Goal: Information Seeking & Learning: Check status

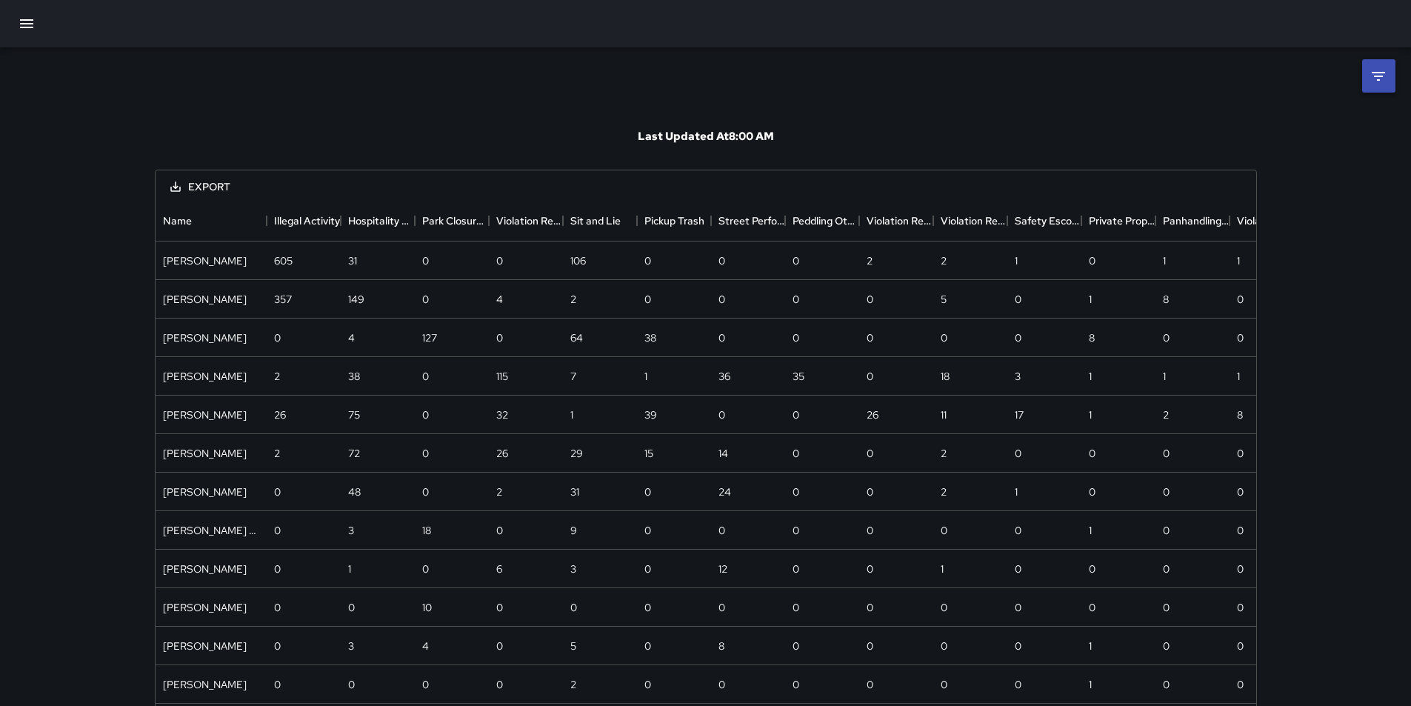
scroll to position [658, 1090]
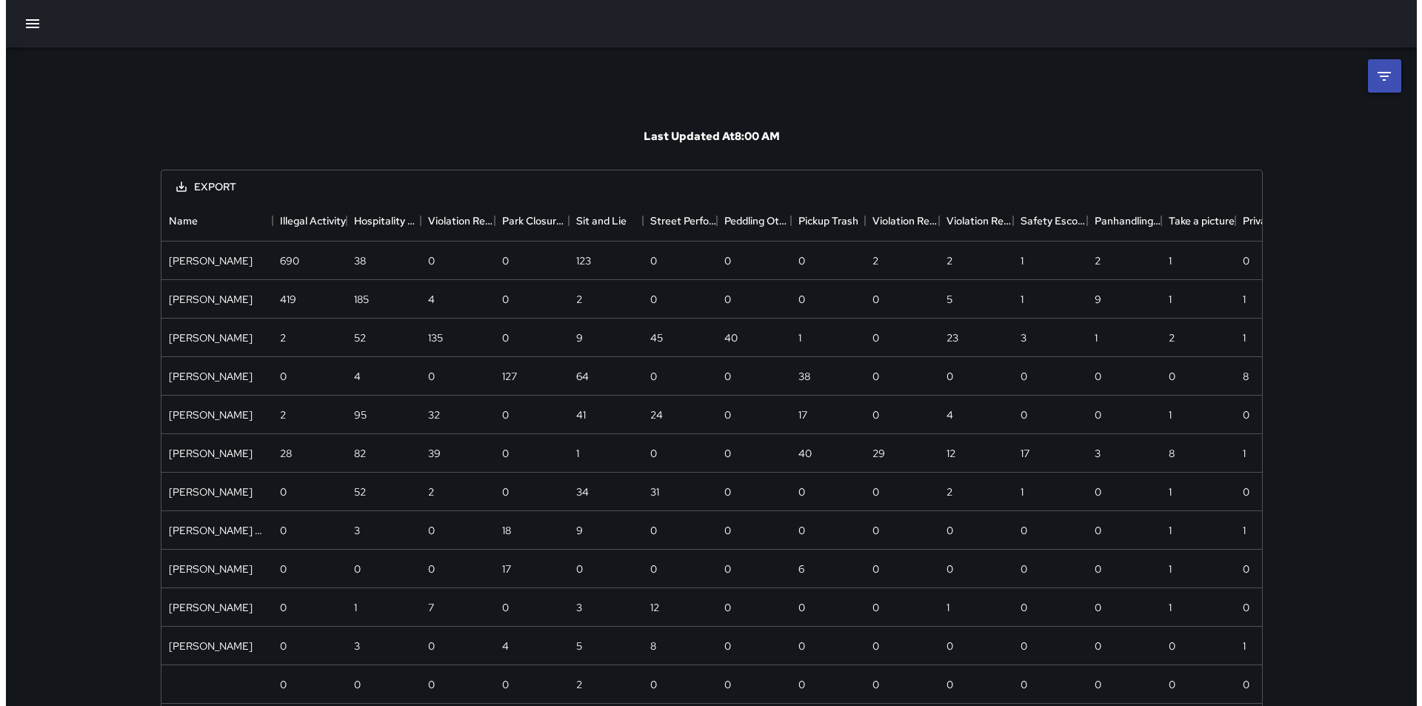
scroll to position [696, 1090]
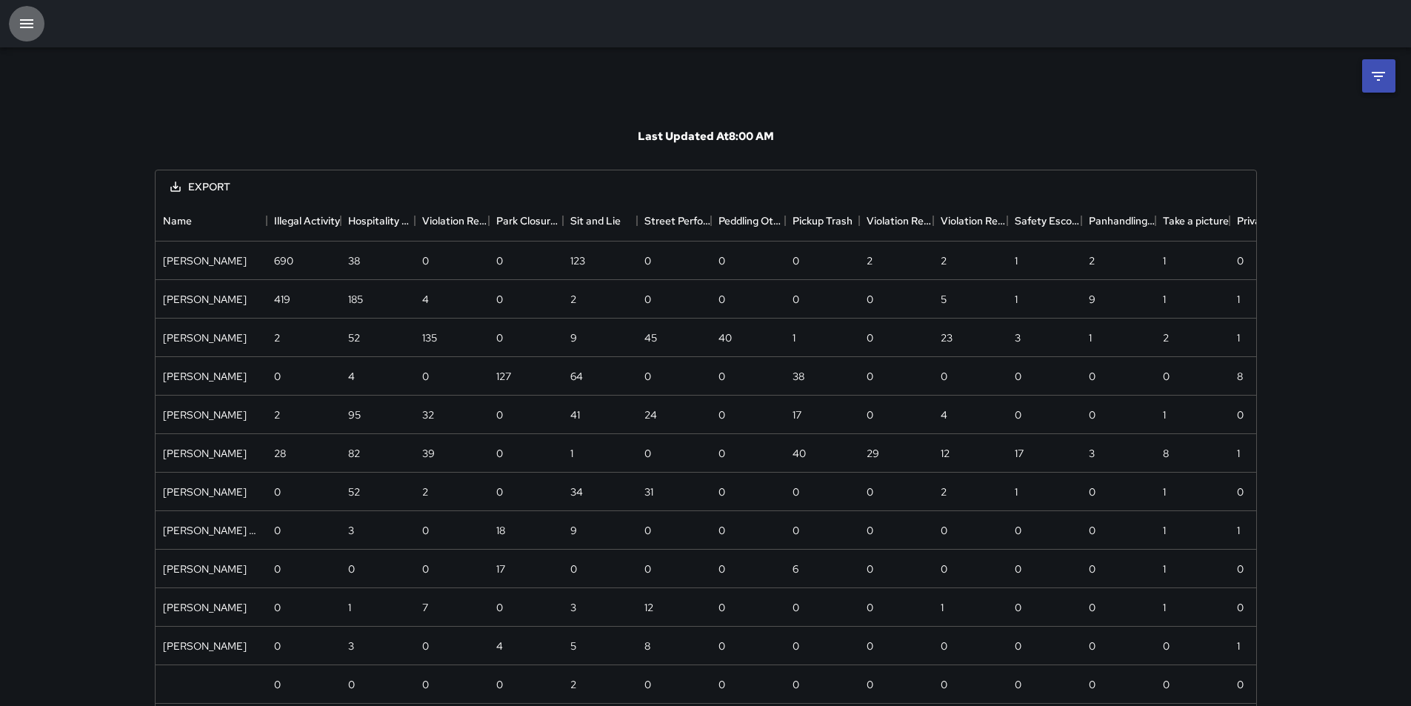
click at [28, 27] on icon "button" at bounding box center [26, 23] width 13 height 9
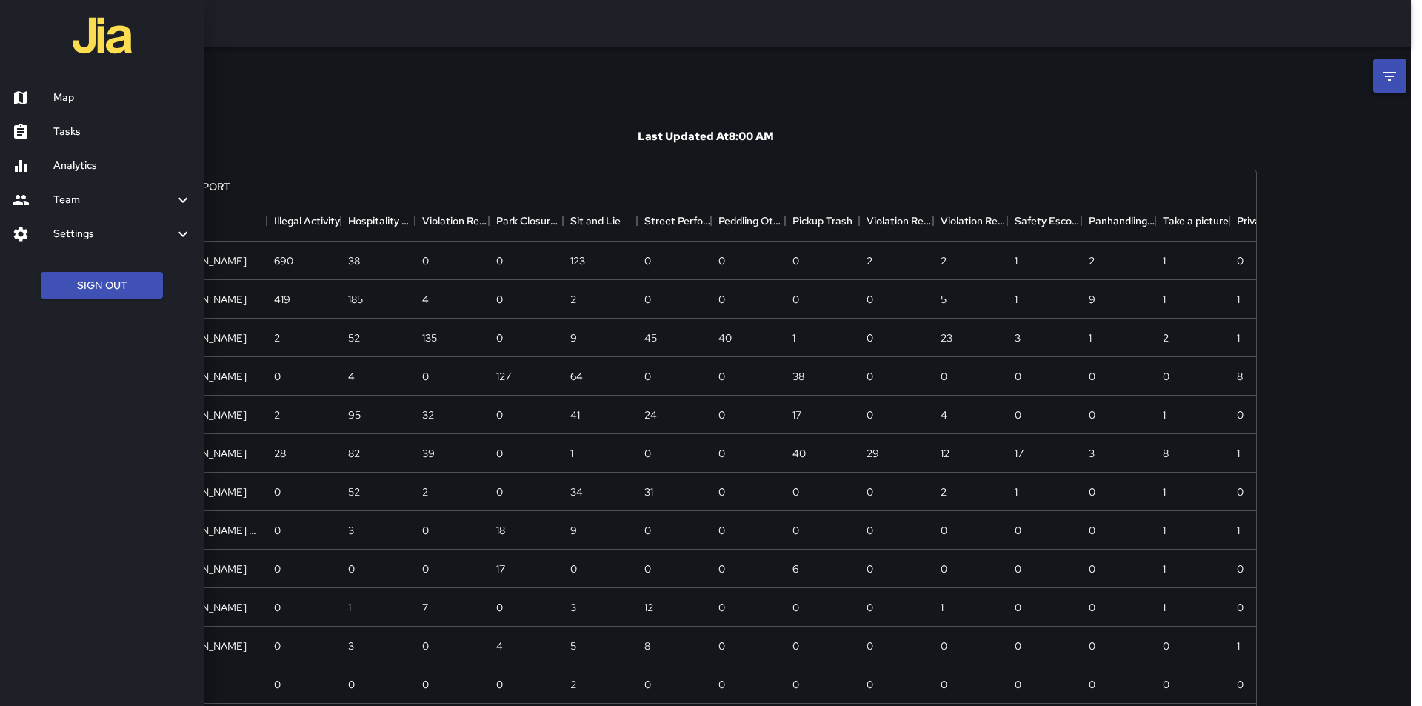
click at [59, 98] on h6 "Map" at bounding box center [122, 98] width 139 height 16
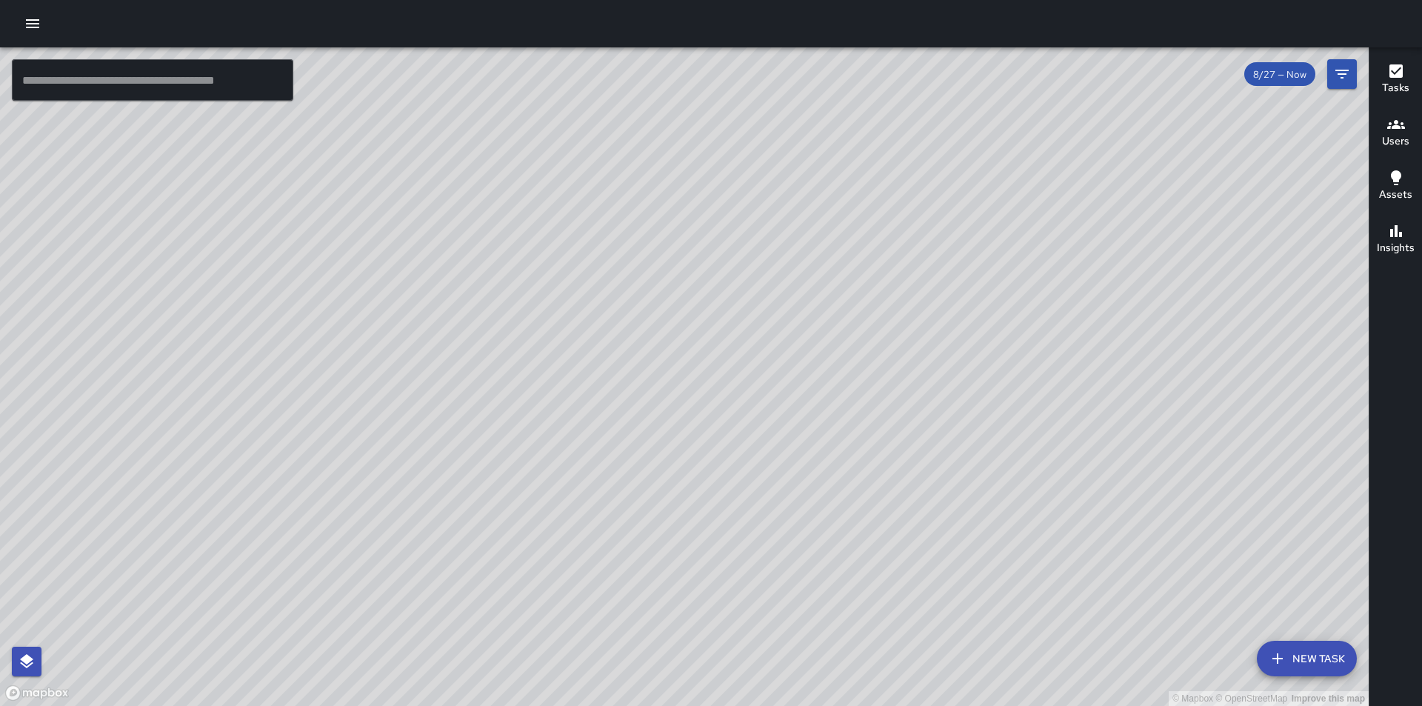
drag, startPoint x: 673, startPoint y: 393, endPoint x: 604, endPoint y: 360, distance: 76.5
click at [604, 360] on div "© Mapbox © OpenStreetMap Improve this map" at bounding box center [684, 376] width 1369 height 659
drag, startPoint x: 876, startPoint y: 391, endPoint x: 487, endPoint y: 323, distance: 395.6
click at [487, 323] on div "© Mapbox © OpenStreetMap Improve this map" at bounding box center [684, 376] width 1369 height 659
click at [1305, 73] on span "8/27 — Now" at bounding box center [1279, 74] width 71 height 13
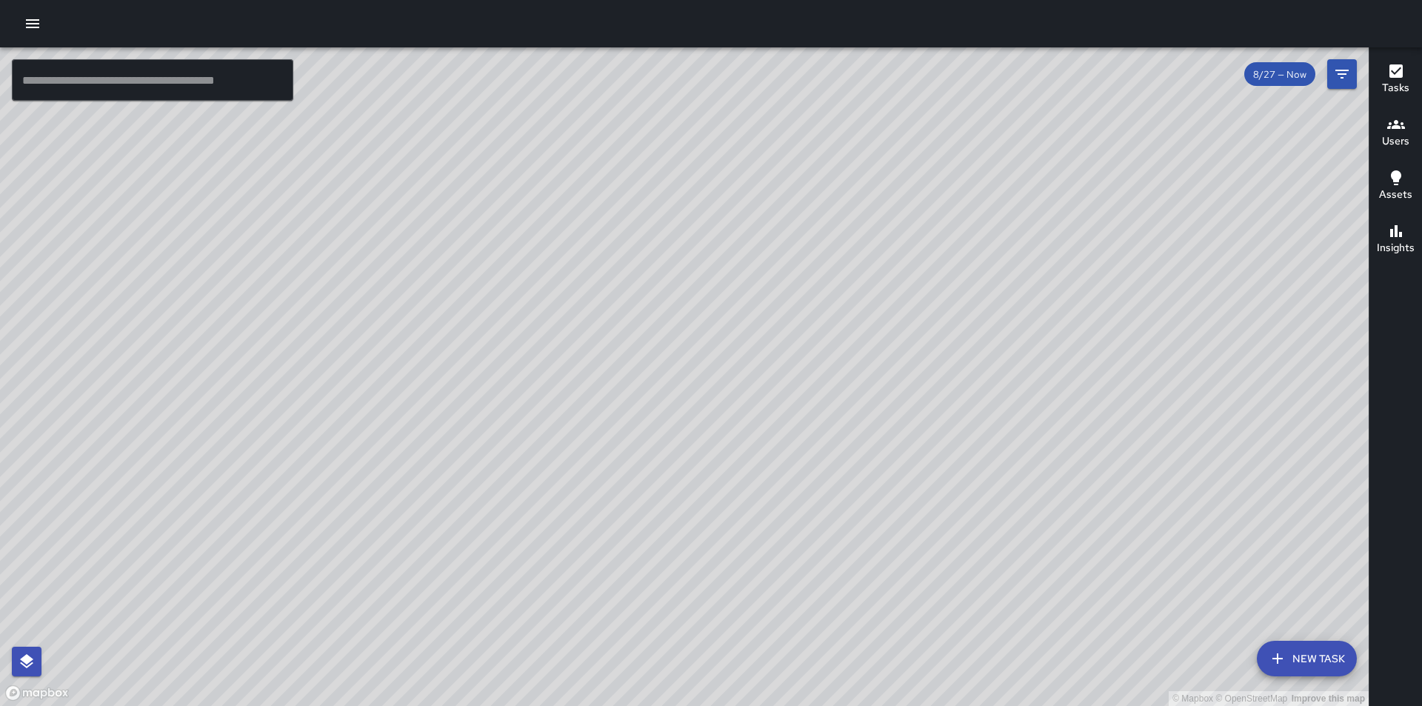
click at [1290, 76] on span "8/27 — Now" at bounding box center [1279, 74] width 71 height 13
click at [1342, 71] on icon "Filters" at bounding box center [1342, 74] width 13 height 9
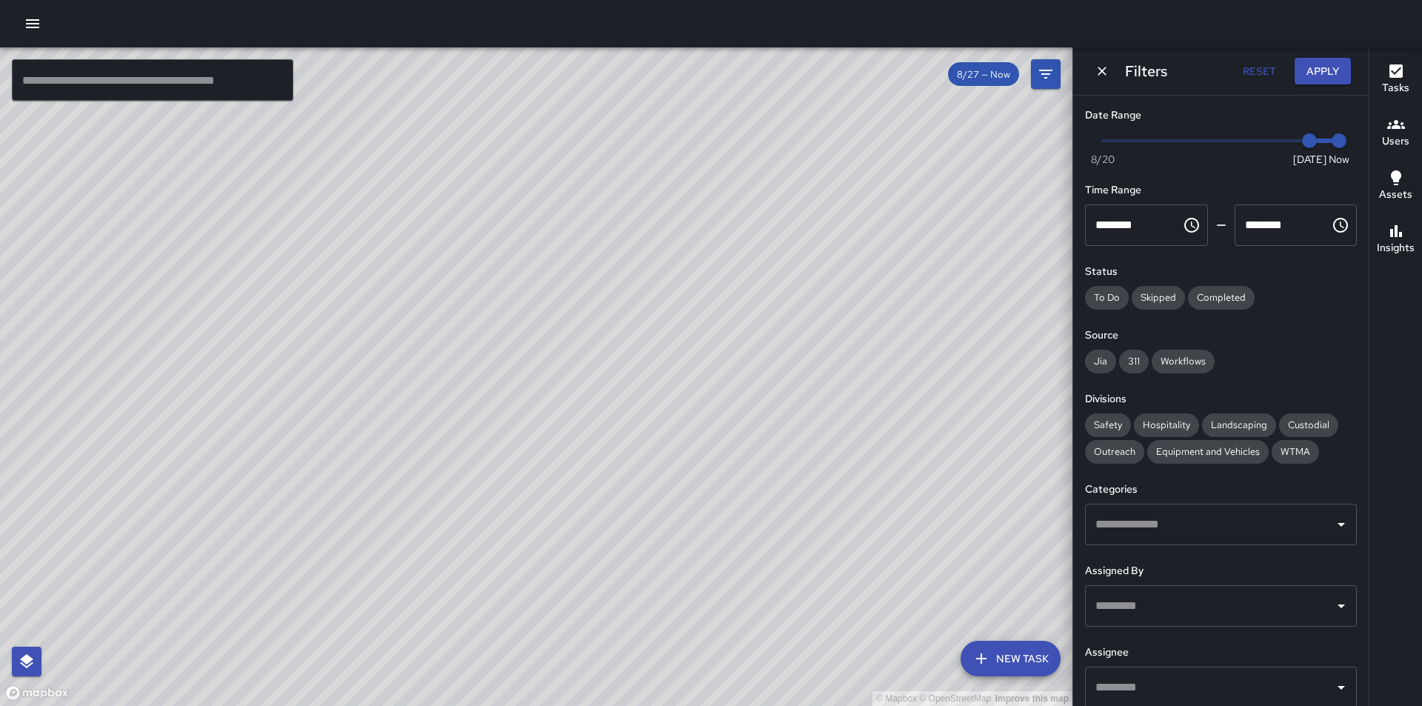
click at [1322, 308] on div "To Do Skipped Completed" at bounding box center [1221, 298] width 272 height 24
click at [1108, 67] on icon "Dismiss" at bounding box center [1102, 71] width 15 height 15
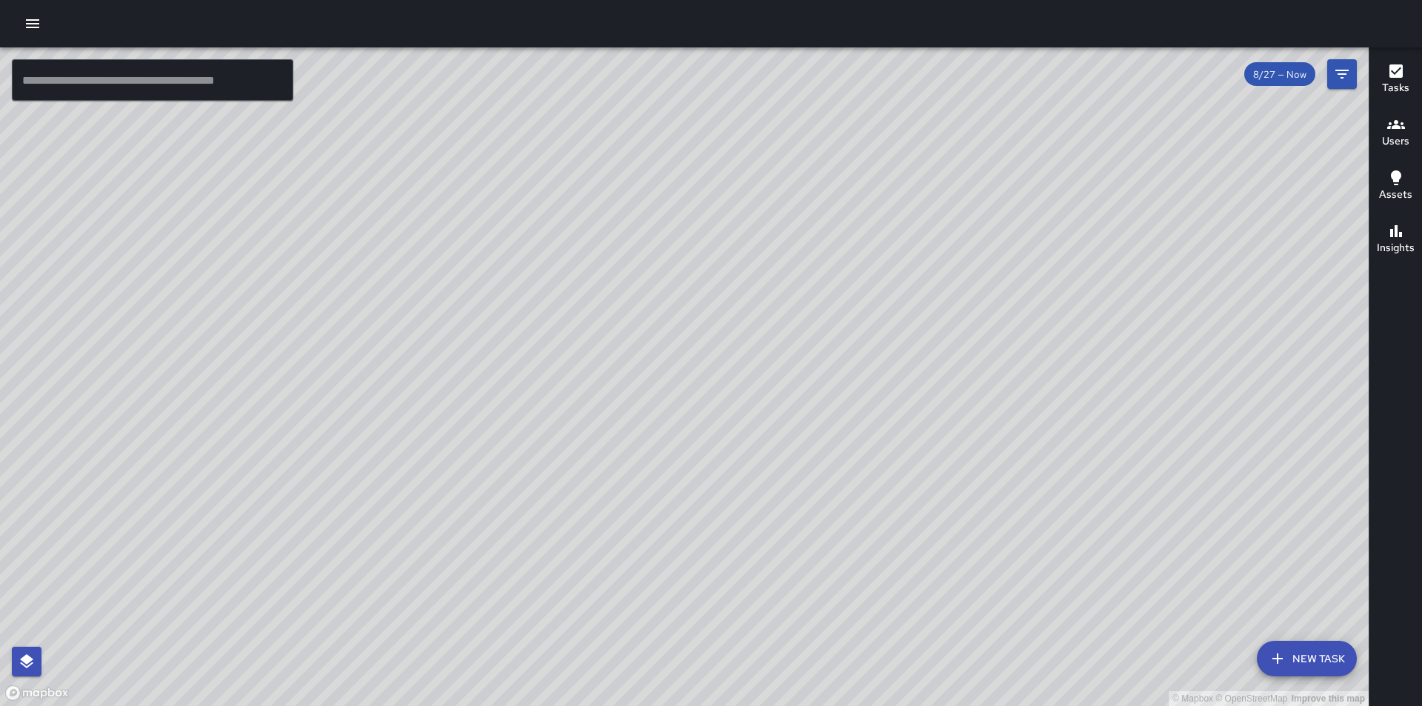
click at [1139, 264] on div "© Mapbox © OpenStreetMap Improve this map" at bounding box center [684, 376] width 1369 height 659
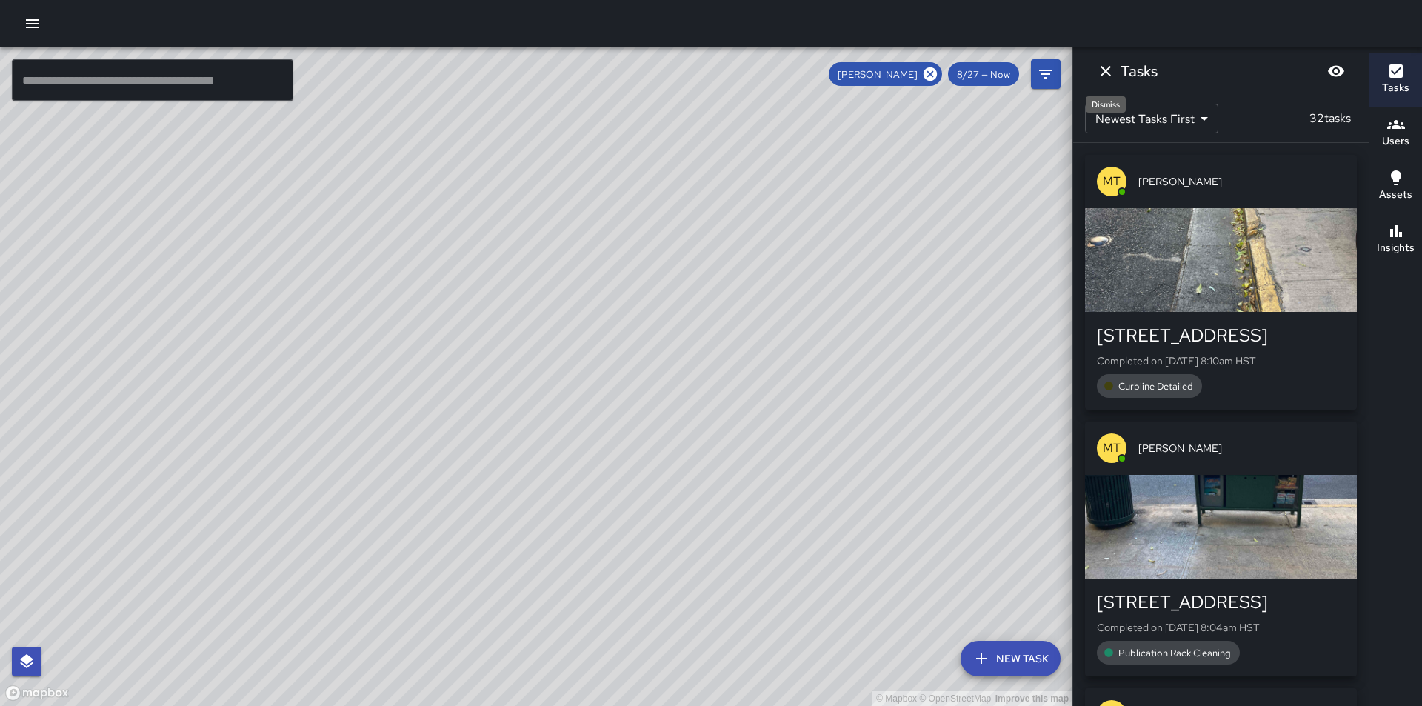
click at [1110, 74] on icon "Dismiss" at bounding box center [1106, 71] width 18 height 18
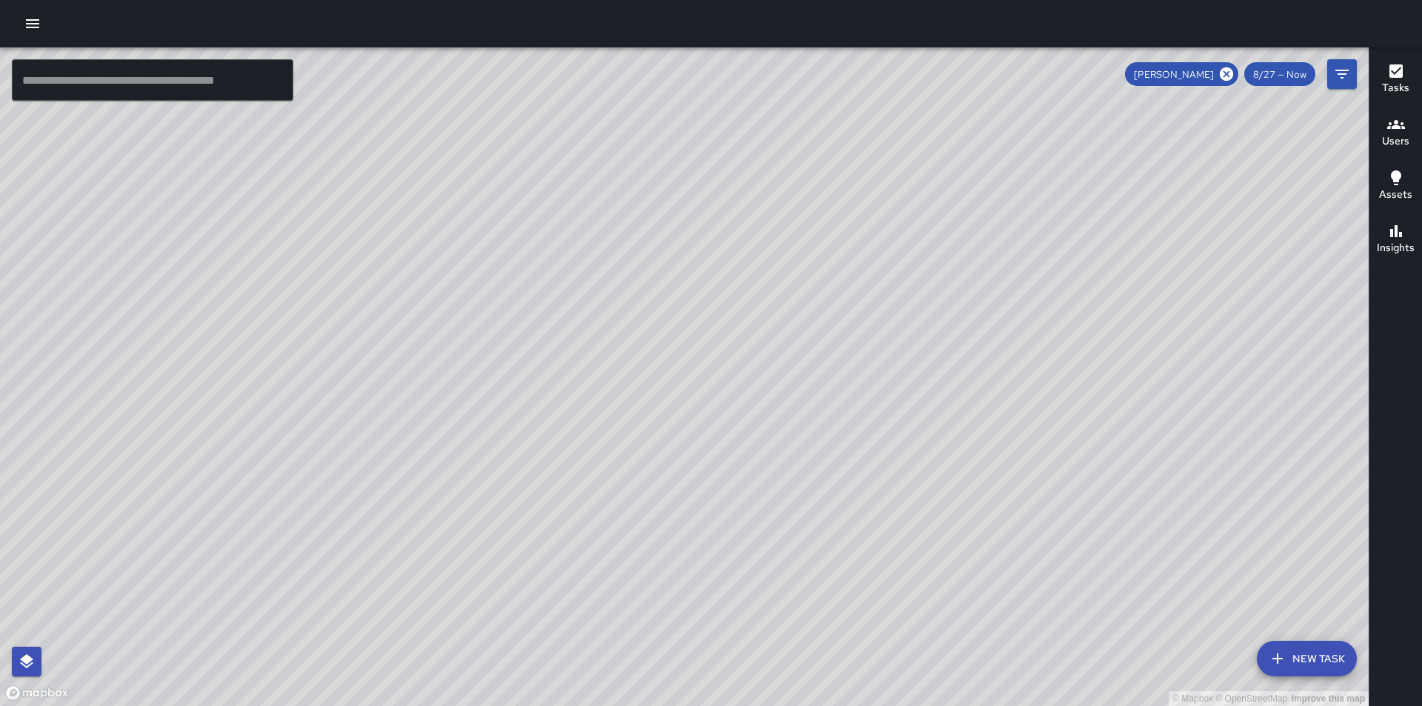
drag, startPoint x: 738, startPoint y: 436, endPoint x: 761, endPoint y: 584, distance: 150.0
click at [761, 584] on div "© Mapbox © OpenStreetMap Improve this map" at bounding box center [684, 376] width 1369 height 659
drag, startPoint x: 862, startPoint y: 448, endPoint x: 766, endPoint y: 222, distance: 245.6
click at [766, 222] on div "© Mapbox © OpenStreetMap Improve this map" at bounding box center [684, 376] width 1369 height 659
drag, startPoint x: 641, startPoint y: 363, endPoint x: 647, endPoint y: 404, distance: 41.1
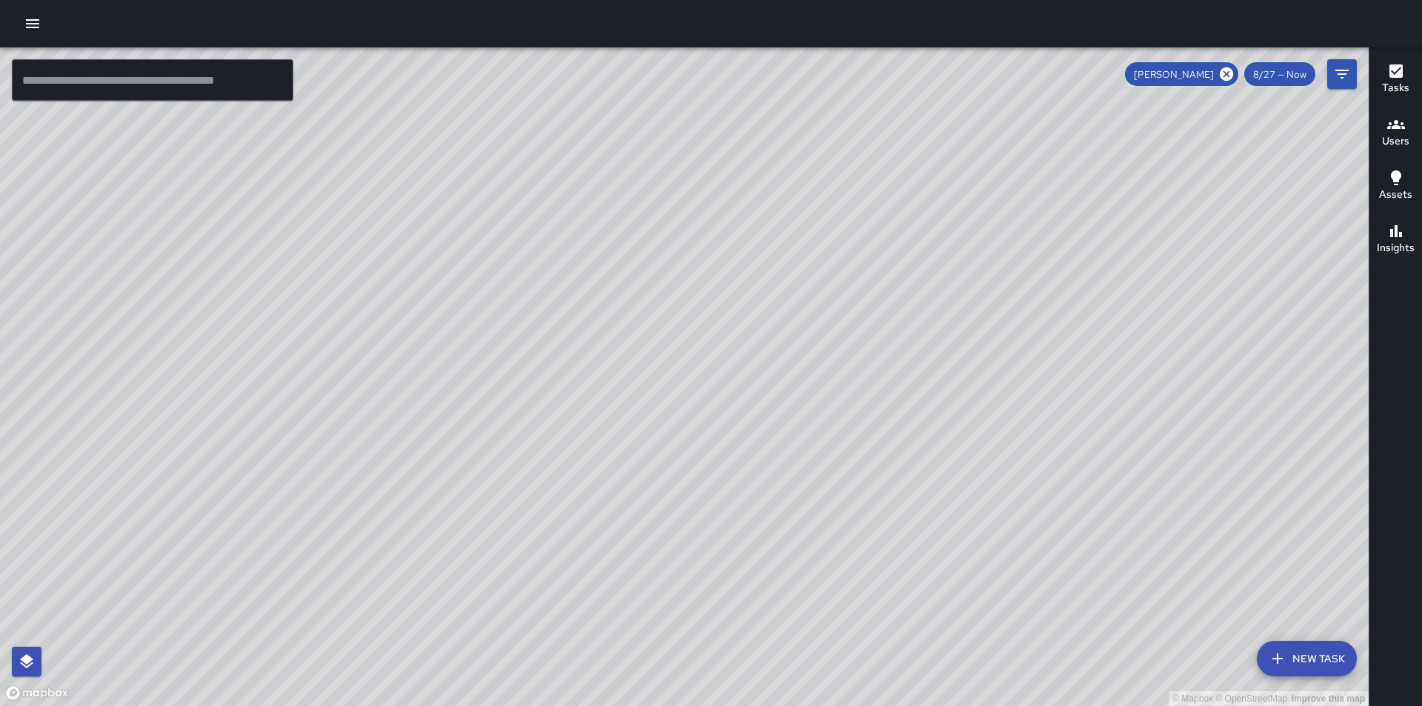
click at [647, 404] on div "© Mapbox © OpenStreetMap Improve this map" at bounding box center [684, 376] width 1369 height 659
click at [700, 296] on div "© Mapbox © OpenStreetMap Improve this map MT [PERSON_NAME] [STREET_ADDRESS] Com…" at bounding box center [684, 376] width 1369 height 659
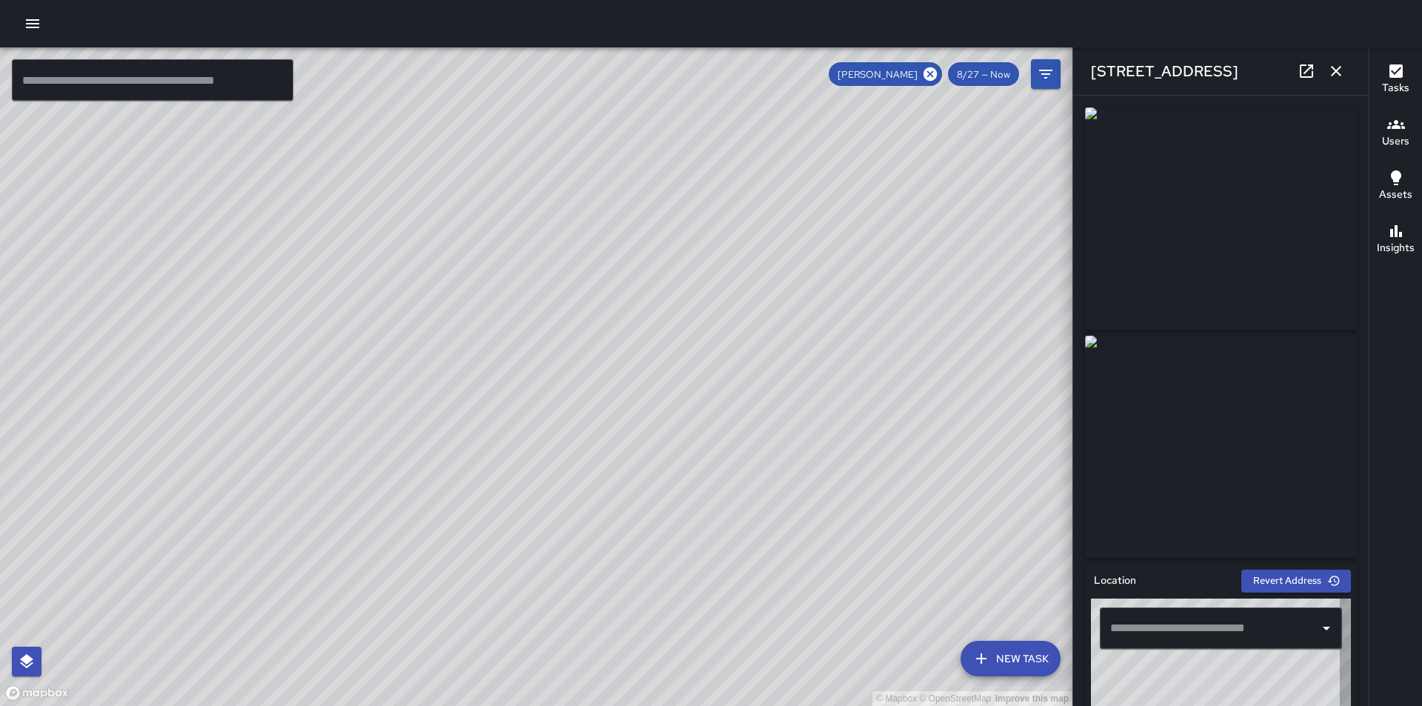
type input "**********"
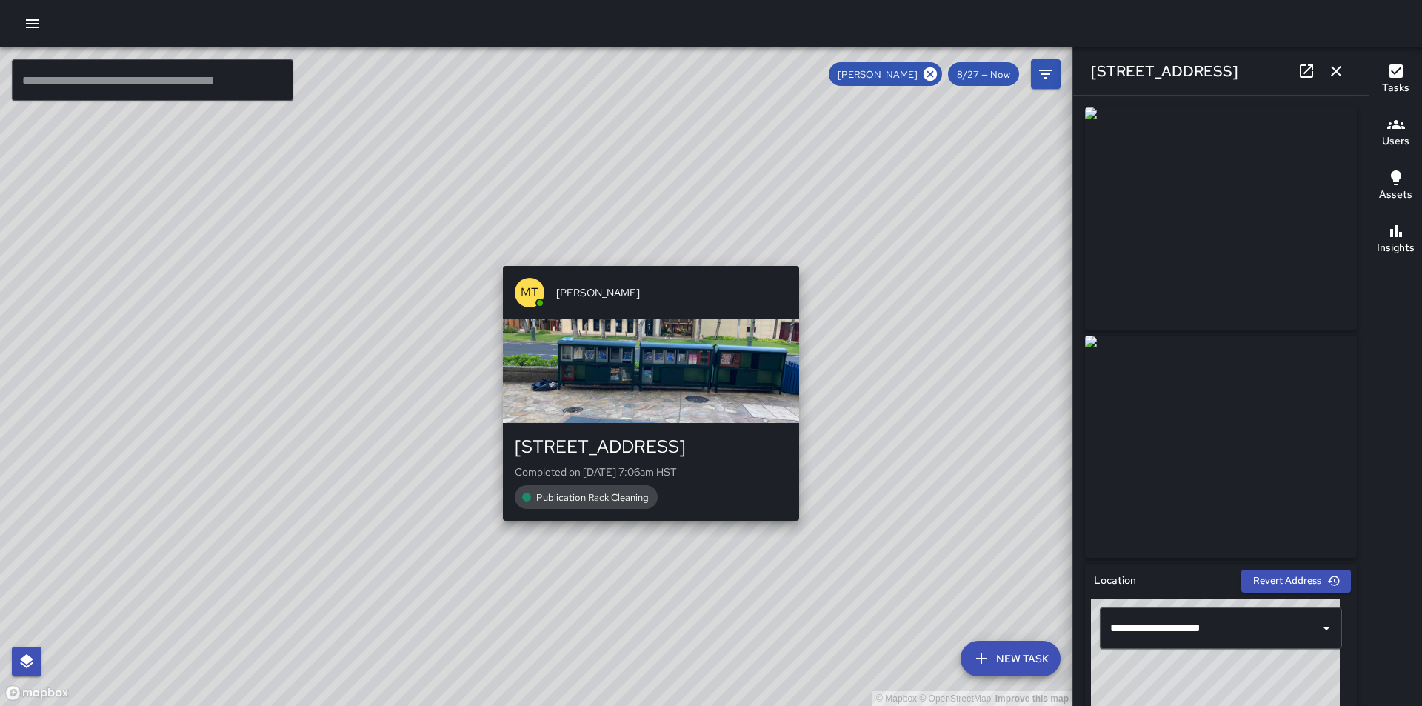
click at [650, 527] on div "MT [PERSON_NAME] [STREET_ADDRESS] Completed on [DATE] 7:06am HST Publication Ra…" at bounding box center [651, 393] width 308 height 267
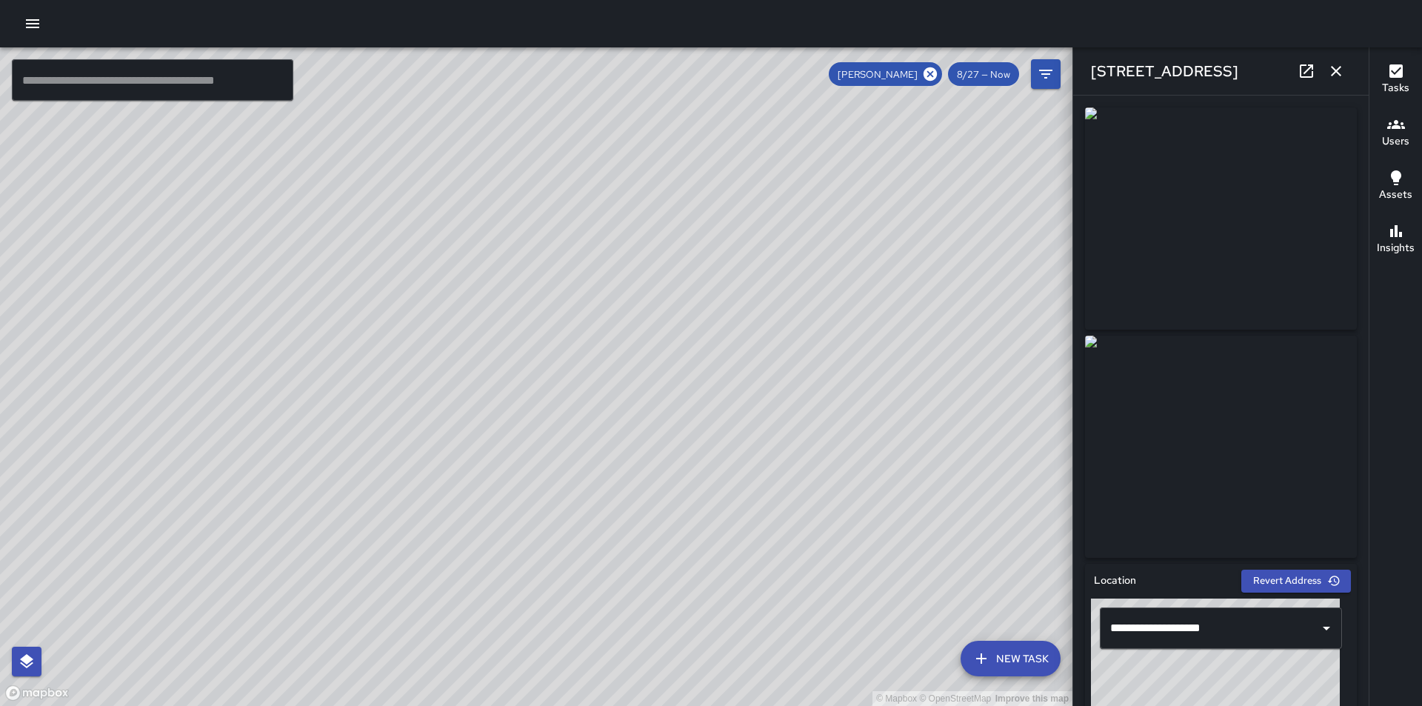
click at [626, 449] on div "© Mapbox © OpenStreetMap Improve this map MT [PERSON_NAME] [STREET_ADDRESS] Com…" at bounding box center [536, 376] width 1073 height 659
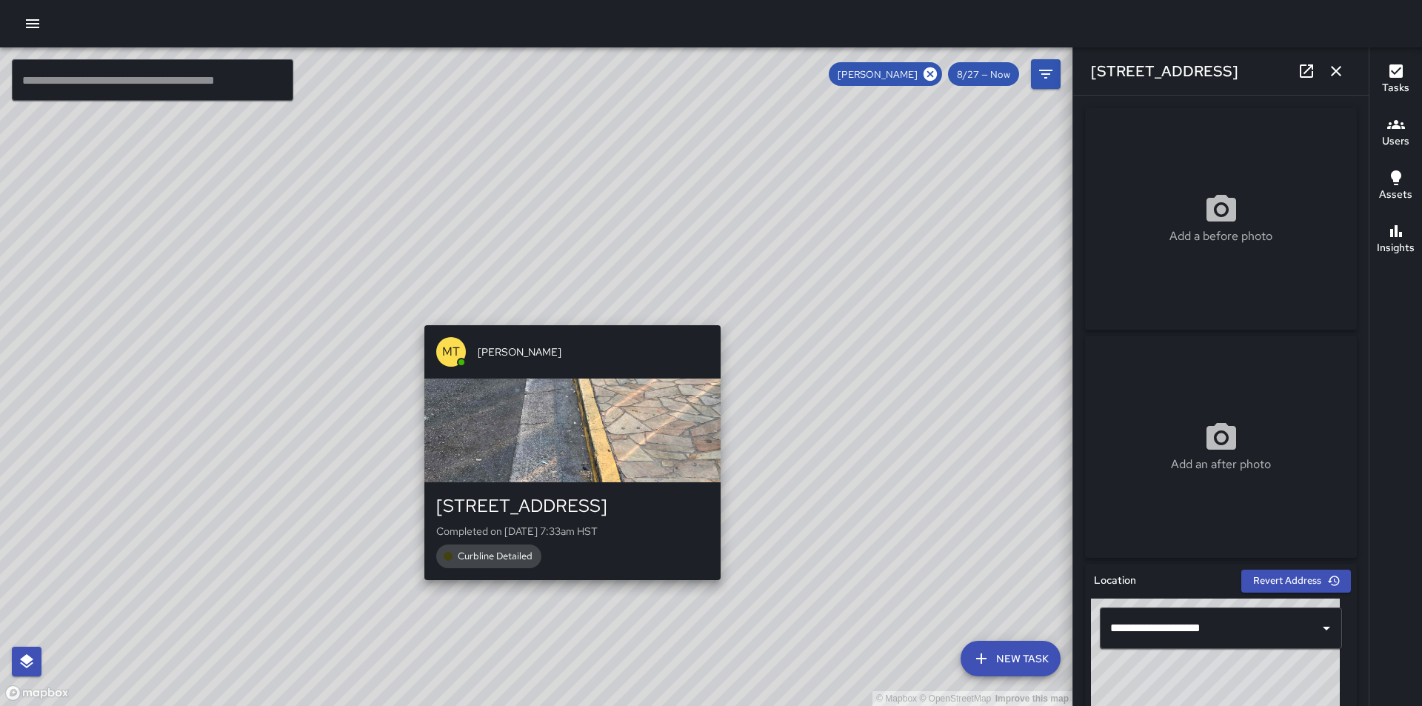
click at [563, 316] on div "© Mapbox © OpenStreetMap Improve this map MT [PERSON_NAME] [STREET_ADDRESS] Com…" at bounding box center [536, 376] width 1073 height 659
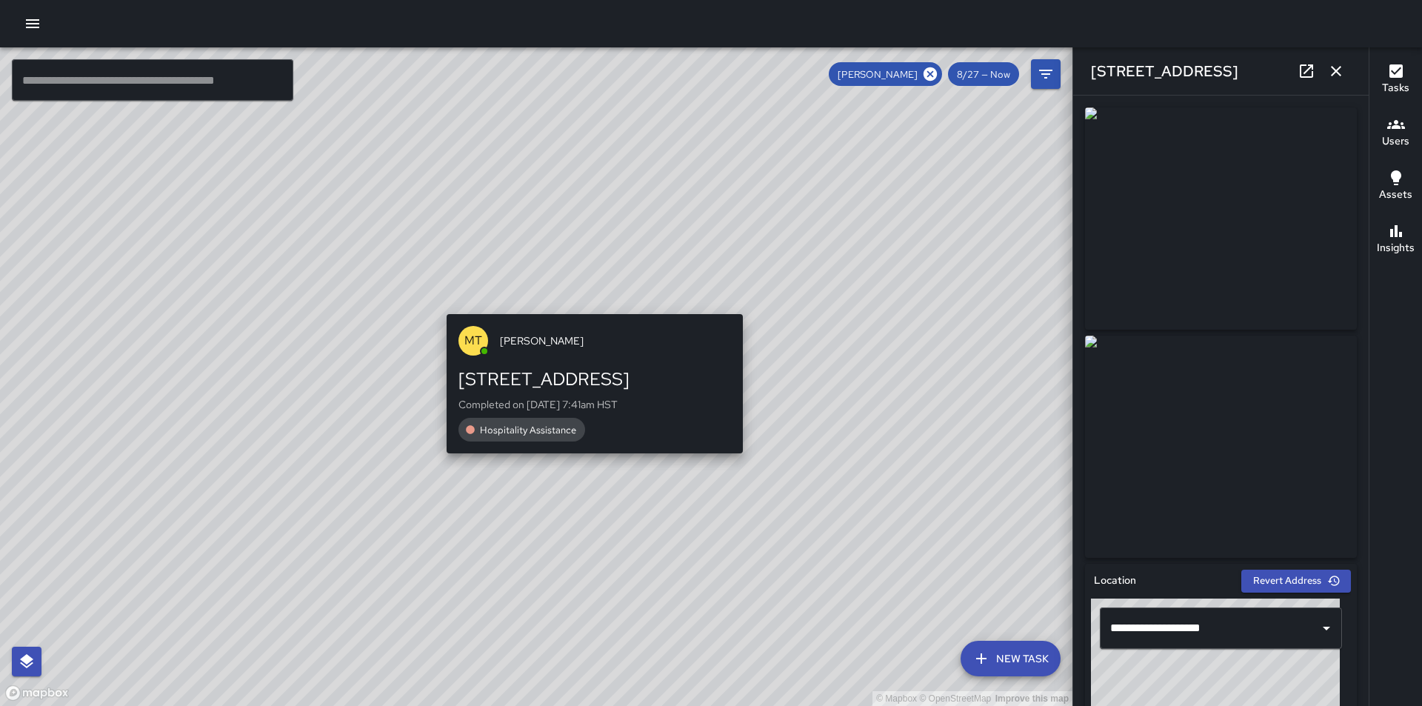
click at [590, 306] on div "© Mapbox © OpenStreetMap Improve this map MT [PERSON_NAME] [STREET_ADDRESS] Com…" at bounding box center [536, 376] width 1073 height 659
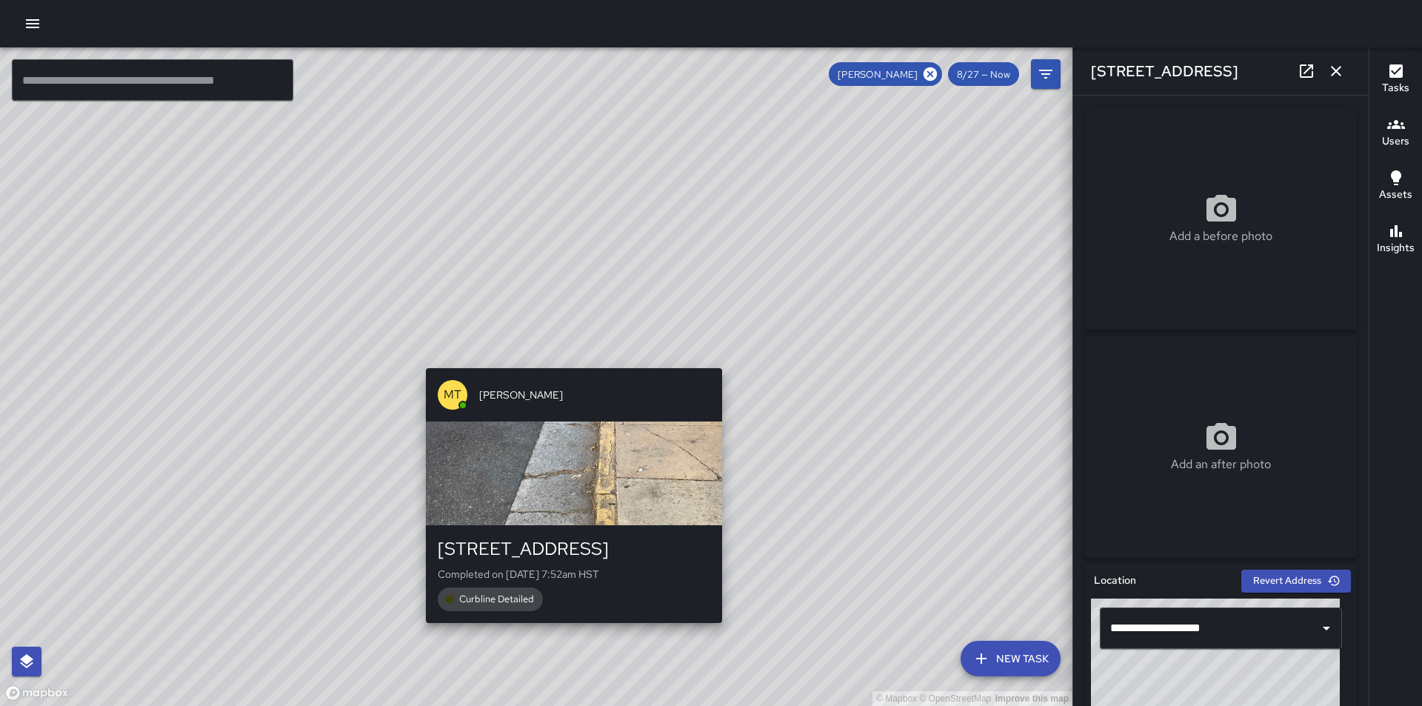
click at [566, 360] on div "© Mapbox © OpenStreetMap Improve this map MT [PERSON_NAME] [STREET_ADDRESS] Com…" at bounding box center [536, 376] width 1073 height 659
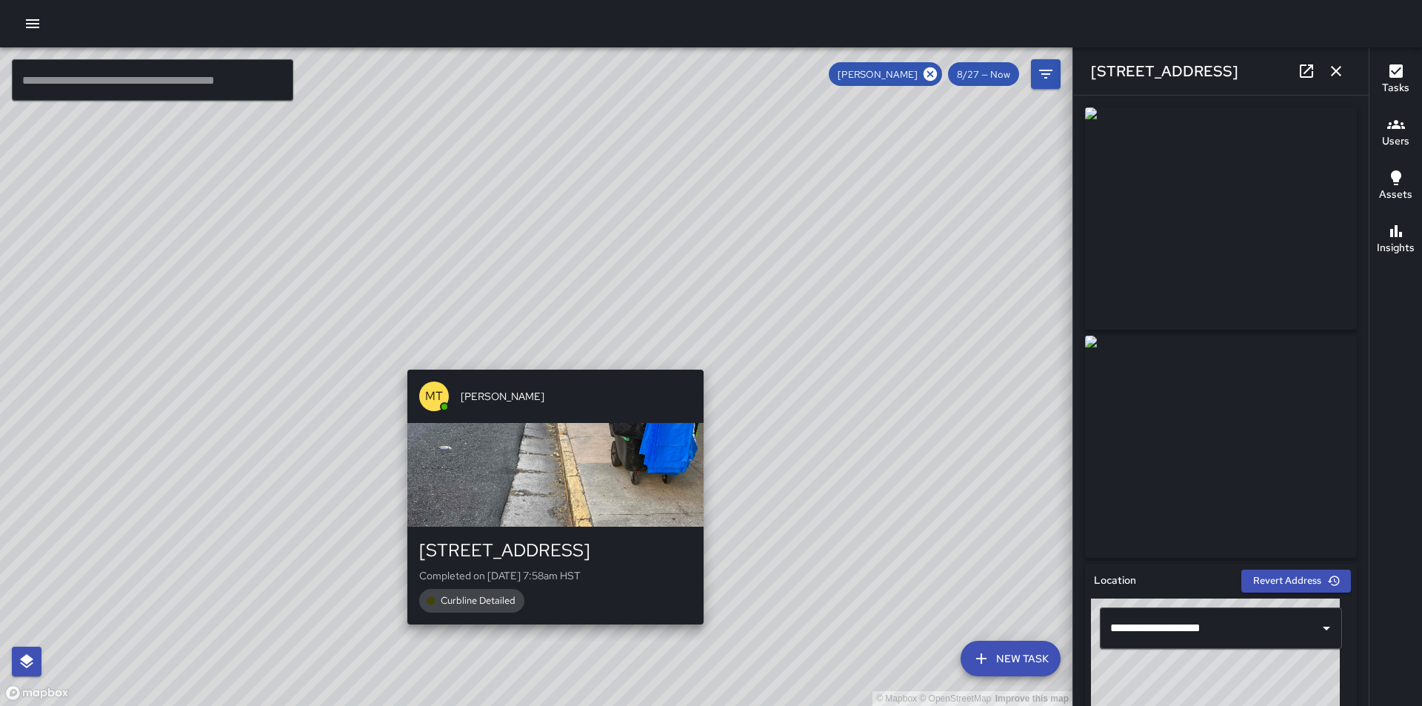
click at [553, 360] on div "© Mapbox © OpenStreetMap Improve this map MT [PERSON_NAME] [STREET_ADDRESS] Com…" at bounding box center [536, 376] width 1073 height 659
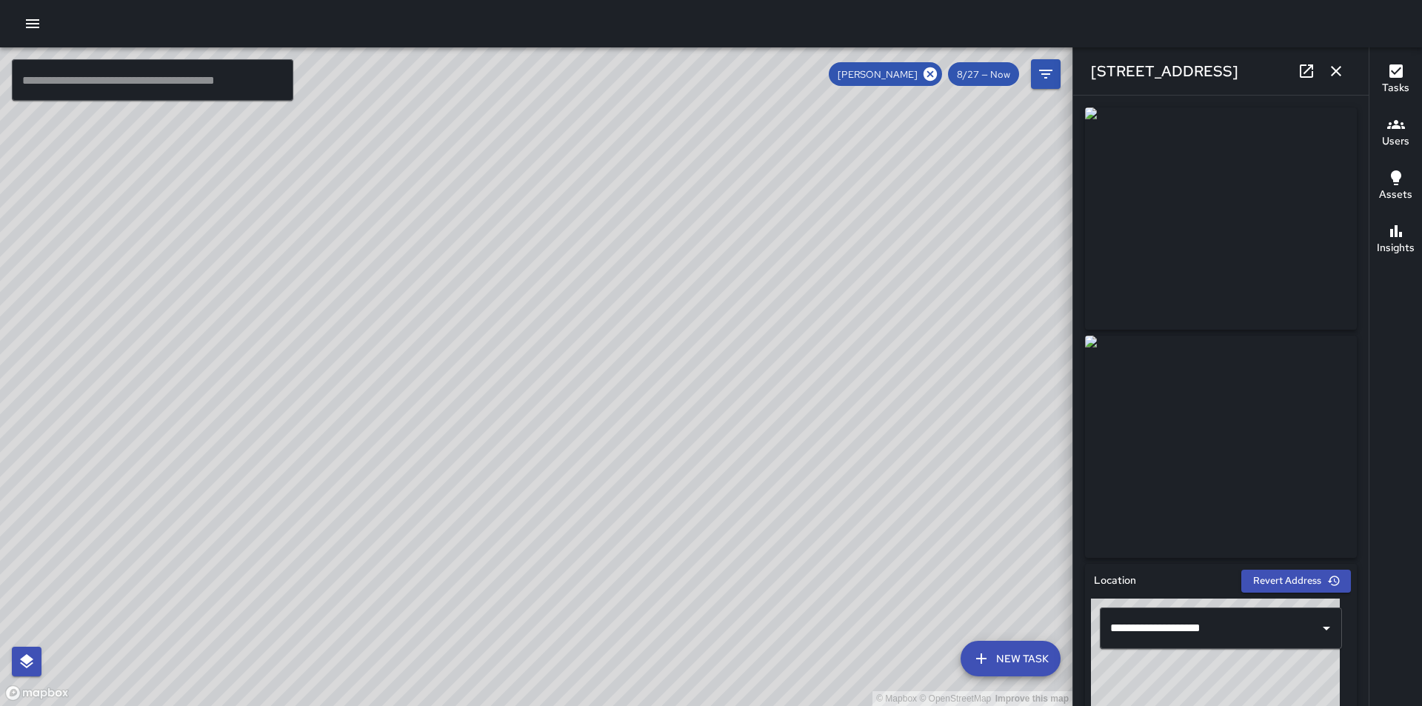
click at [557, 358] on div "© Mapbox © OpenStreetMap Improve this map MT [PERSON_NAME] [STREET_ADDRESS] Com…" at bounding box center [536, 376] width 1073 height 659
click at [619, 273] on div "© Mapbox © OpenStreetMap Improve this map MT [PERSON_NAME] Ambassador Tasks 32 …" at bounding box center [536, 376] width 1073 height 659
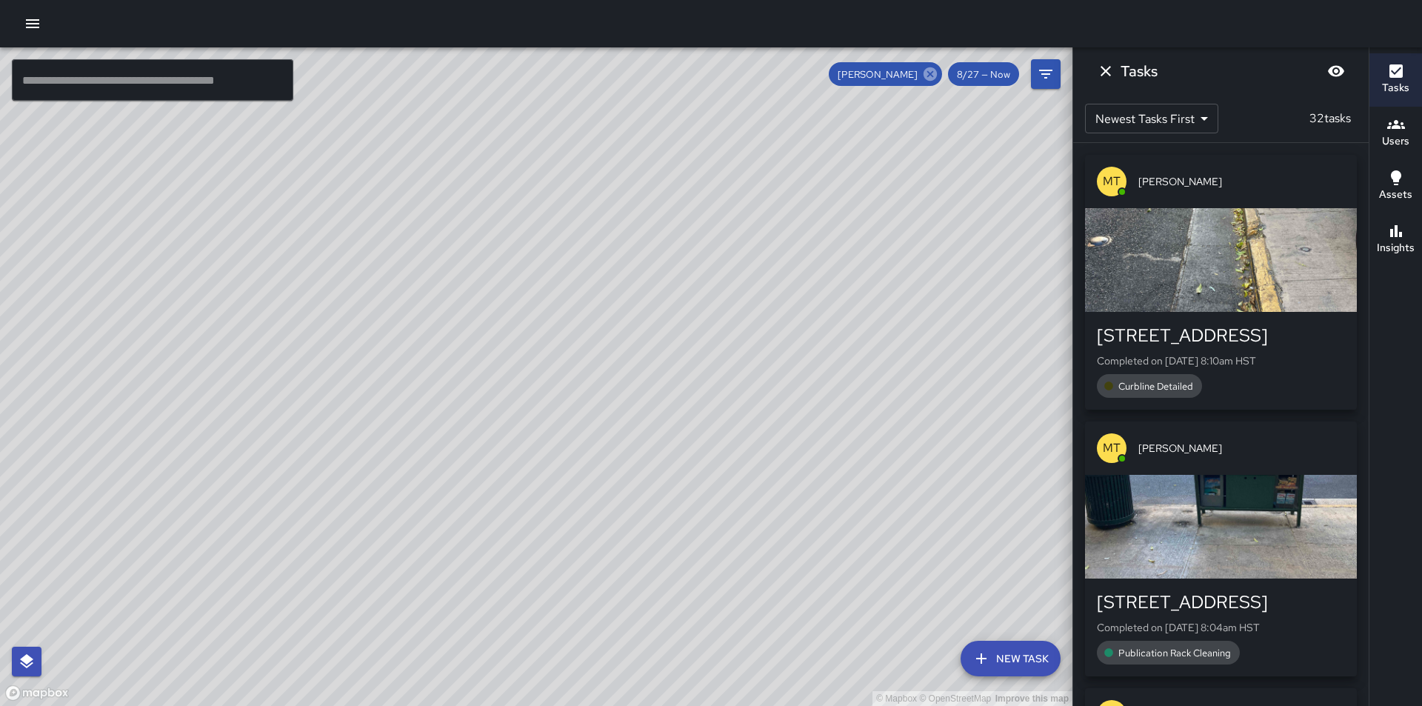
click at [935, 74] on icon at bounding box center [930, 73] width 13 height 13
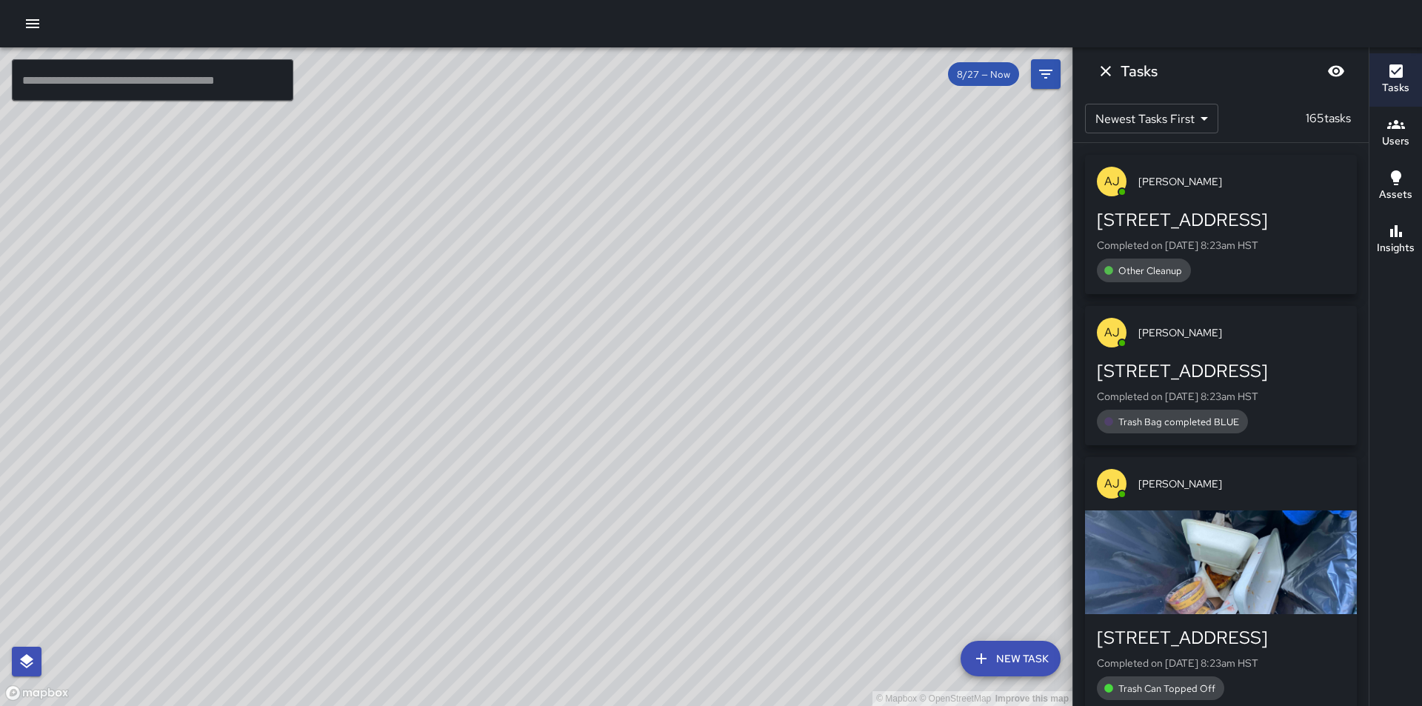
drag, startPoint x: 567, startPoint y: 497, endPoint x: 655, endPoint y: 430, distance: 109.9
click at [655, 430] on div "© Mapbox © OpenStreetMap Improve this map" at bounding box center [536, 376] width 1073 height 659
drag, startPoint x: 893, startPoint y: 465, endPoint x: 864, endPoint y: 290, distance: 177.9
click at [864, 290] on div "© Mapbox © OpenStreetMap Improve this map" at bounding box center [536, 376] width 1073 height 659
click at [829, 326] on div "© Mapbox © OpenStreetMap Improve this map" at bounding box center [536, 376] width 1073 height 659
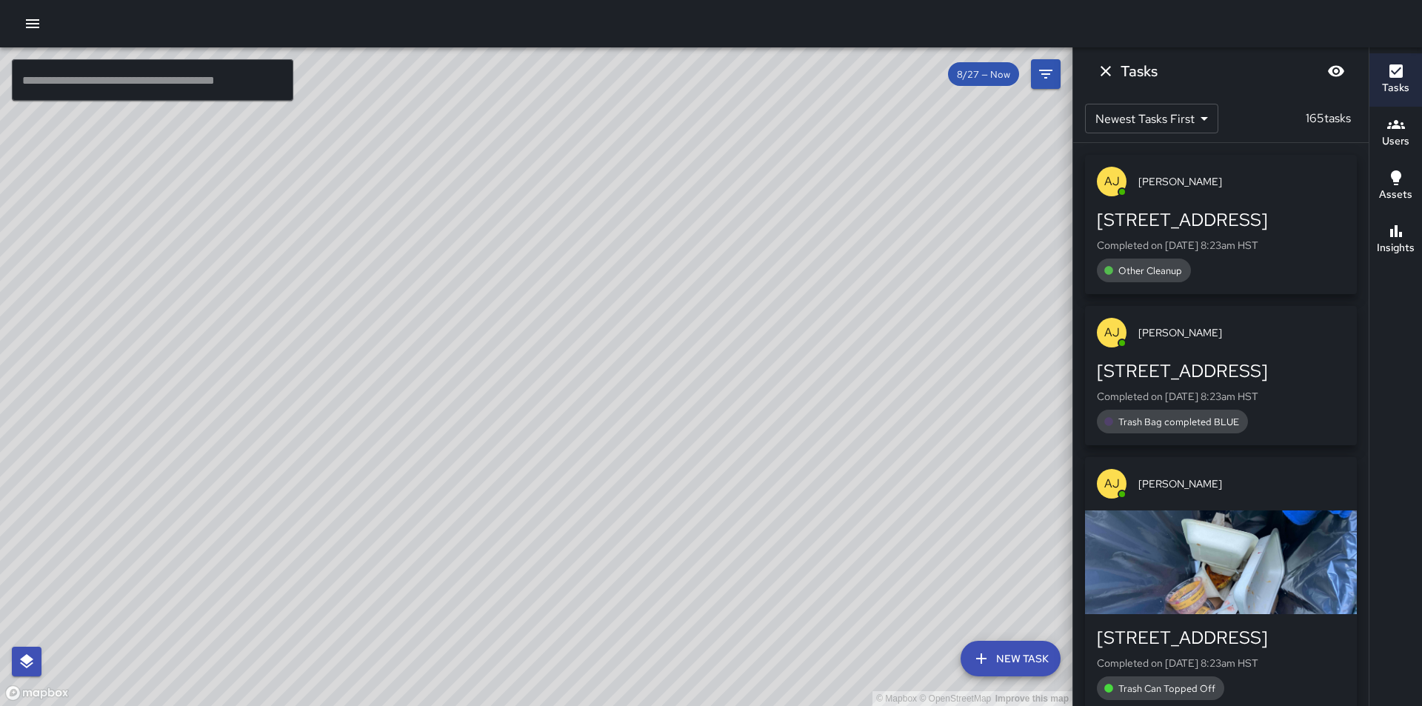
drag, startPoint x: 782, startPoint y: 487, endPoint x: 527, endPoint y: 327, distance: 299.9
click at [527, 327] on div "© Mapbox © OpenStreetMap Improve this map" at bounding box center [536, 376] width 1073 height 659
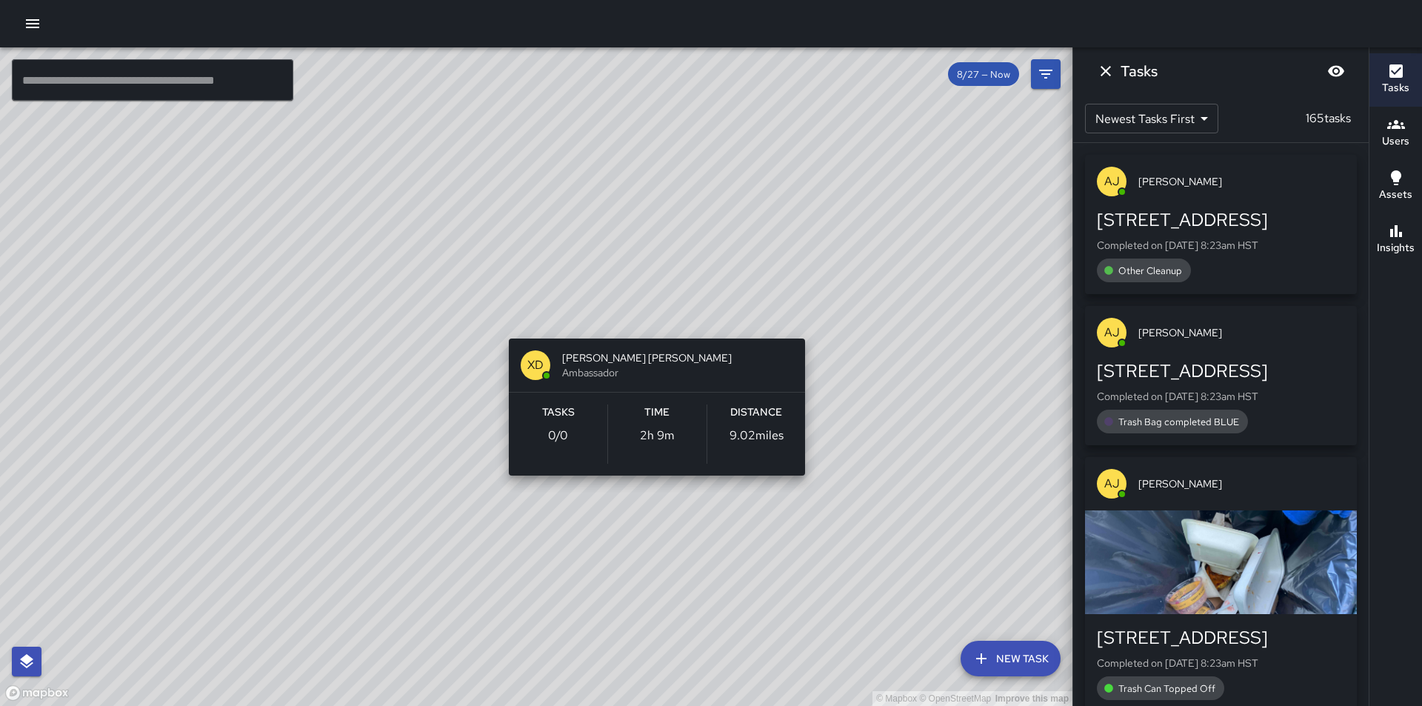
click at [819, 316] on div "© Mapbox © OpenStreetMap Improve this map XD [PERSON_NAME] [PERSON_NAME] Ambass…" at bounding box center [536, 376] width 1073 height 659
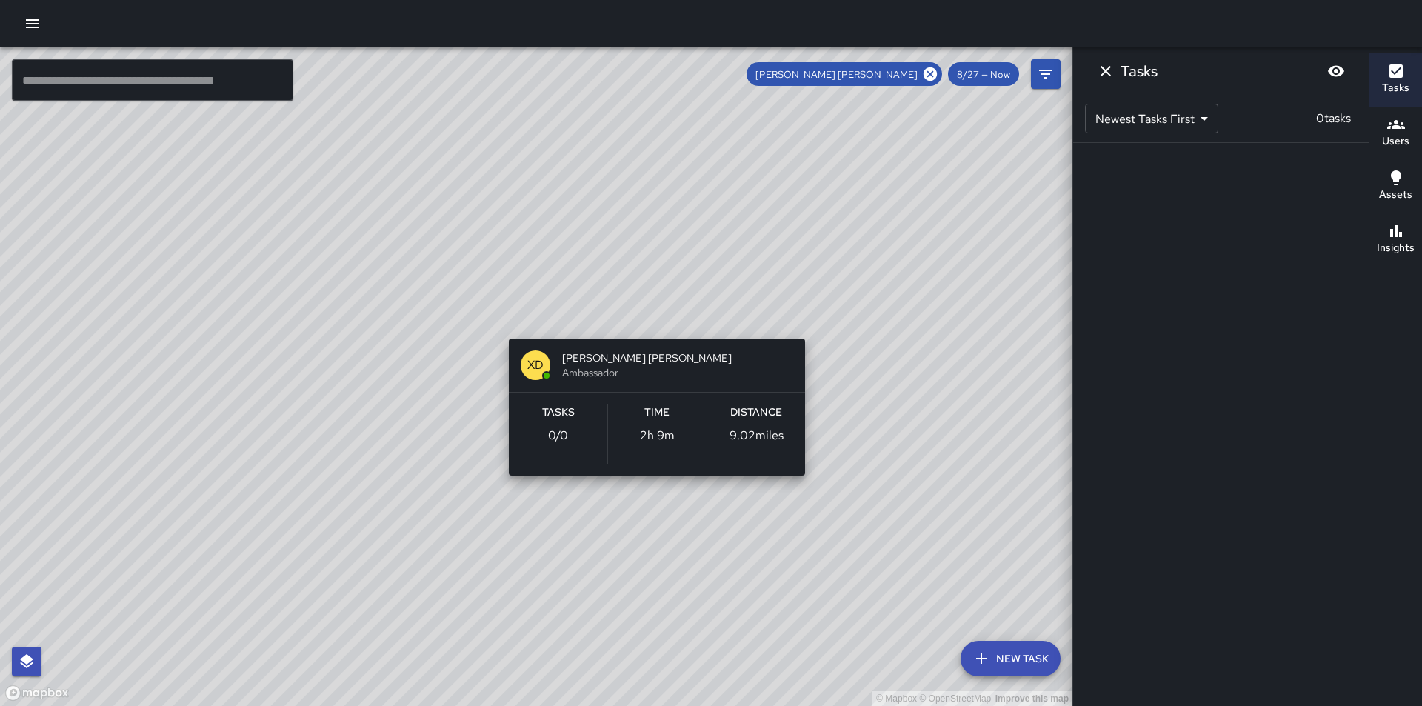
click at [816, 316] on div "© Mapbox © OpenStreetMap Improve this map XD [PERSON_NAME] [PERSON_NAME] Ambass…" at bounding box center [536, 376] width 1073 height 659
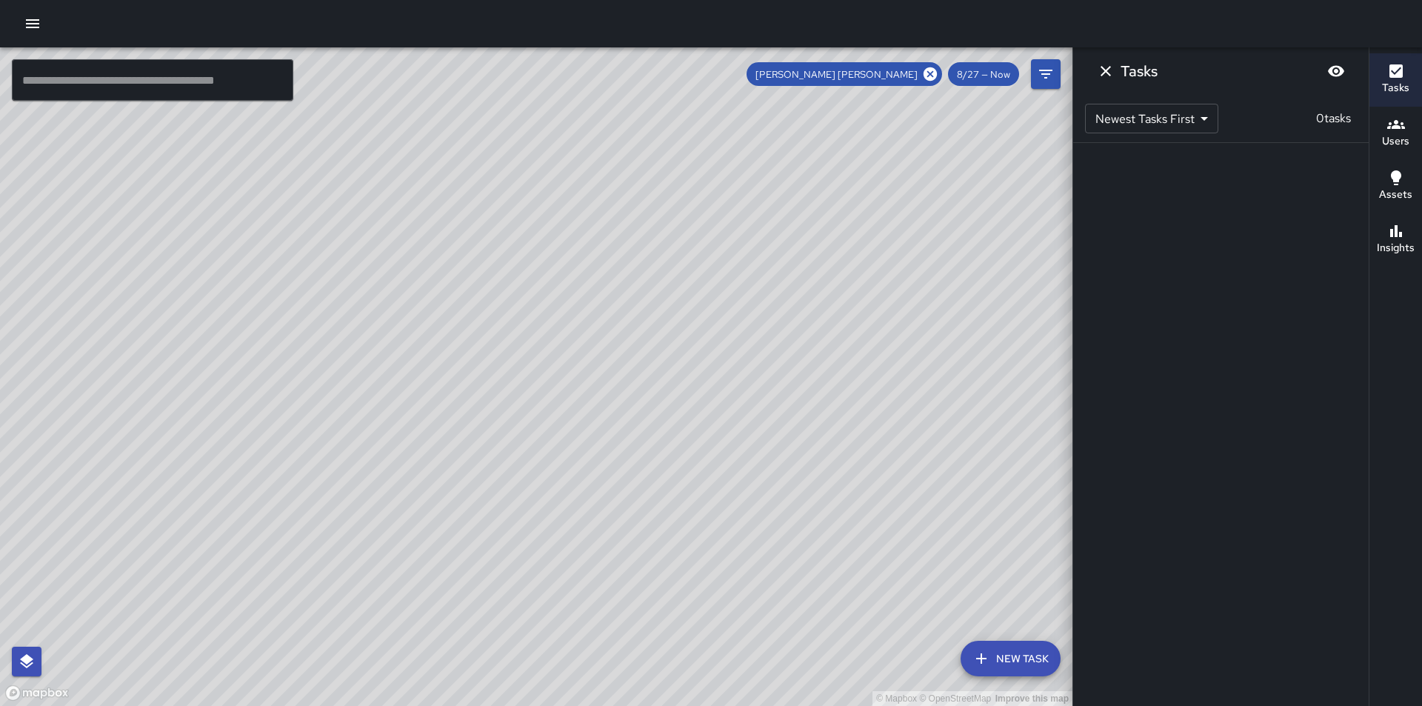
drag, startPoint x: 833, startPoint y: 335, endPoint x: 505, endPoint y: 321, distance: 328.4
click at [505, 321] on div "© Mapbox © OpenStreetMap Improve this map" at bounding box center [536, 376] width 1073 height 659
click at [930, 75] on icon at bounding box center [930, 73] width 13 height 13
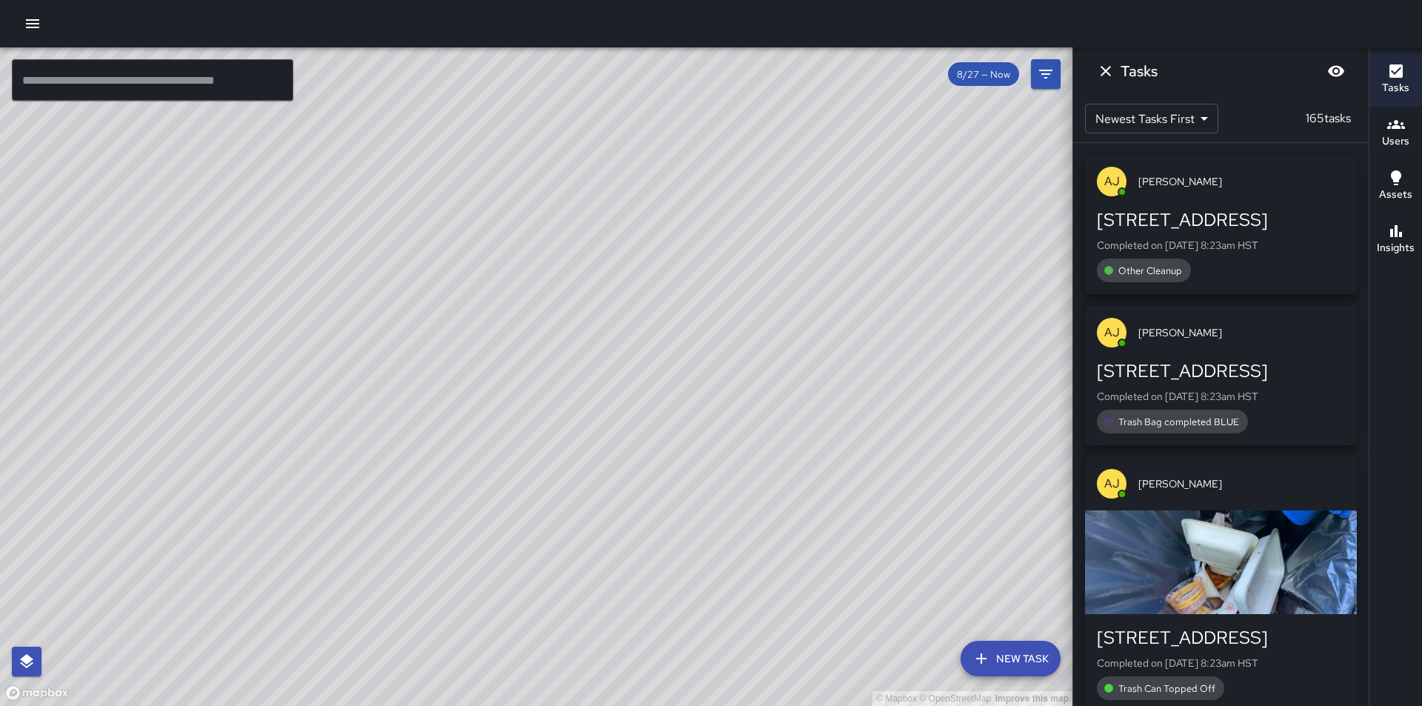
click at [784, 455] on div "© Mapbox © OpenStreetMap Improve this map" at bounding box center [536, 376] width 1073 height 659
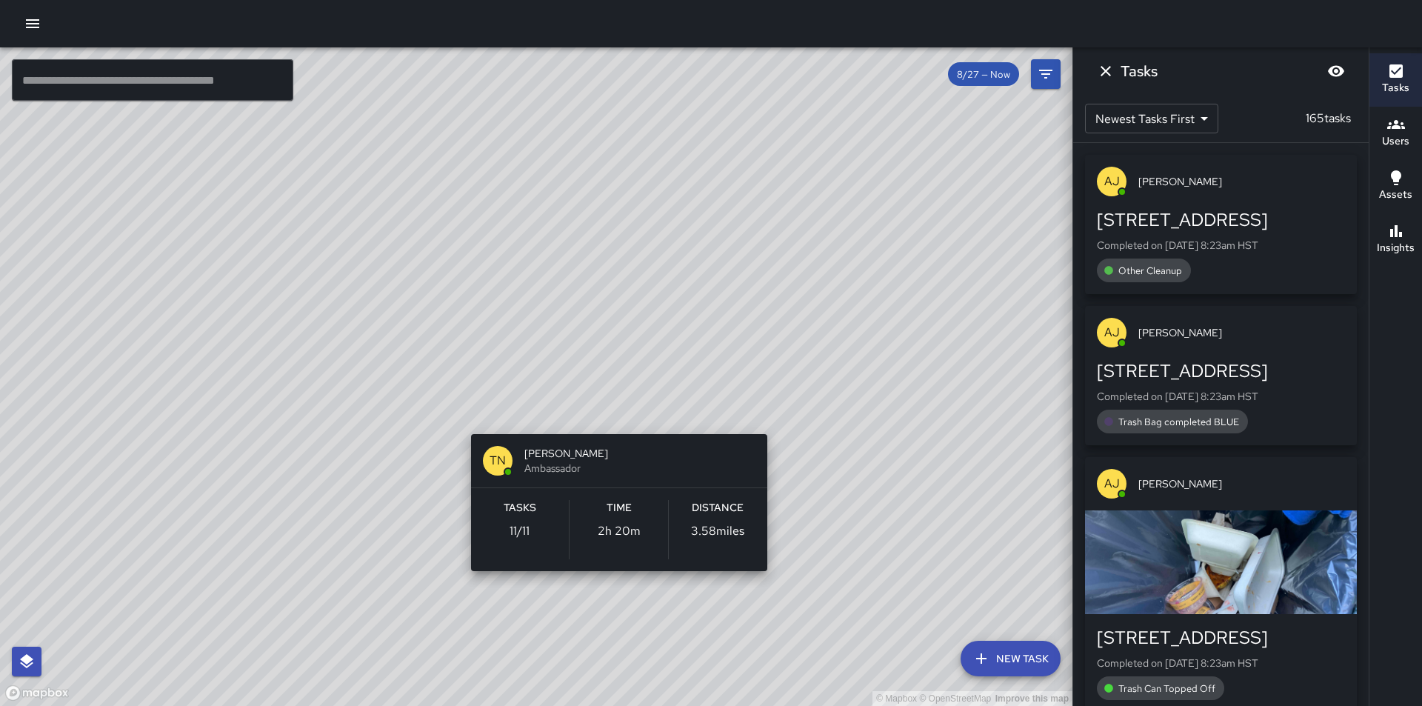
click at [770, 416] on div "© Mapbox © OpenStreetMap Improve this map TN [PERSON_NAME] Ambassador Tasks 11 …" at bounding box center [536, 376] width 1073 height 659
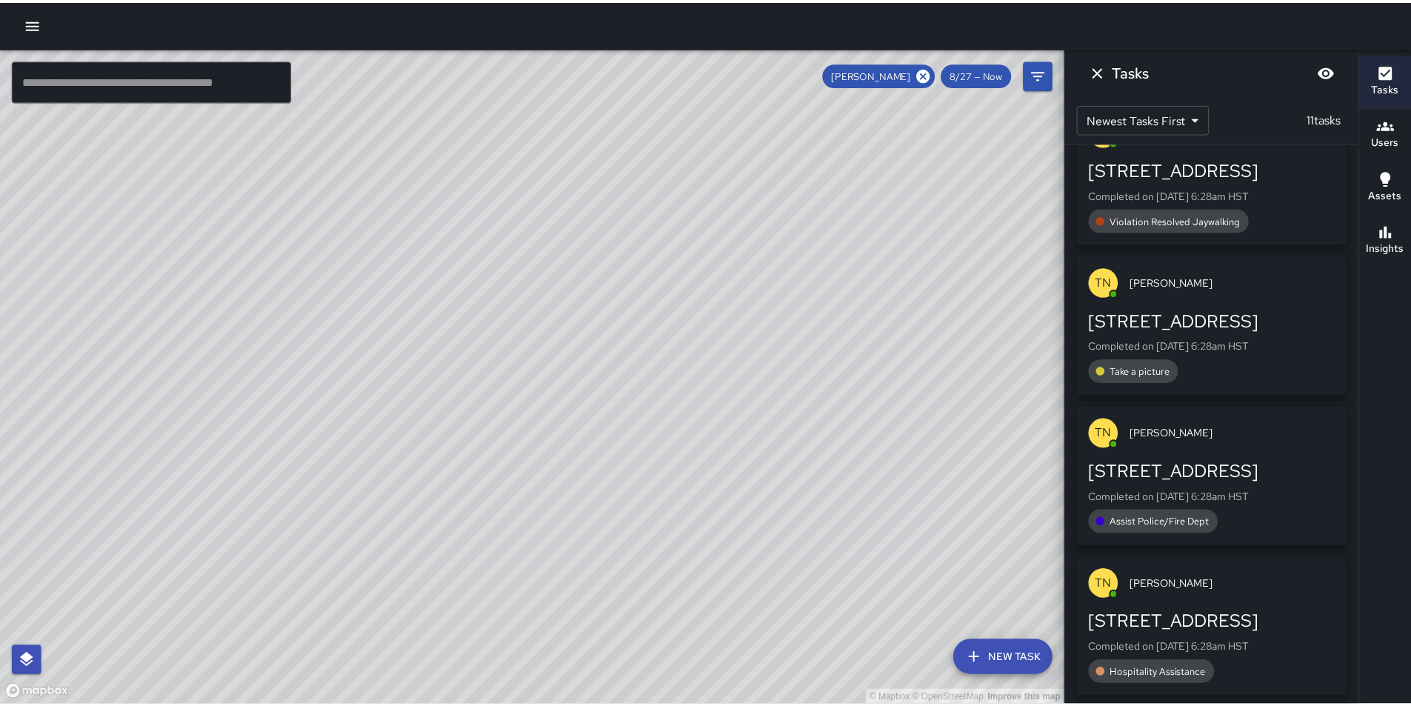
scroll to position [1227, 0]
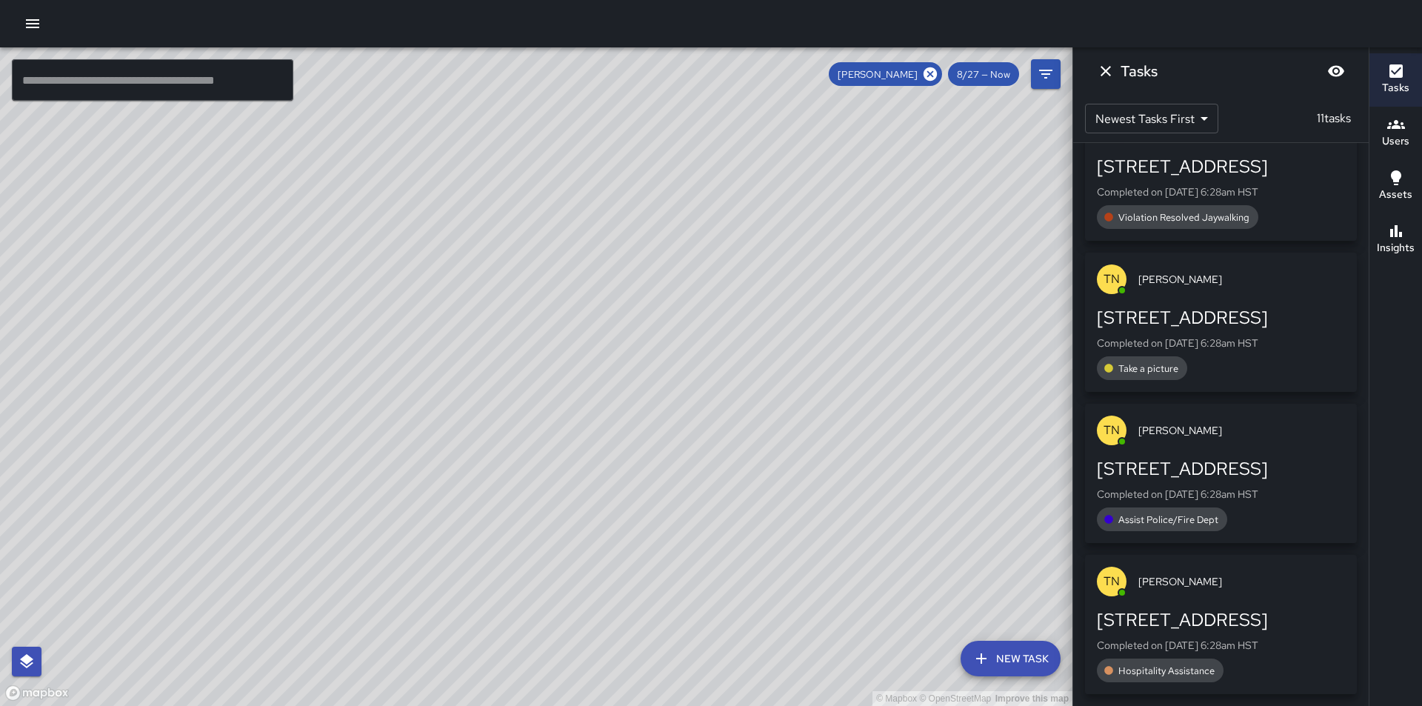
drag, startPoint x: 629, startPoint y: 327, endPoint x: 742, endPoint y: 341, distance: 114.2
click at [742, 341] on div "© Mapbox © OpenStreetMap Improve this map" at bounding box center [536, 376] width 1073 height 659
drag, startPoint x: 990, startPoint y: 430, endPoint x: 824, endPoint y: 237, distance: 254.3
click at [824, 237] on div "© Mapbox © OpenStreetMap Improve this map" at bounding box center [536, 376] width 1073 height 659
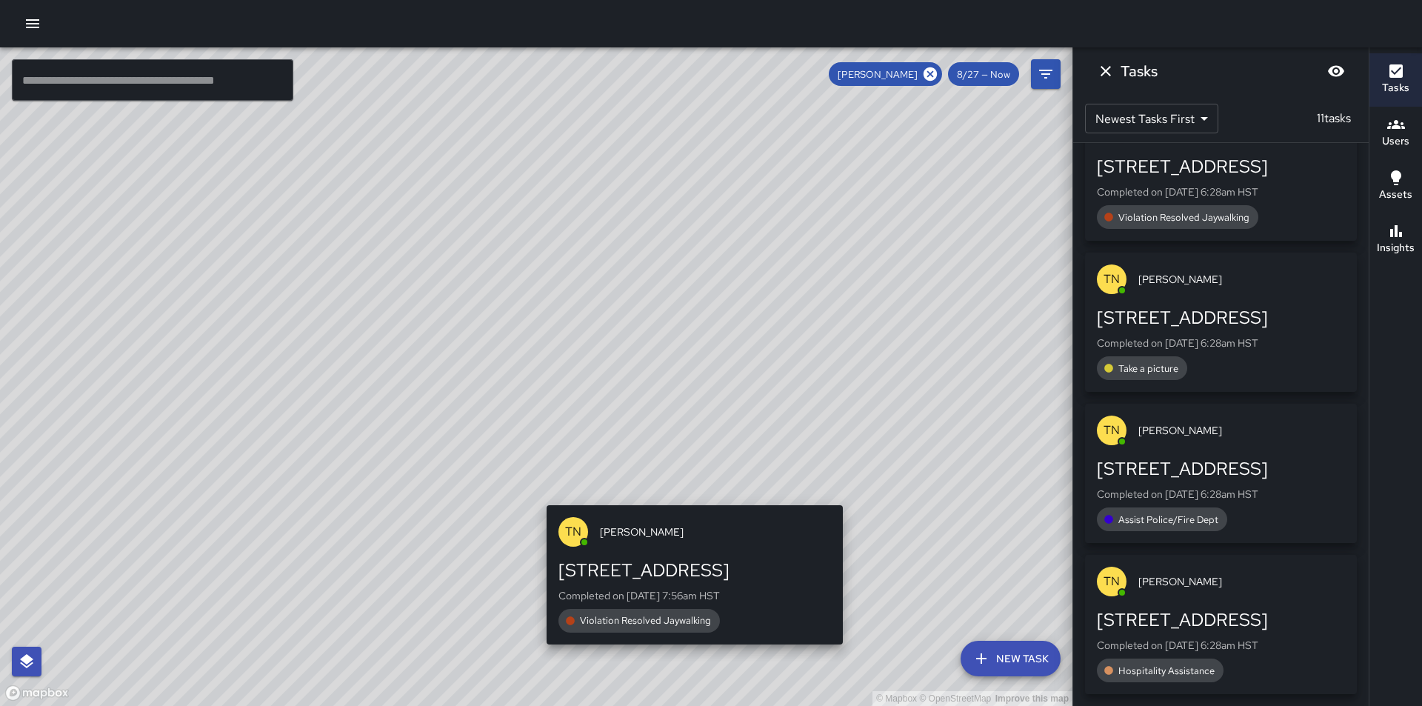
click at [850, 497] on div "© Mapbox © OpenStreetMap Improve this map TN [PERSON_NAME][GEOGRAPHIC_DATA][STR…" at bounding box center [536, 376] width 1073 height 659
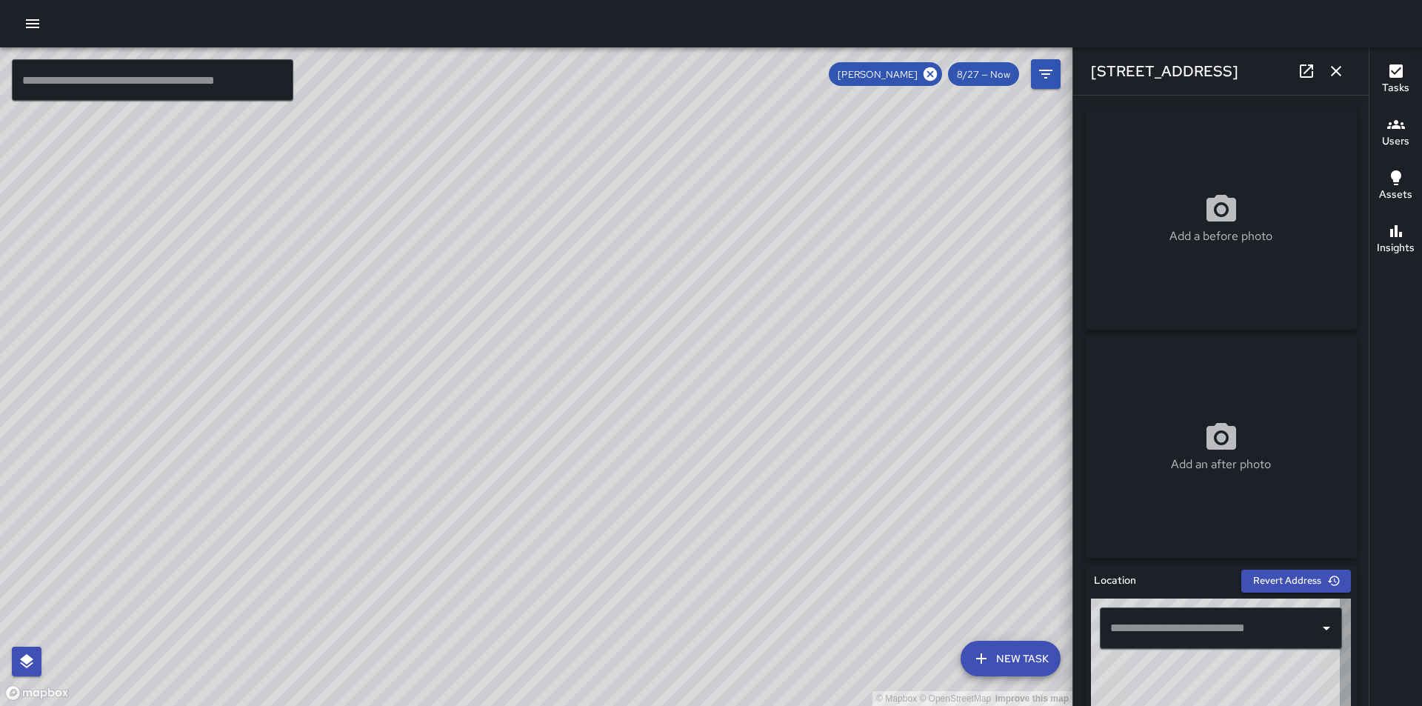
type input "**********"
drag, startPoint x: 806, startPoint y: 519, endPoint x: 824, endPoint y: 365, distance: 155.2
click at [824, 365] on div "© Mapbox © OpenStreetMap Improve this map" at bounding box center [536, 376] width 1073 height 659
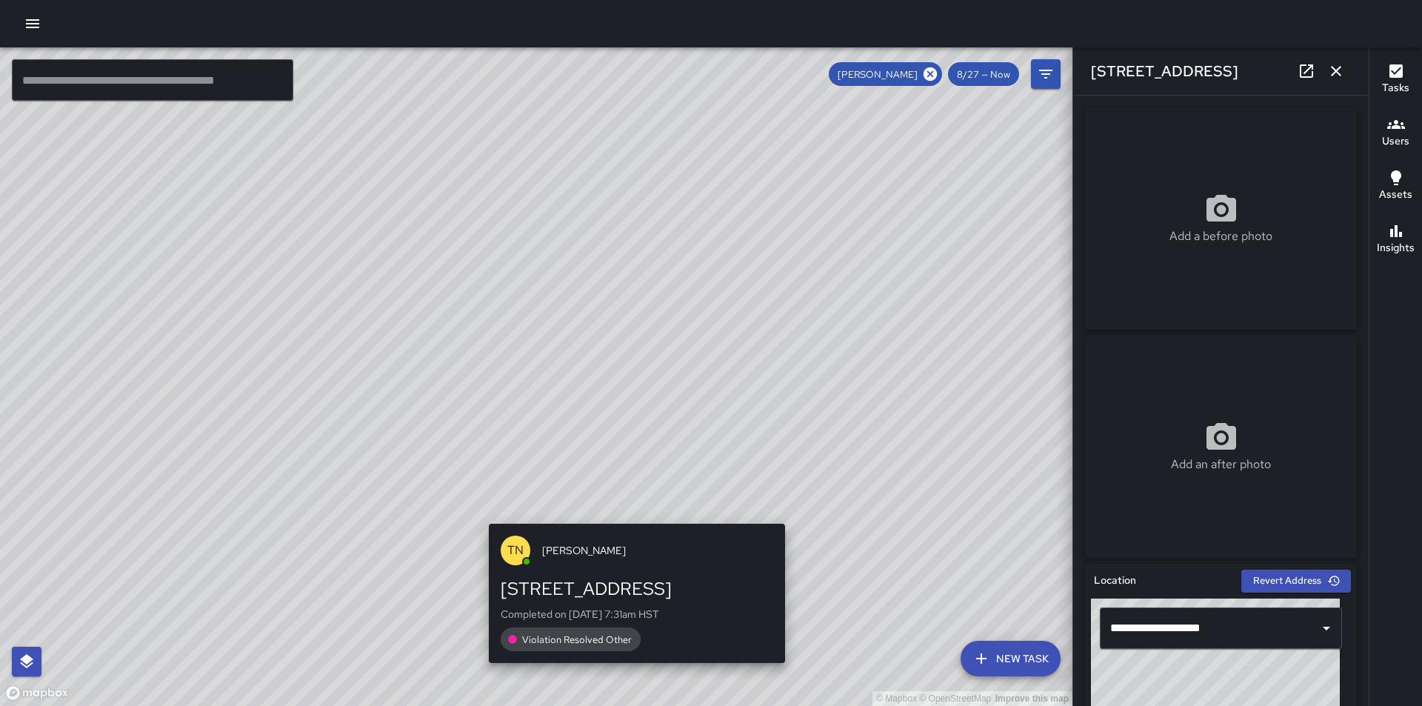
click at [792, 514] on div "© Mapbox © OpenStreetMap Improve this map TN [PERSON_NAME][GEOGRAPHIC_DATA][STR…" at bounding box center [536, 376] width 1073 height 659
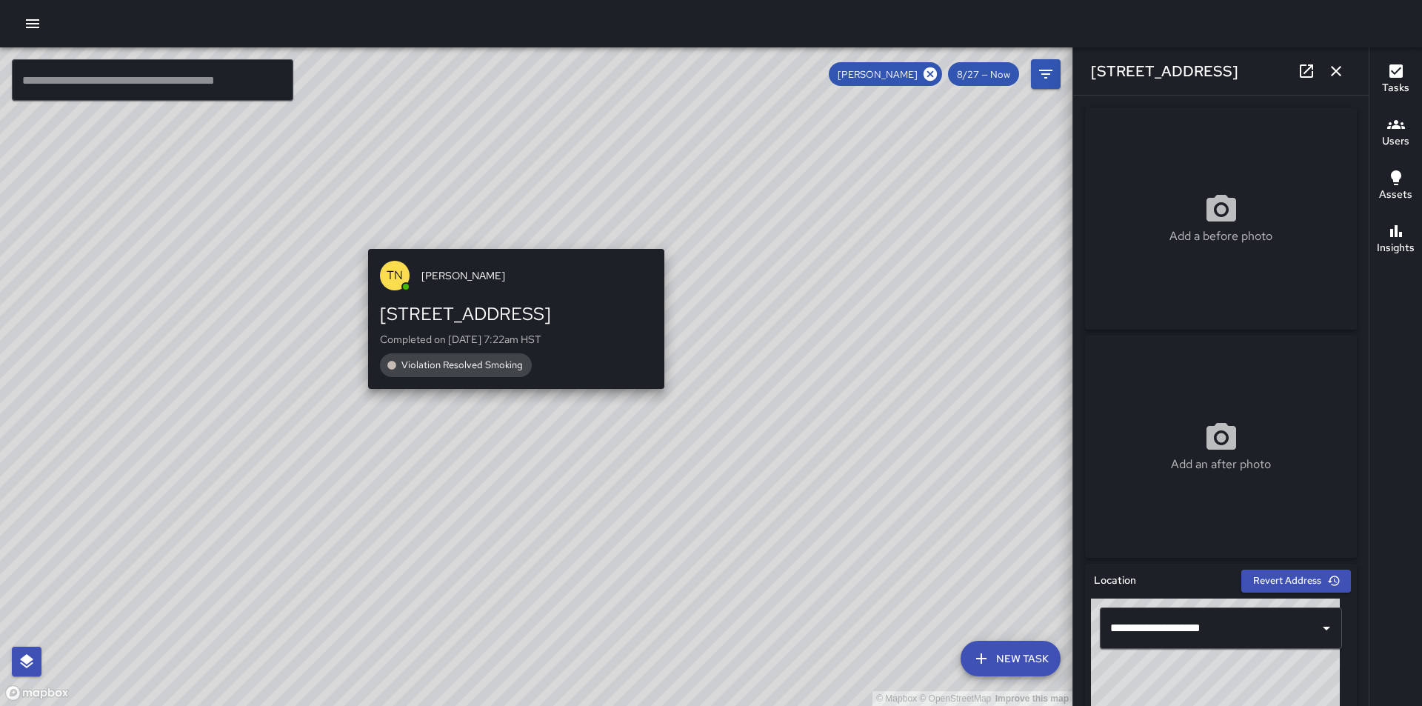
click at [510, 243] on div "TN [PERSON_NAME] [STREET_ADDRESS] Completed on [DATE] 7:22am HST Violation Reso…" at bounding box center [516, 319] width 308 height 153
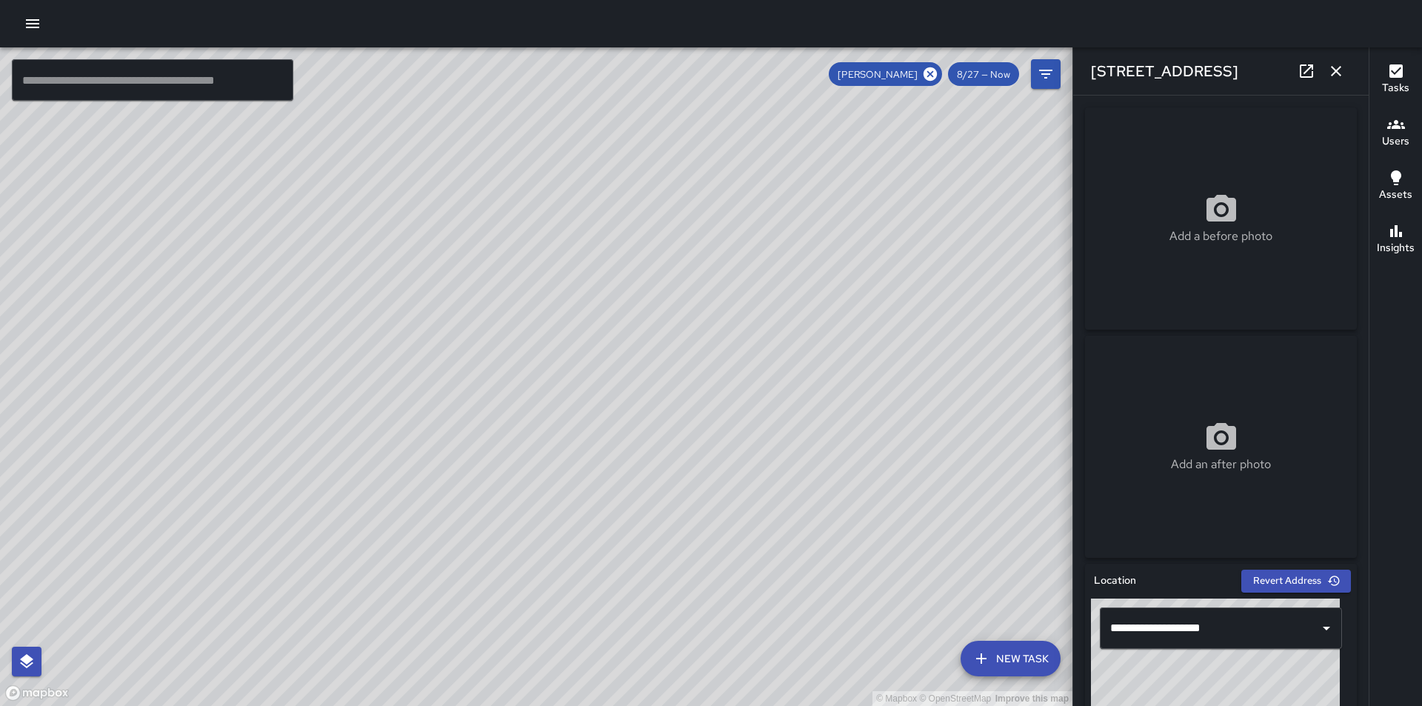
click at [528, 167] on div "© Mapbox © OpenStreetMap Improve this map" at bounding box center [536, 376] width 1073 height 659
drag, startPoint x: 618, startPoint y: 157, endPoint x: 747, endPoint y: 401, distance: 276.0
click at [747, 401] on div "© Mapbox © OpenStreetMap Improve this map" at bounding box center [536, 376] width 1073 height 659
drag, startPoint x: 664, startPoint y: 340, endPoint x: 876, endPoint y: 633, distance: 361.2
click at [876, 633] on div "© Mapbox © OpenStreetMap Improve this map" at bounding box center [536, 376] width 1073 height 659
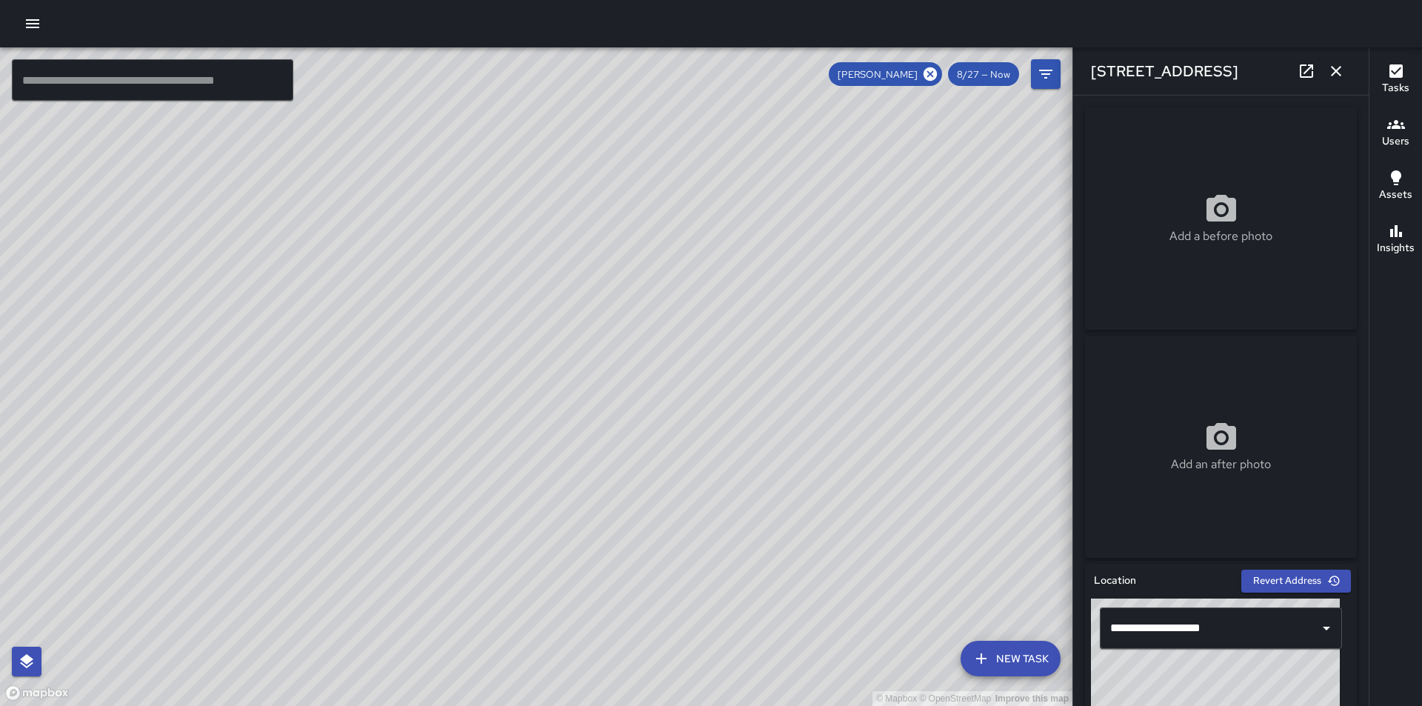
drag, startPoint x: 501, startPoint y: 545, endPoint x: 610, endPoint y: 593, distance: 119.4
click at [610, 593] on div "© Mapbox © OpenStreetMap Improve this map" at bounding box center [536, 376] width 1073 height 659
click at [1339, 71] on icon "button" at bounding box center [1336, 71] width 18 height 18
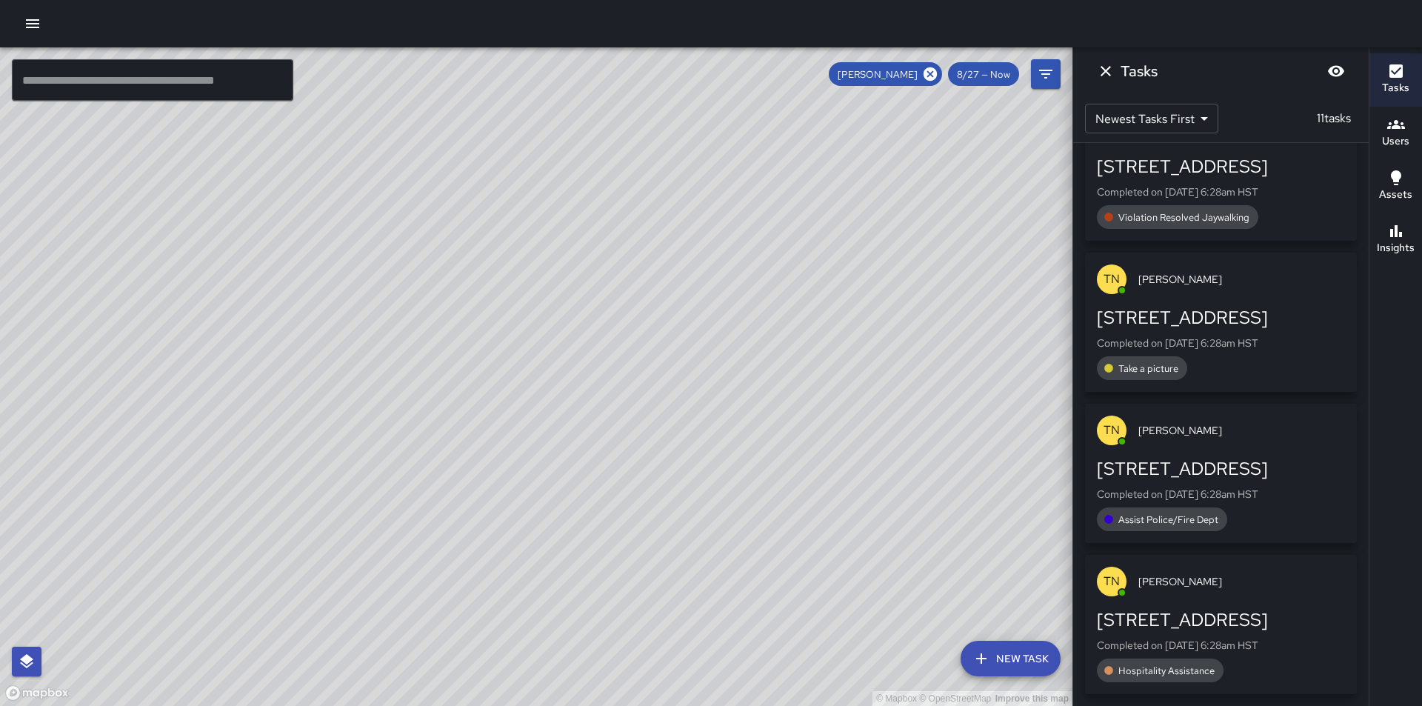
click at [1401, 70] on icon "button" at bounding box center [1396, 70] width 13 height 13
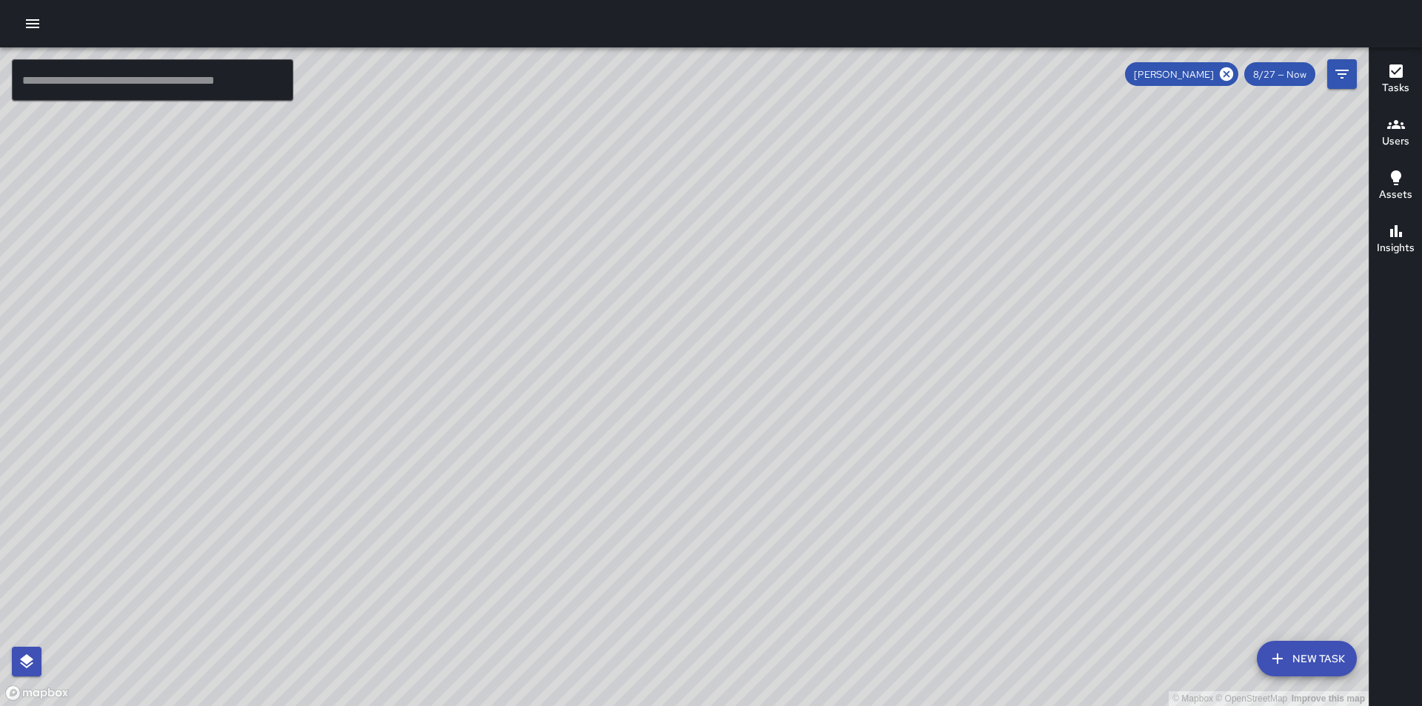
click at [36, 21] on icon "button" at bounding box center [33, 24] width 18 height 18
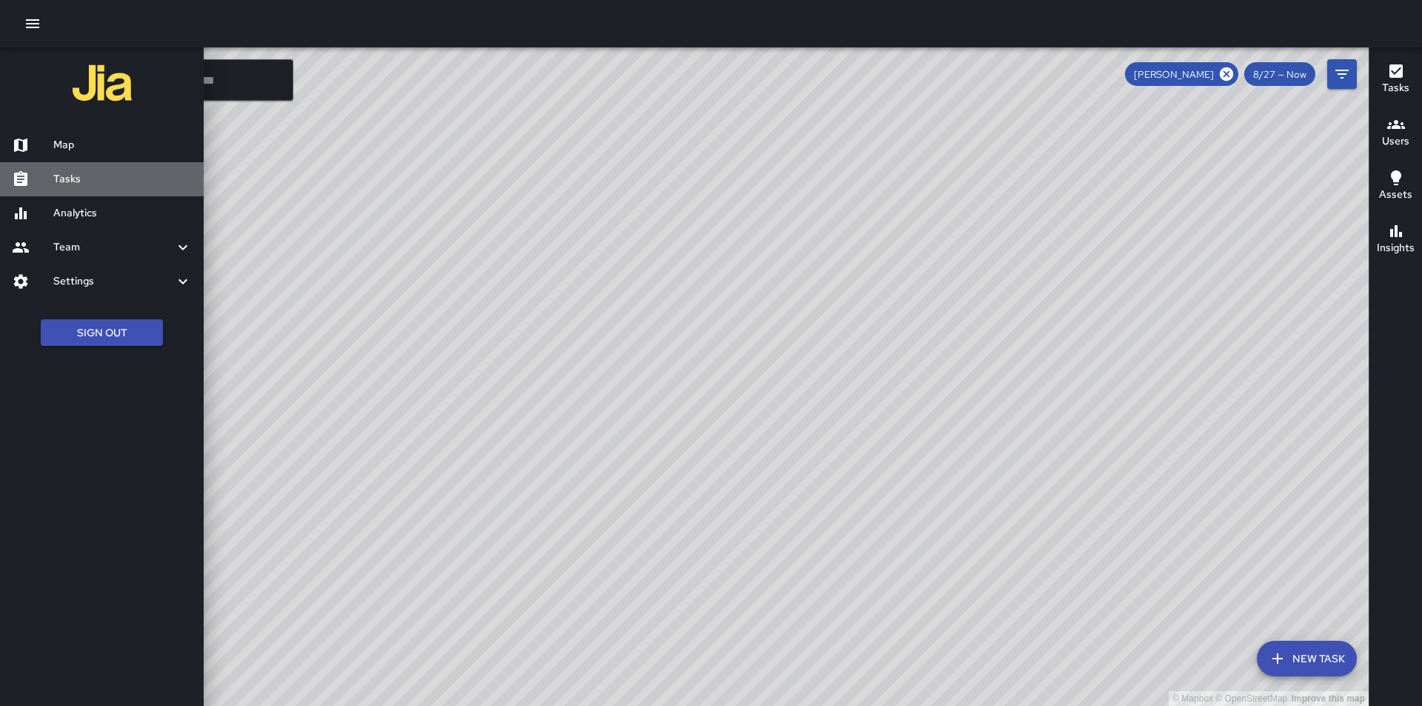
click at [30, 178] on div at bounding box center [32, 179] width 41 height 18
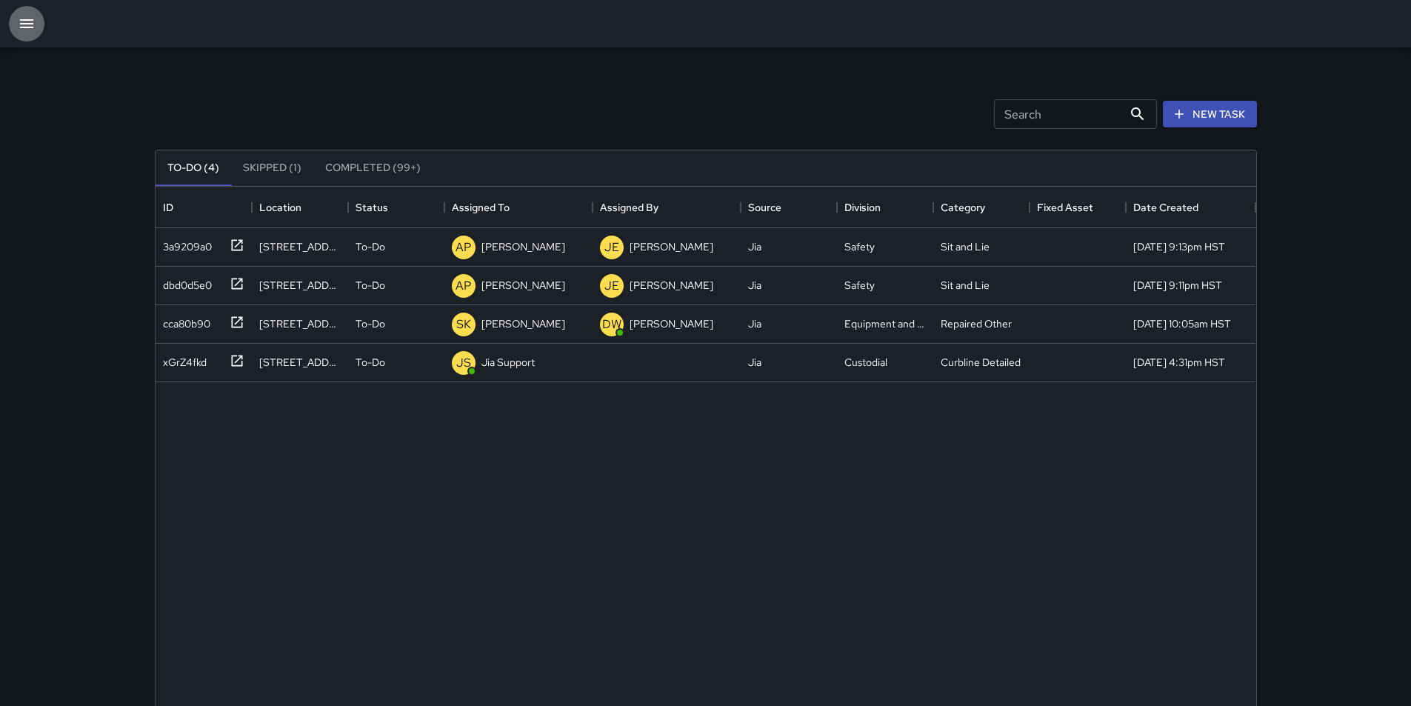
click at [27, 28] on icon "button" at bounding box center [26, 23] width 13 height 9
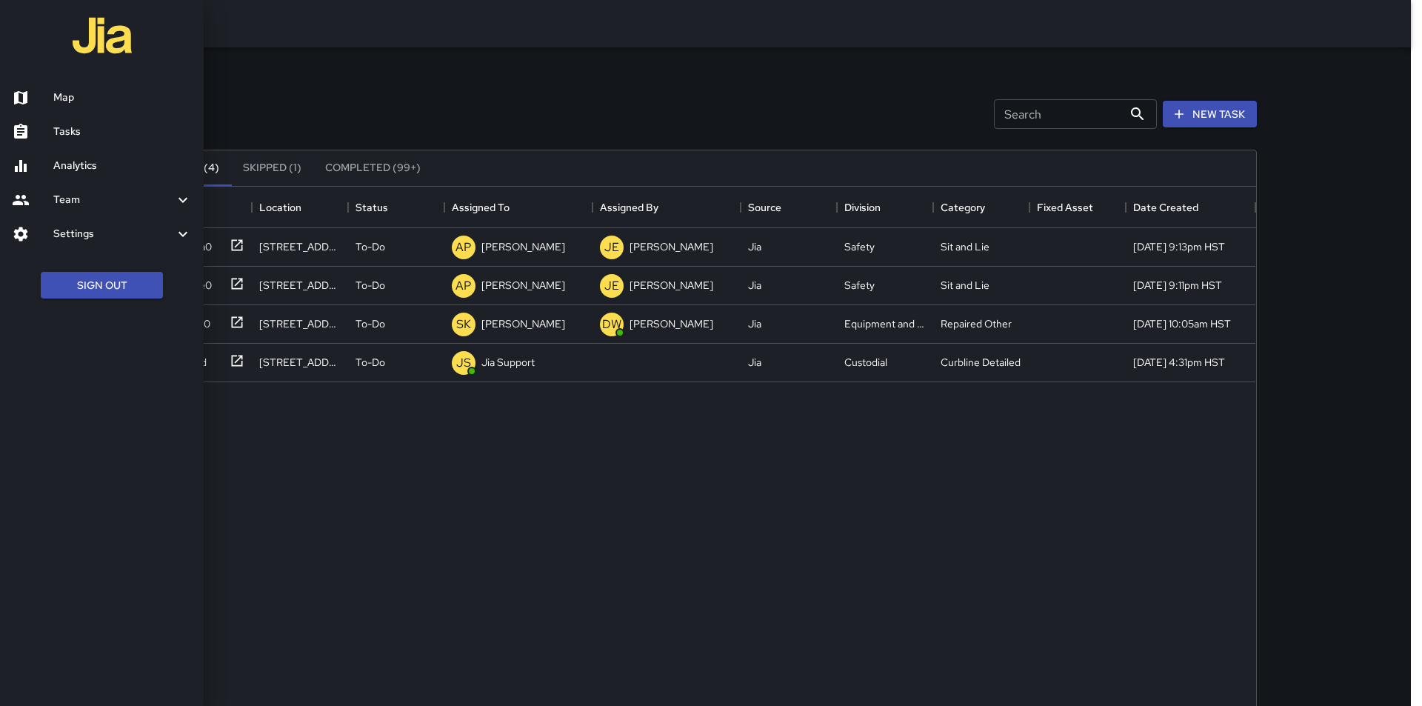
click at [21, 132] on icon at bounding box center [21, 132] width 18 height 18
click at [1207, 119] on div at bounding box center [711, 353] width 1422 height 706
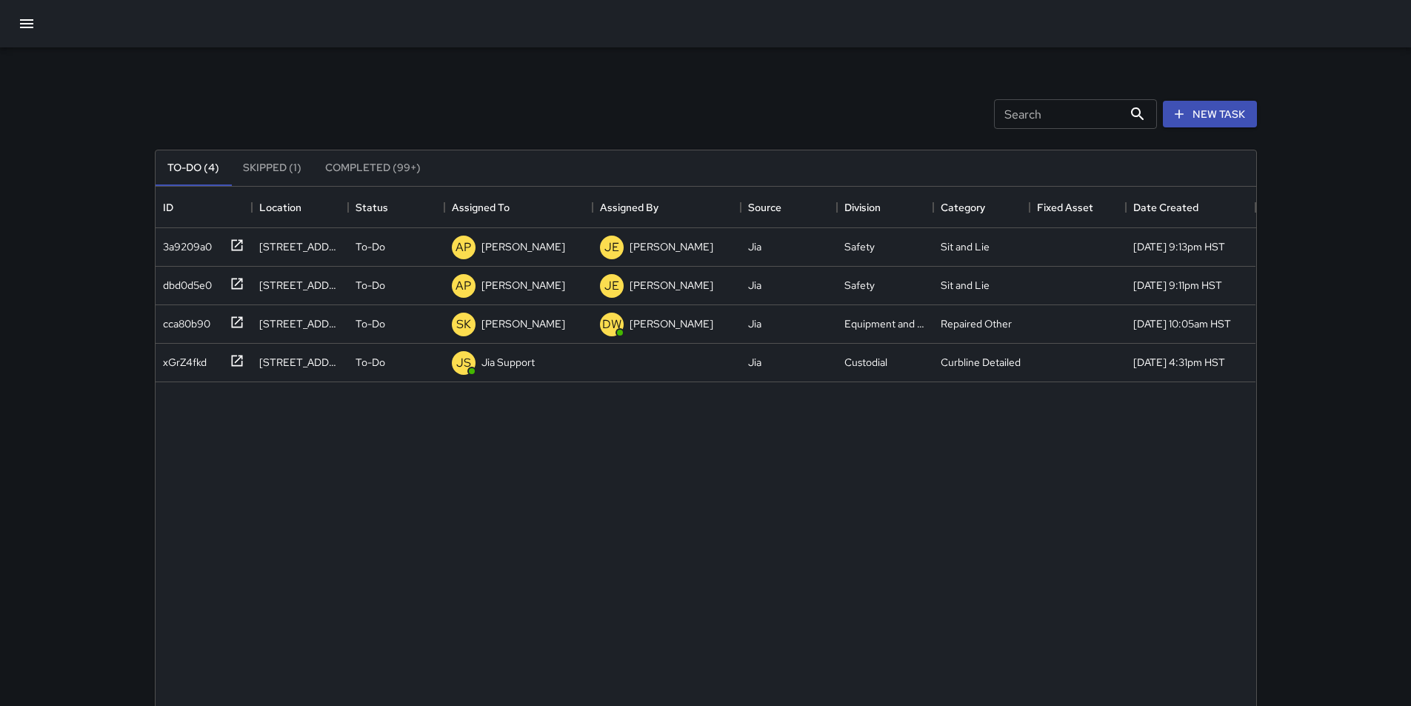
click at [1207, 119] on button "New Task" at bounding box center [1210, 114] width 94 height 27
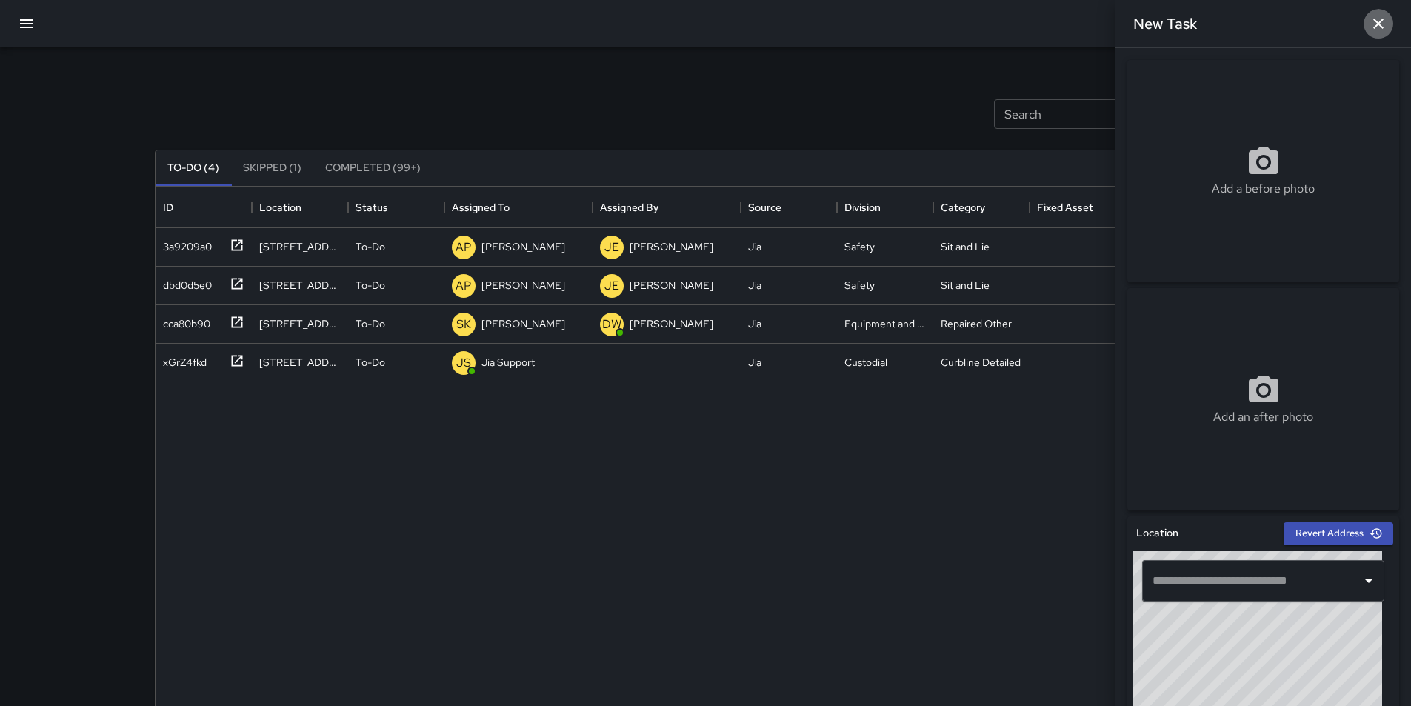
click at [1376, 24] on icon "button" at bounding box center [1379, 24] width 18 height 18
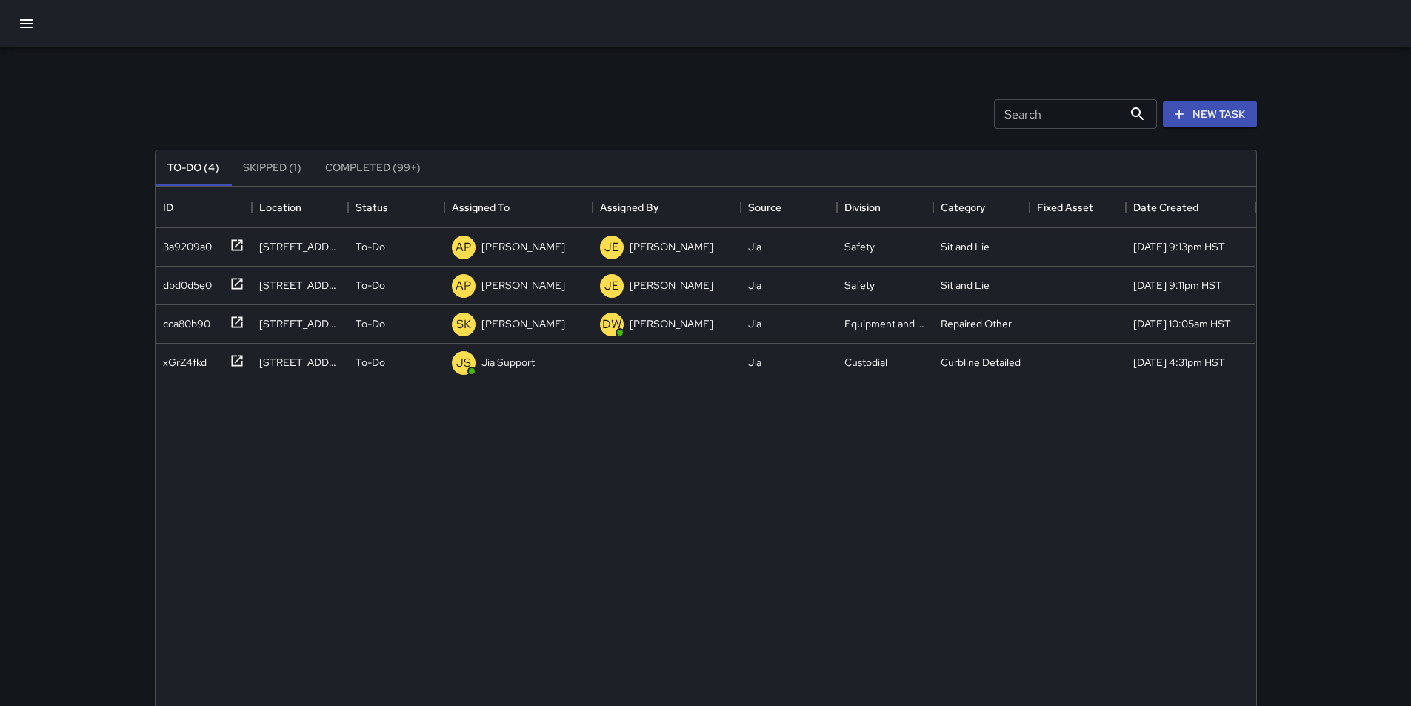
click at [32, 27] on icon "button" at bounding box center [26, 23] width 13 height 9
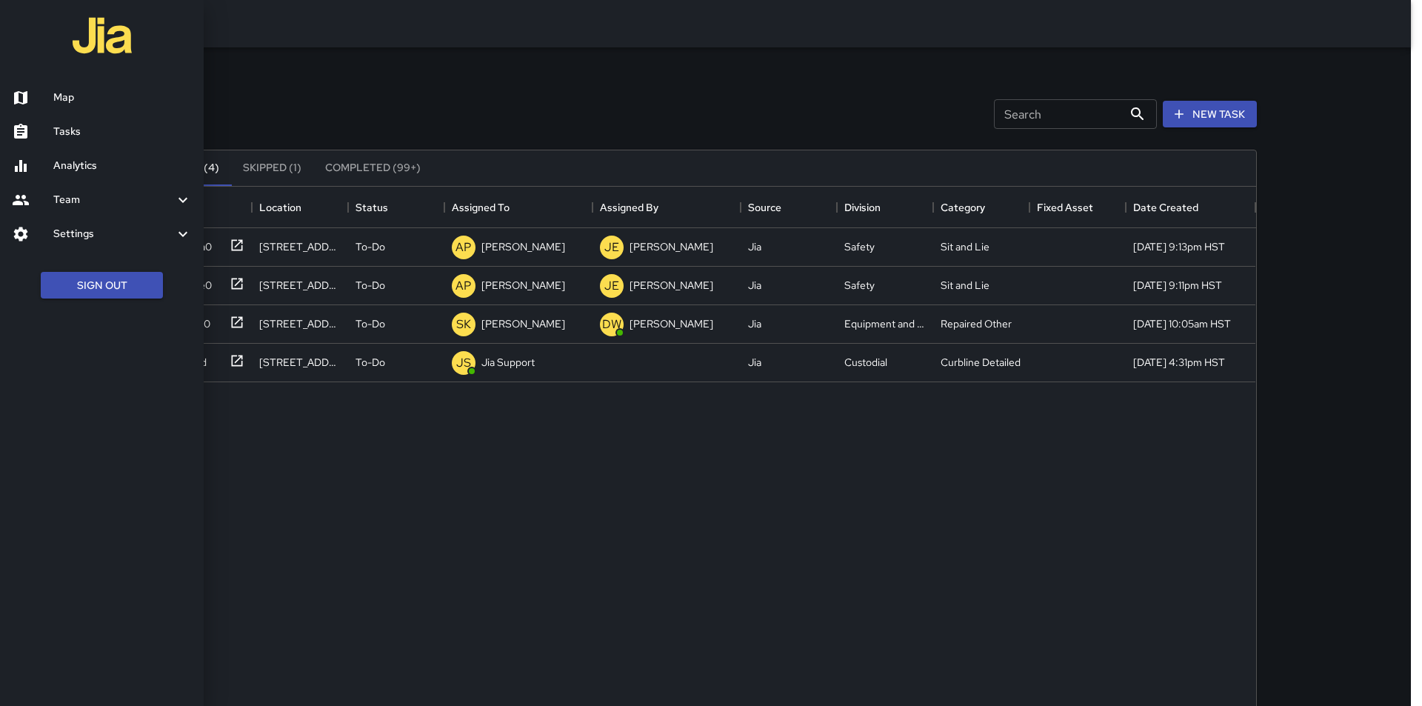
click at [14, 163] on icon at bounding box center [21, 166] width 18 height 18
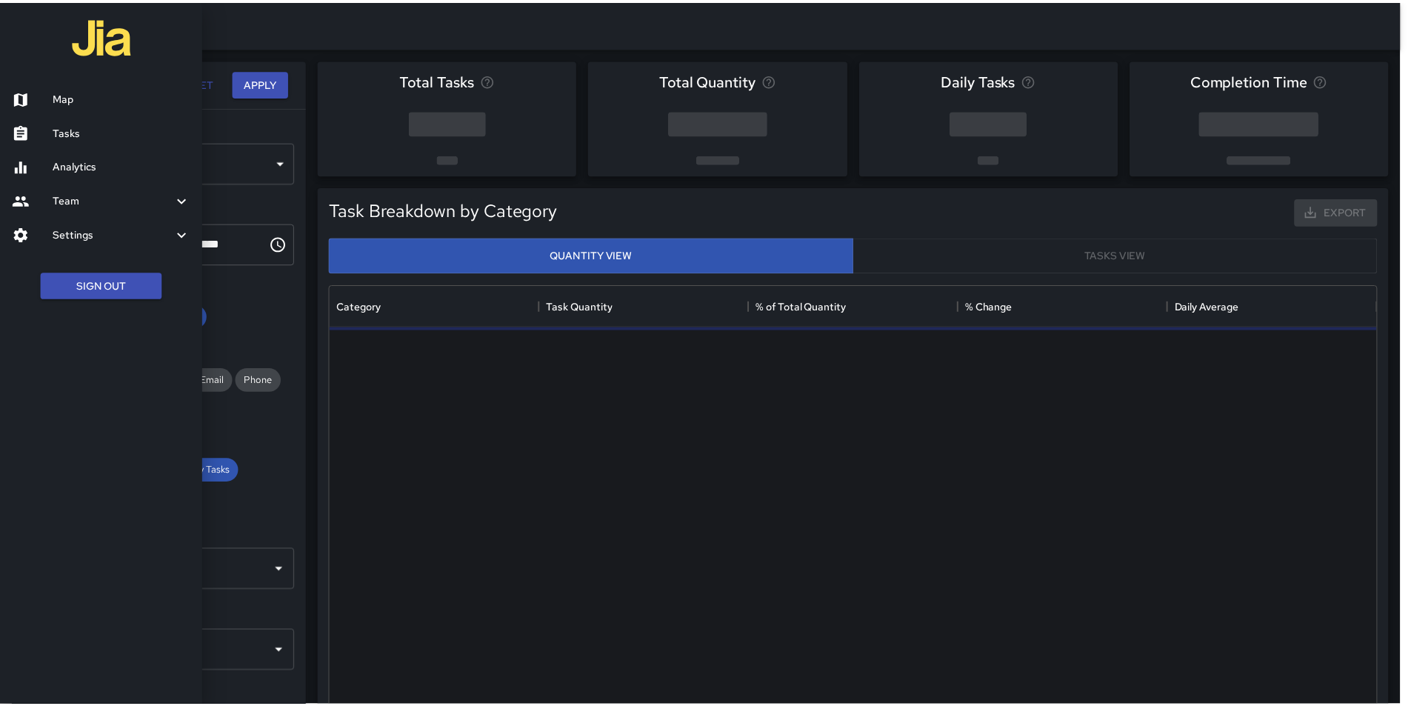
scroll to position [432, 1044]
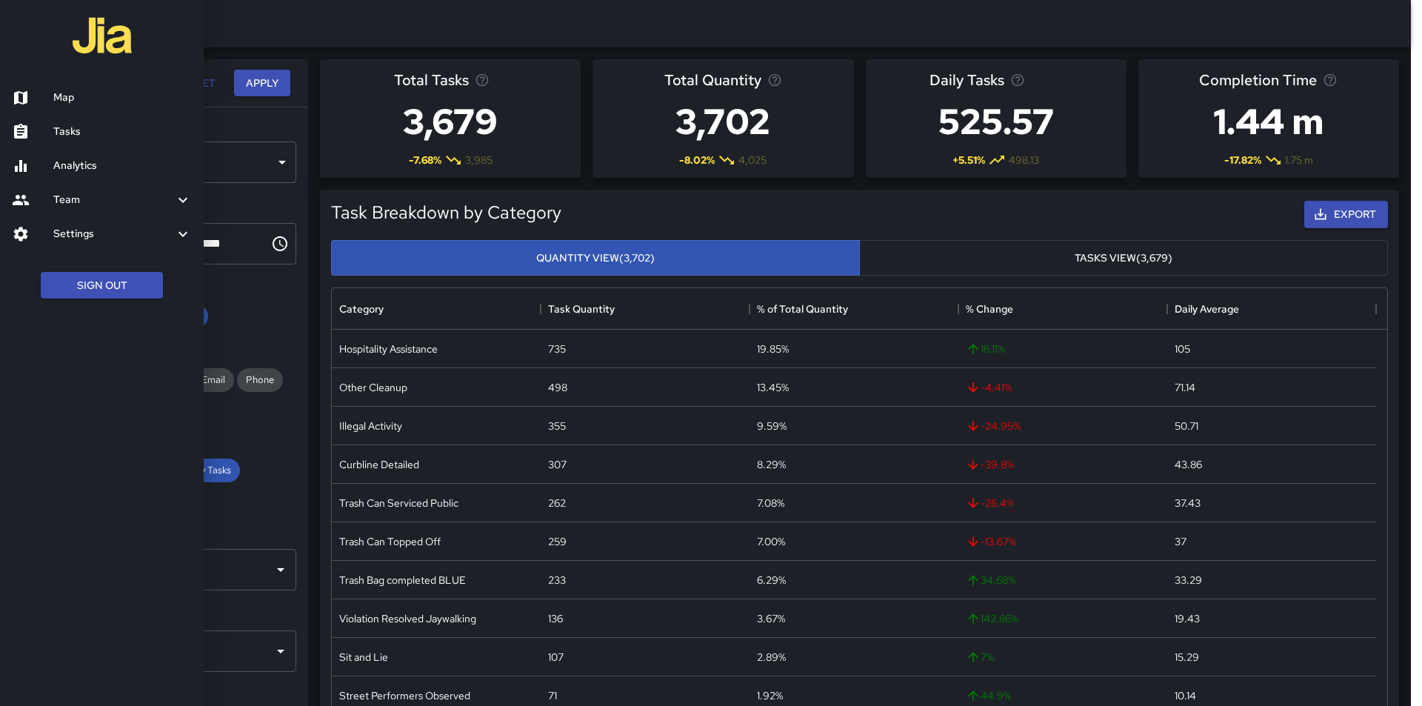
click at [1289, 499] on div at bounding box center [711, 353] width 1422 height 706
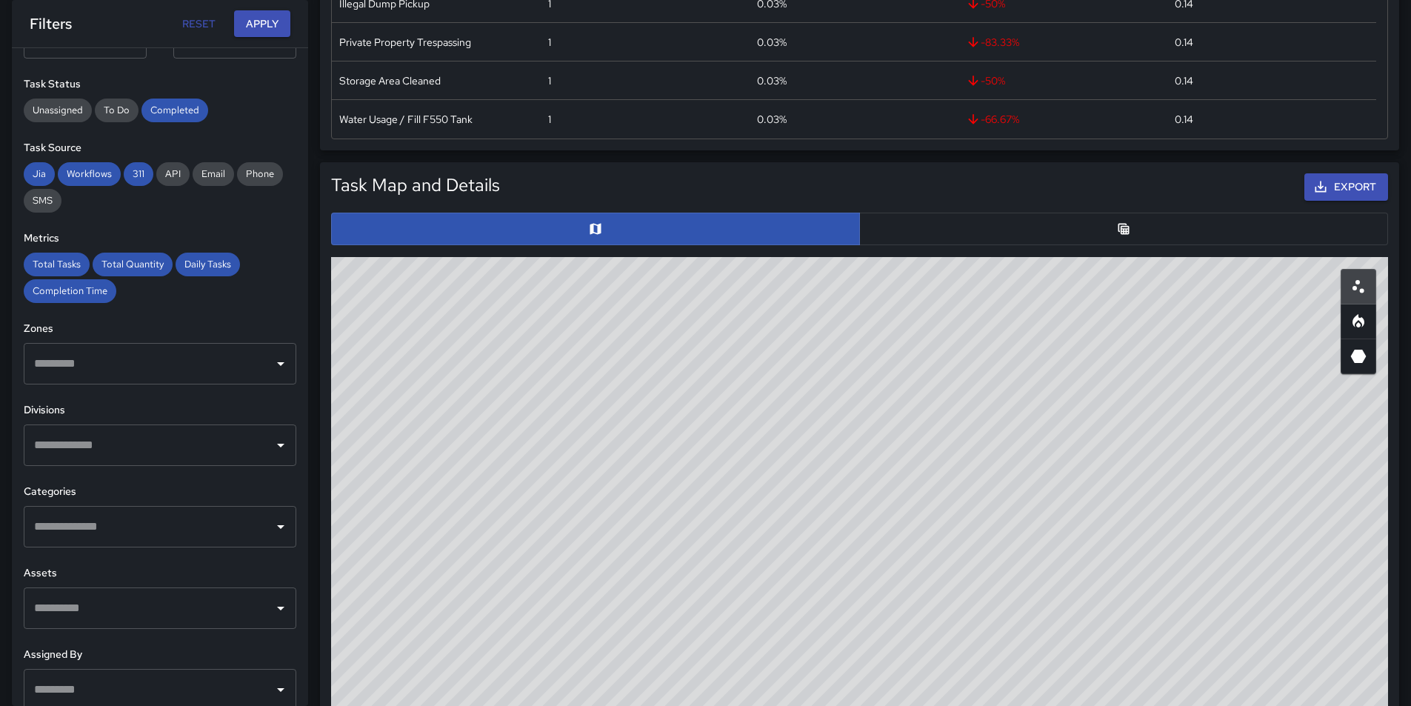
scroll to position [148, 0]
click at [273, 440] on icon "Open" at bounding box center [281, 444] width 18 height 18
click at [265, 18] on button "Apply" at bounding box center [262, 23] width 56 height 27
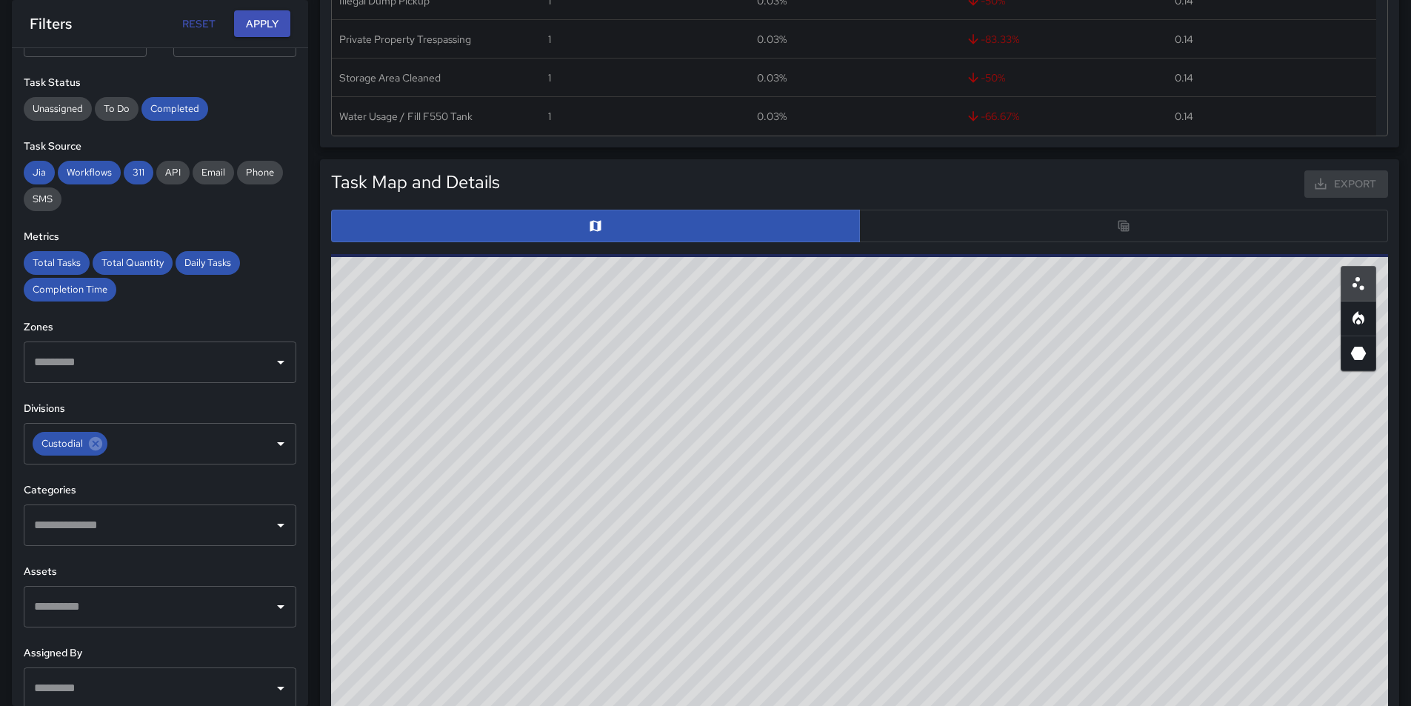
scroll to position [831, 0]
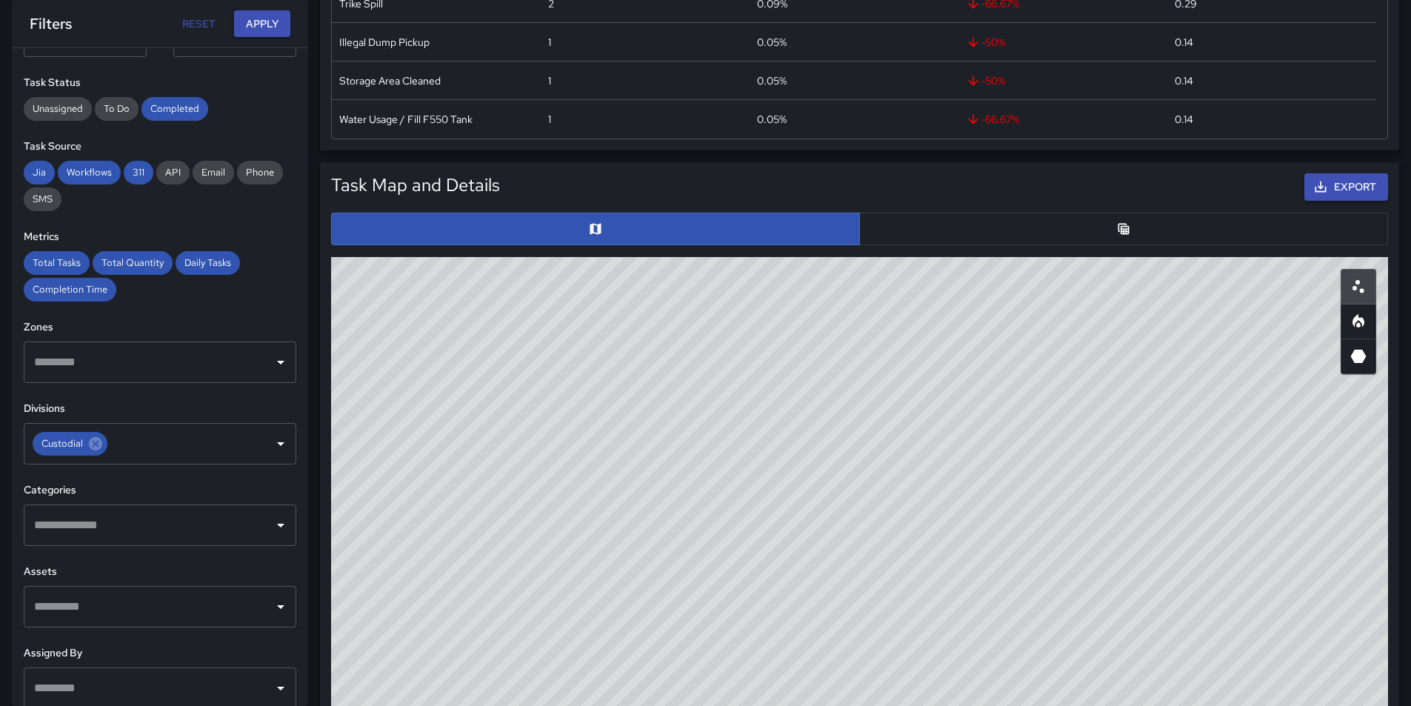
drag, startPoint x: 1159, startPoint y: 560, endPoint x: 1030, endPoint y: 469, distance: 157.8
click at [1030, 469] on div "© Mapbox © OpenStreetMap Improve this map" at bounding box center [859, 553] width 1057 height 593
click at [272, 527] on icon "Open" at bounding box center [281, 525] width 18 height 18
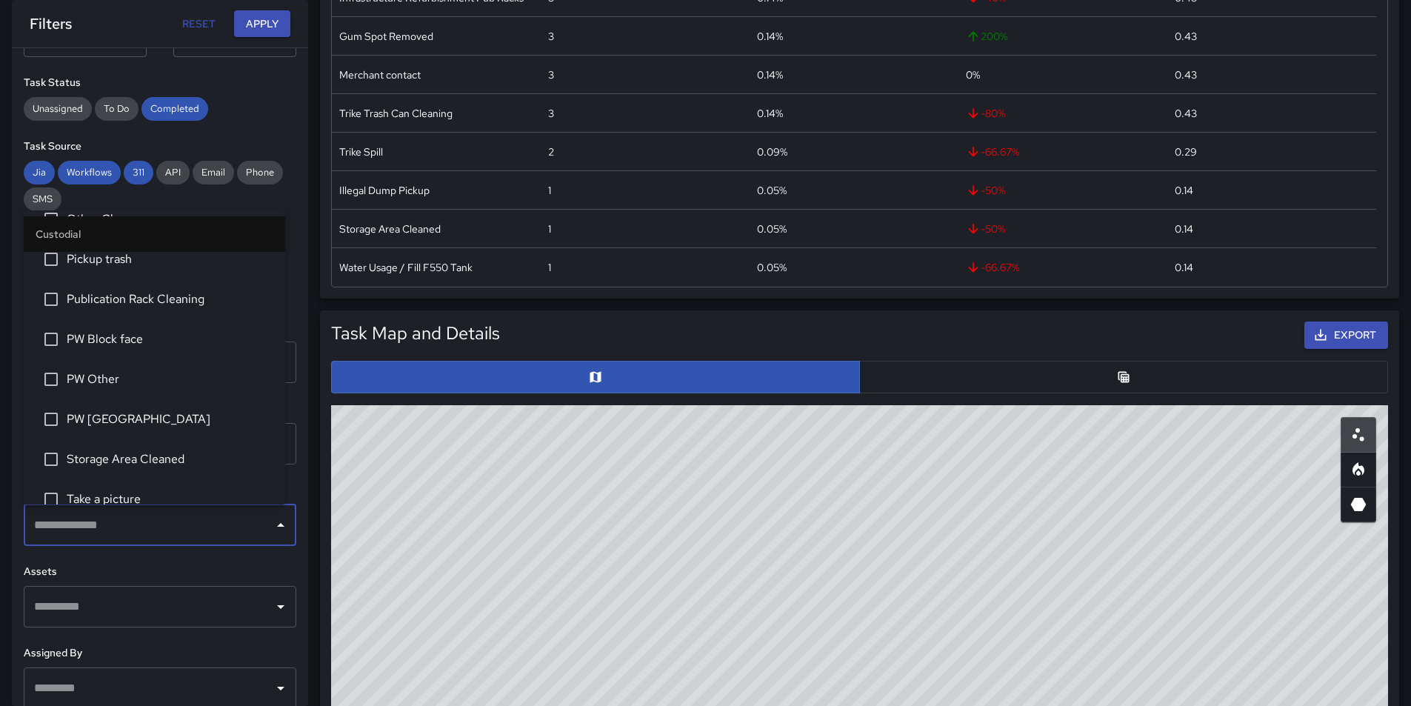
scroll to position [593, 0]
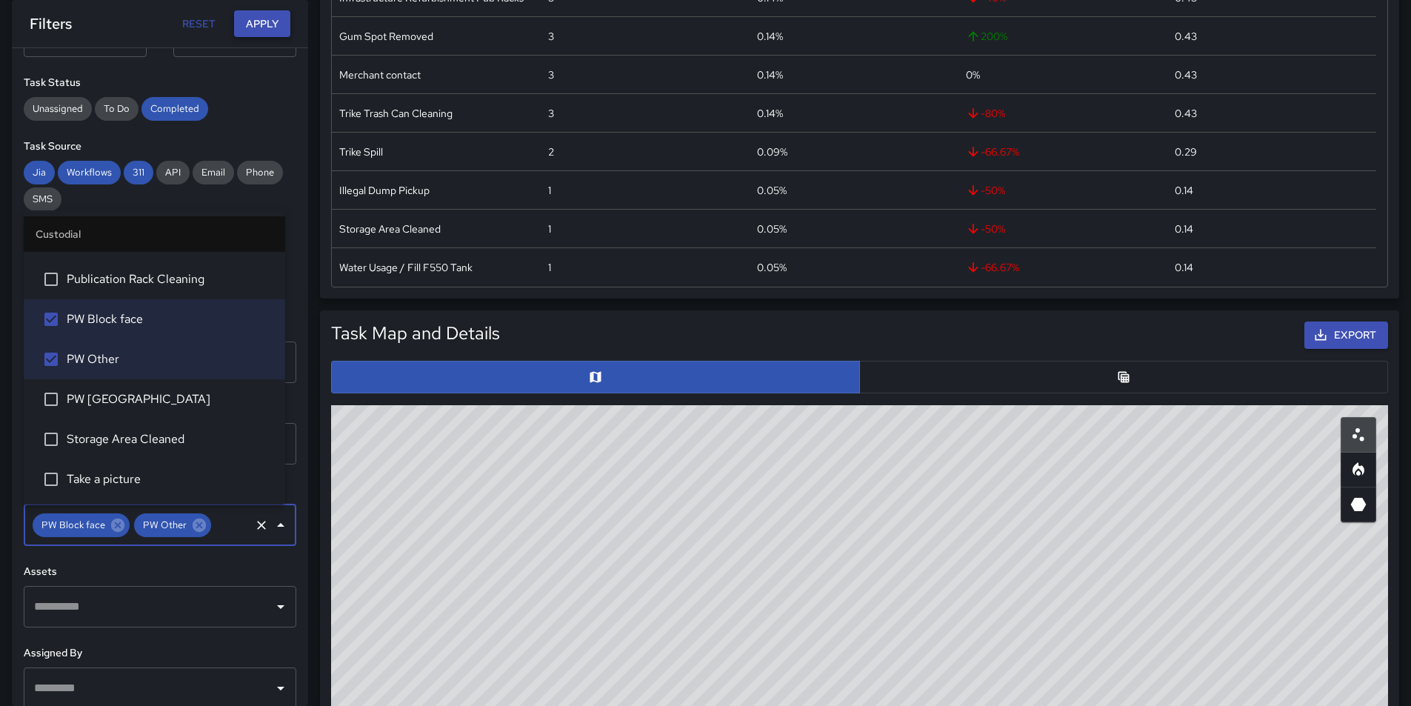
click at [271, 30] on button "Apply" at bounding box center [262, 23] width 56 height 27
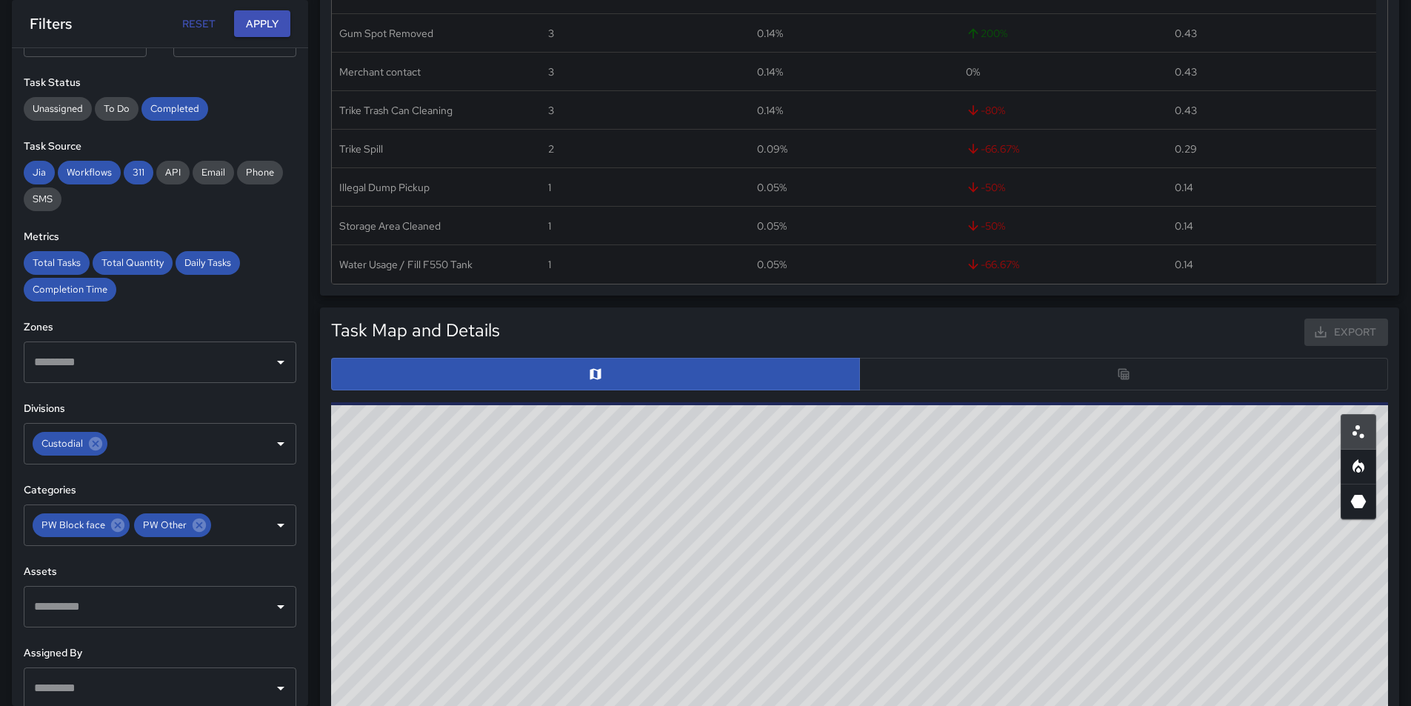
scroll to position [0, 0]
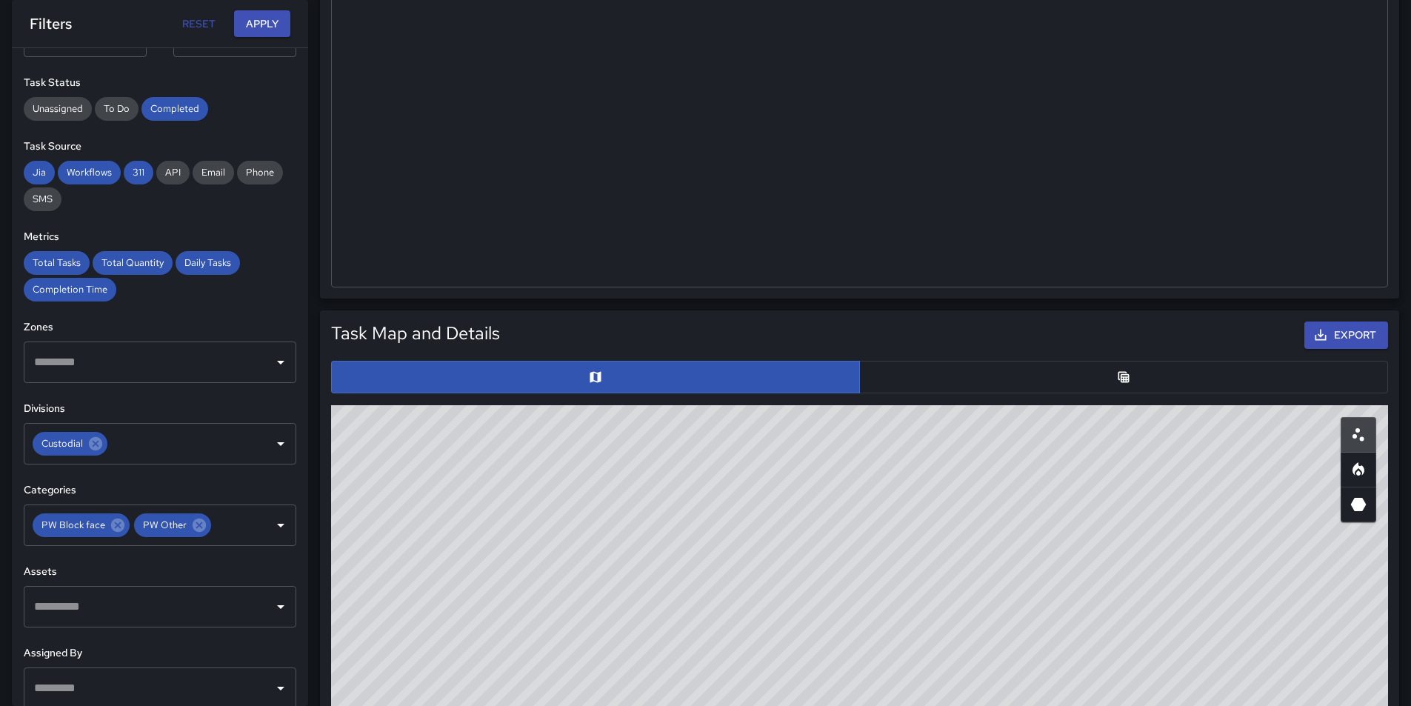
drag, startPoint x: 806, startPoint y: 630, endPoint x: 689, endPoint y: 533, distance: 152.0
click at [689, 533] on div "© Mapbox © OpenStreetMap Improve this map" at bounding box center [859, 701] width 1057 height 593
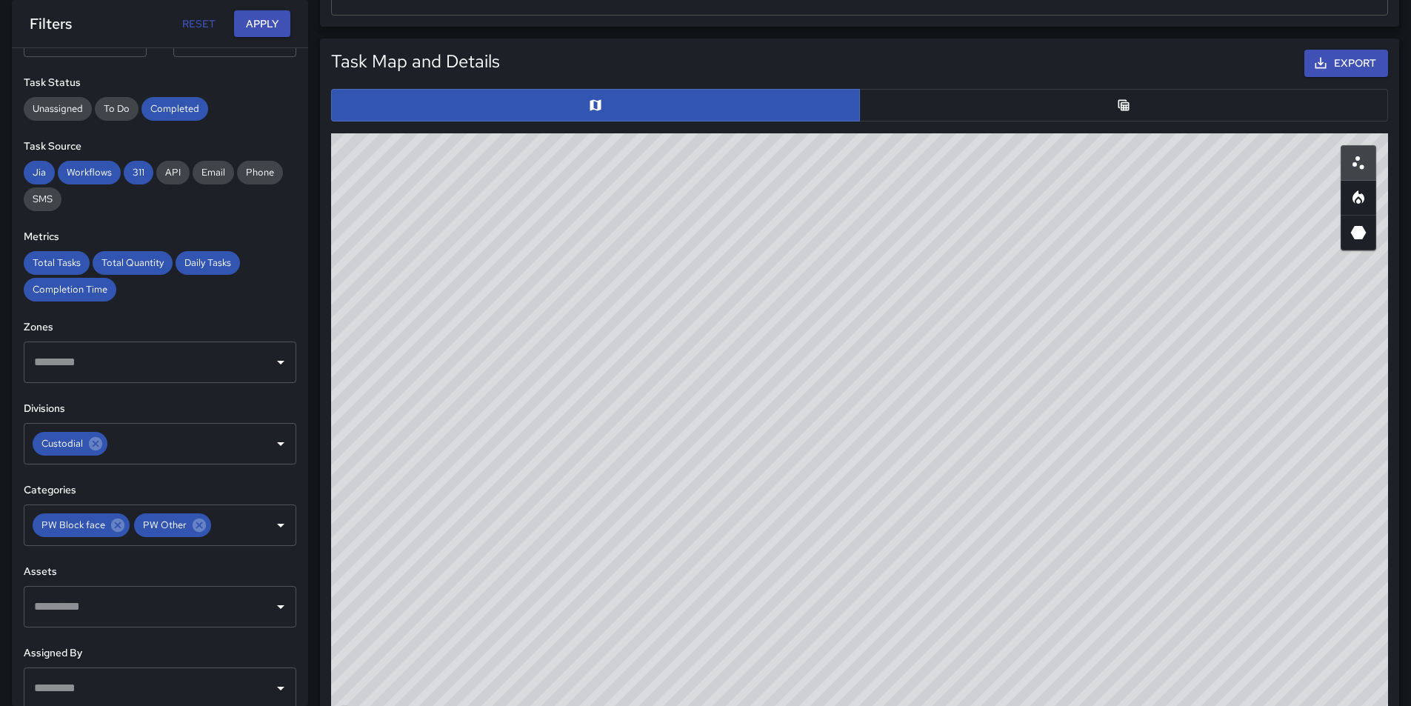
scroll to position [741, 0]
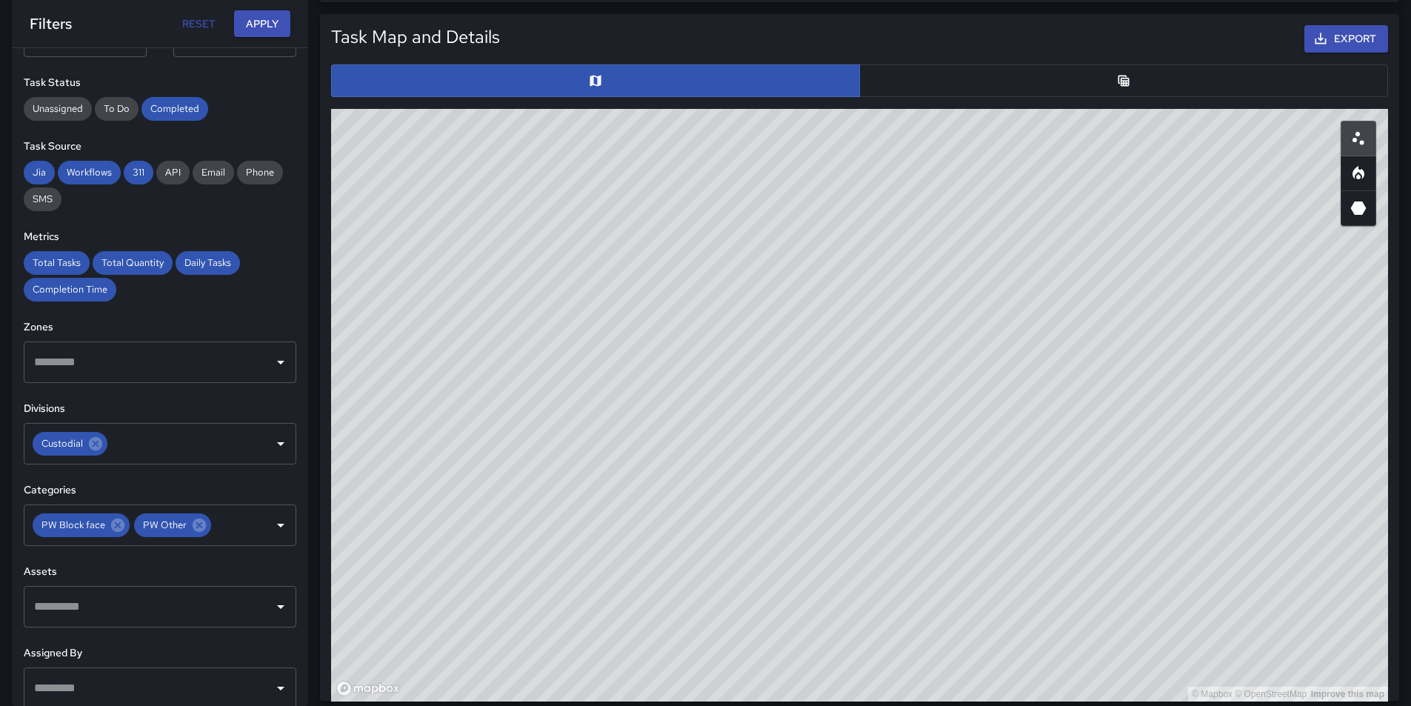
drag, startPoint x: 797, startPoint y: 350, endPoint x: 881, endPoint y: 611, distance: 274.6
click at [881, 611] on div "© Mapbox © OpenStreetMap Improve this map" at bounding box center [859, 405] width 1057 height 593
click at [876, 330] on div "© Mapbox © OpenStreetMap Improve this map" at bounding box center [859, 405] width 1057 height 593
drag, startPoint x: 809, startPoint y: 347, endPoint x: 829, endPoint y: 469, distance: 123.9
click at [829, 469] on div "© Mapbox © OpenStreetMap Improve this map" at bounding box center [859, 405] width 1057 height 593
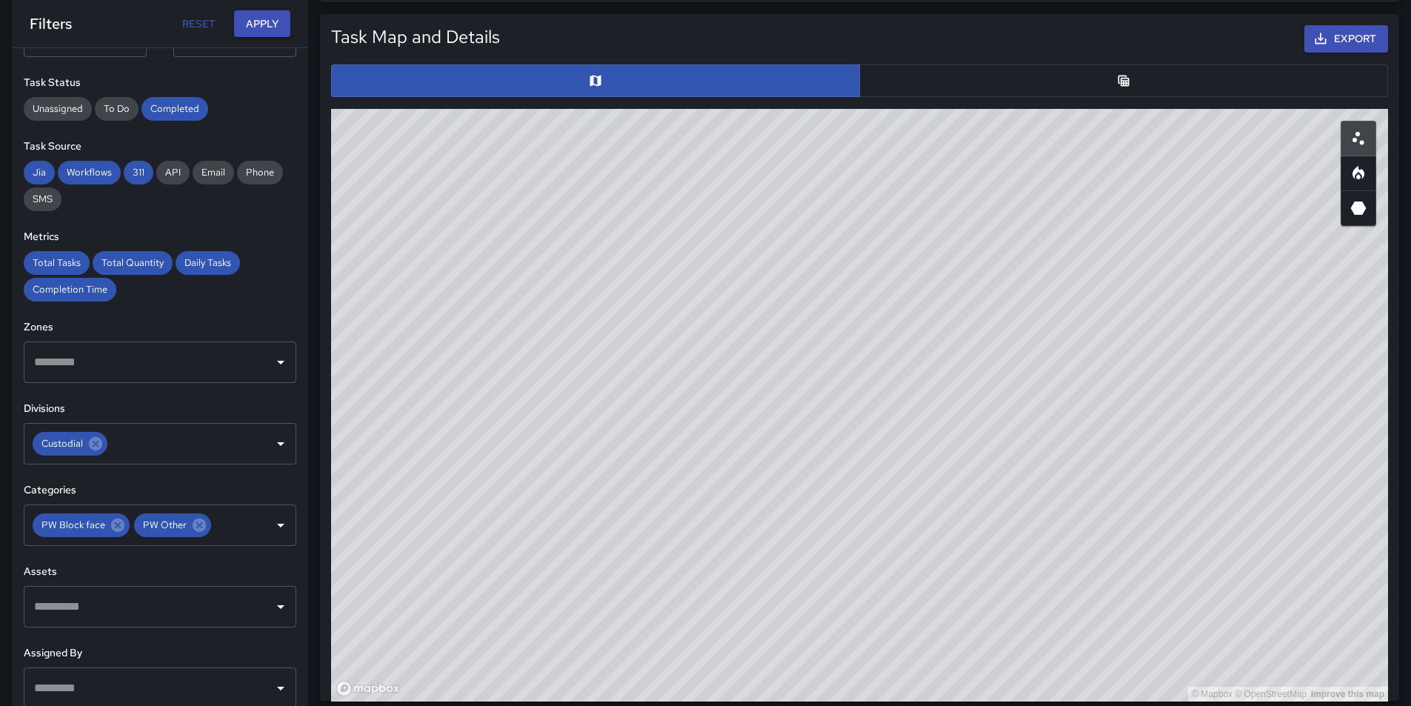
click at [839, 405] on div "© Mapbox © OpenStreetMap Improve this map" at bounding box center [859, 405] width 1057 height 593
click at [977, 467] on div "© Mapbox © OpenStreetMap Improve this map" at bounding box center [859, 405] width 1057 height 593
click at [1057, 83] on button "button" at bounding box center [1123, 80] width 529 height 33
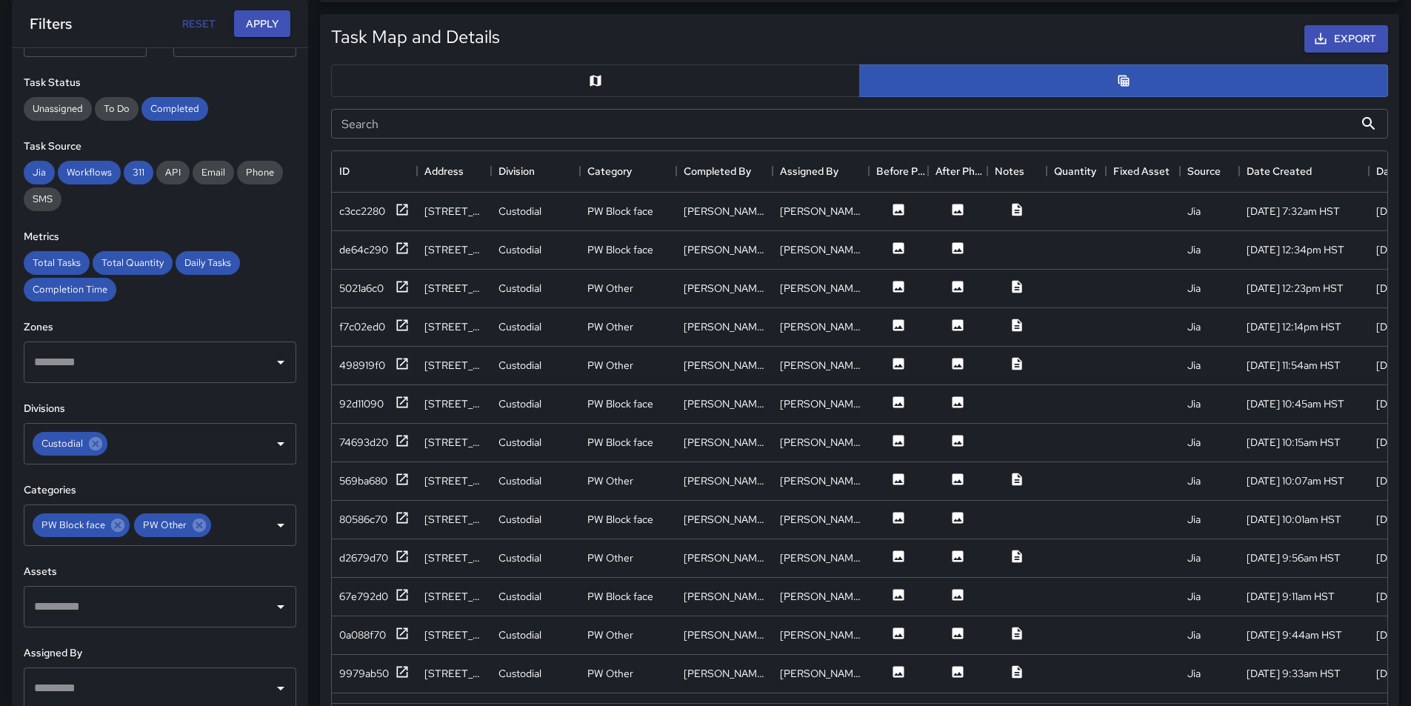
scroll to position [12, 12]
click at [1016, 207] on icon at bounding box center [1017, 209] width 10 height 13
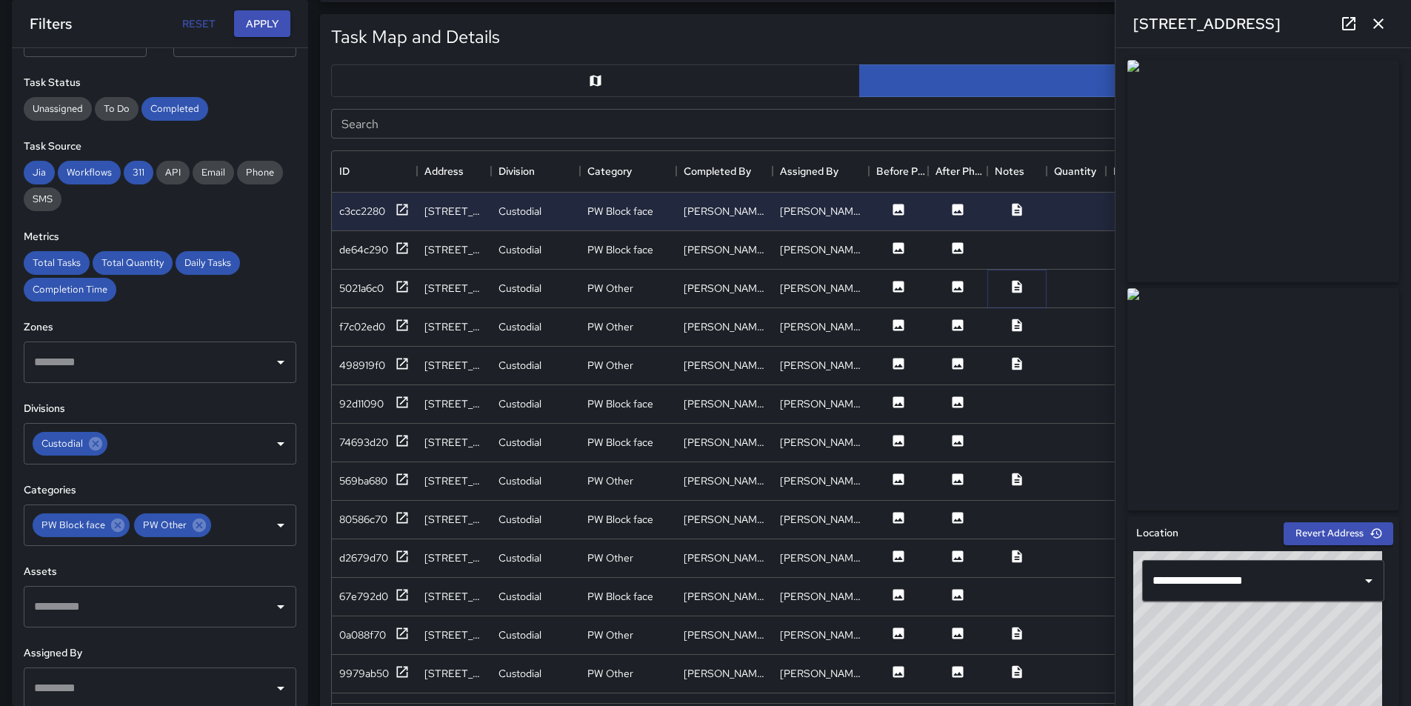
click at [1013, 282] on icon at bounding box center [1017, 286] width 10 height 13
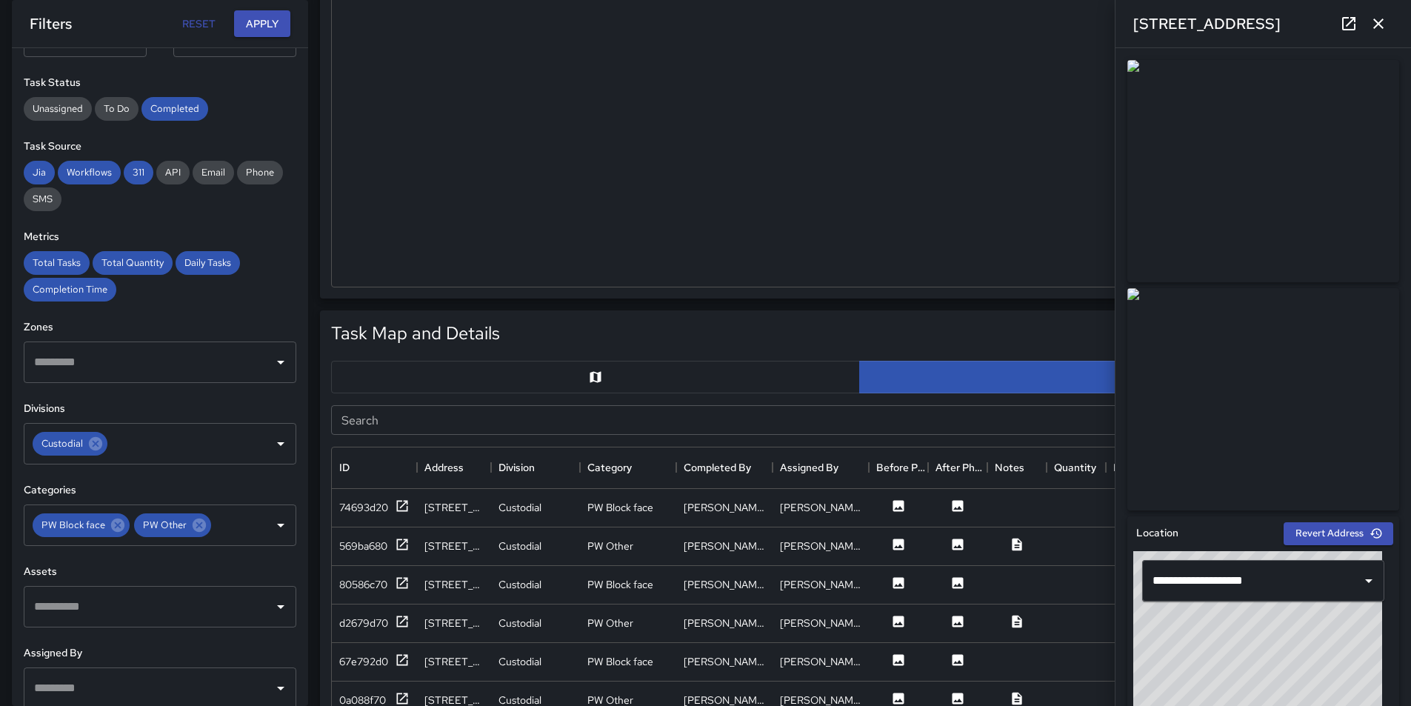
scroll to position [258, 0]
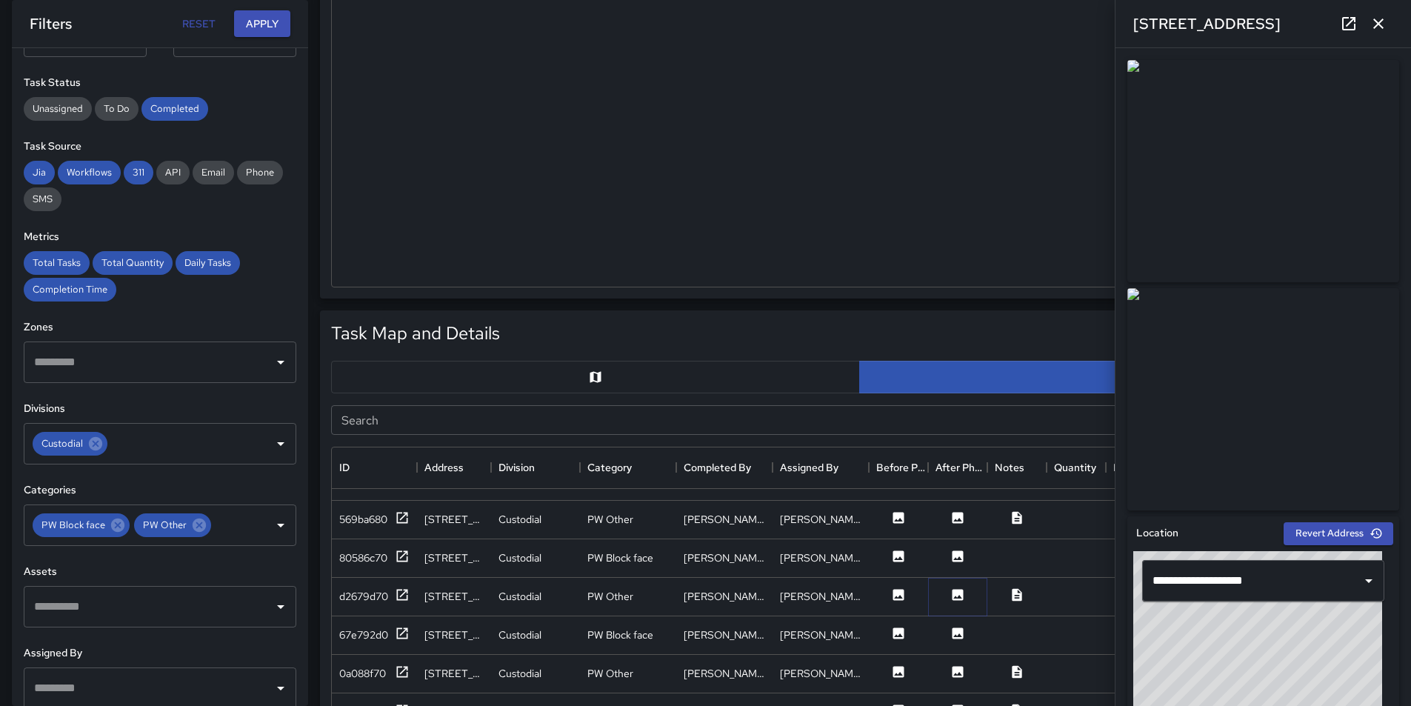
click at [957, 596] on icon at bounding box center [958, 594] width 11 height 11
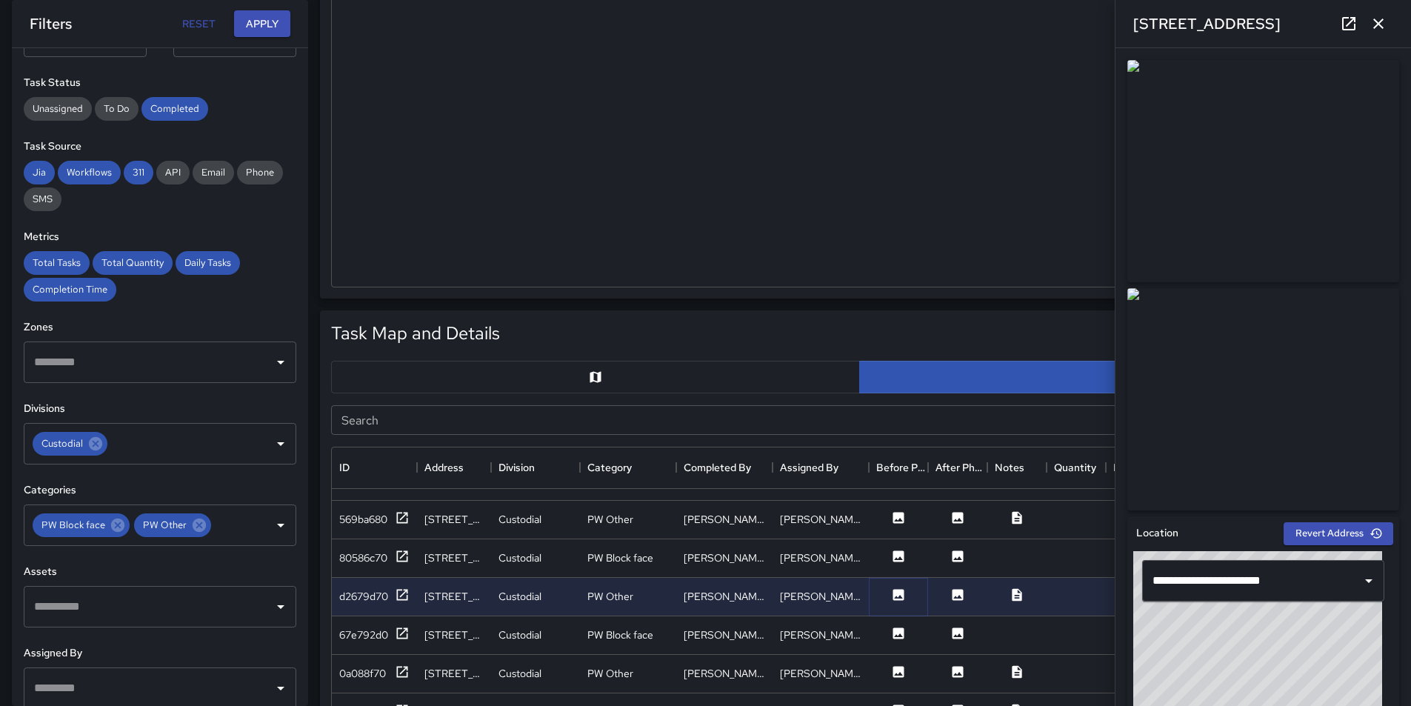
click at [893, 595] on icon at bounding box center [898, 594] width 15 height 15
click at [902, 595] on icon at bounding box center [898, 594] width 11 height 11
click at [899, 630] on icon at bounding box center [898, 632] width 11 height 11
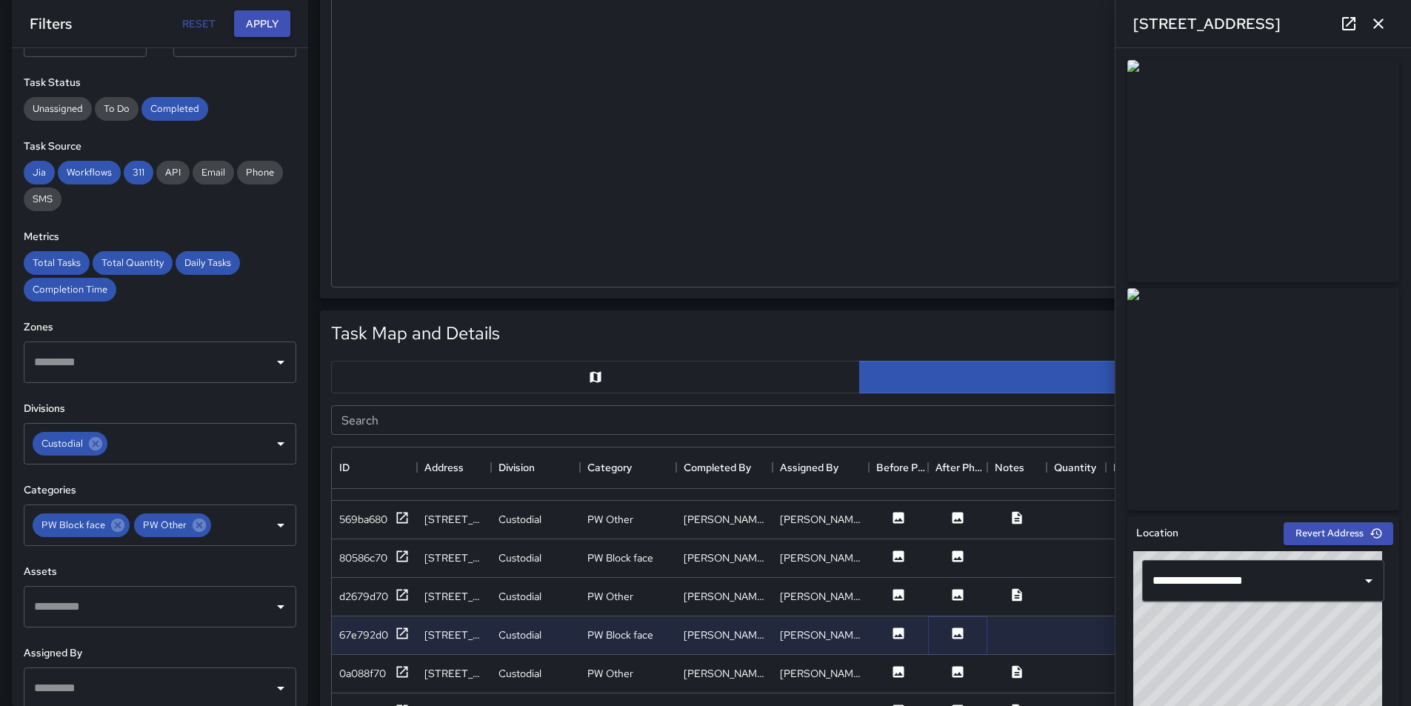
click at [966, 632] on button at bounding box center [958, 635] width 44 height 19
click at [1015, 599] on icon at bounding box center [1017, 594] width 10 height 13
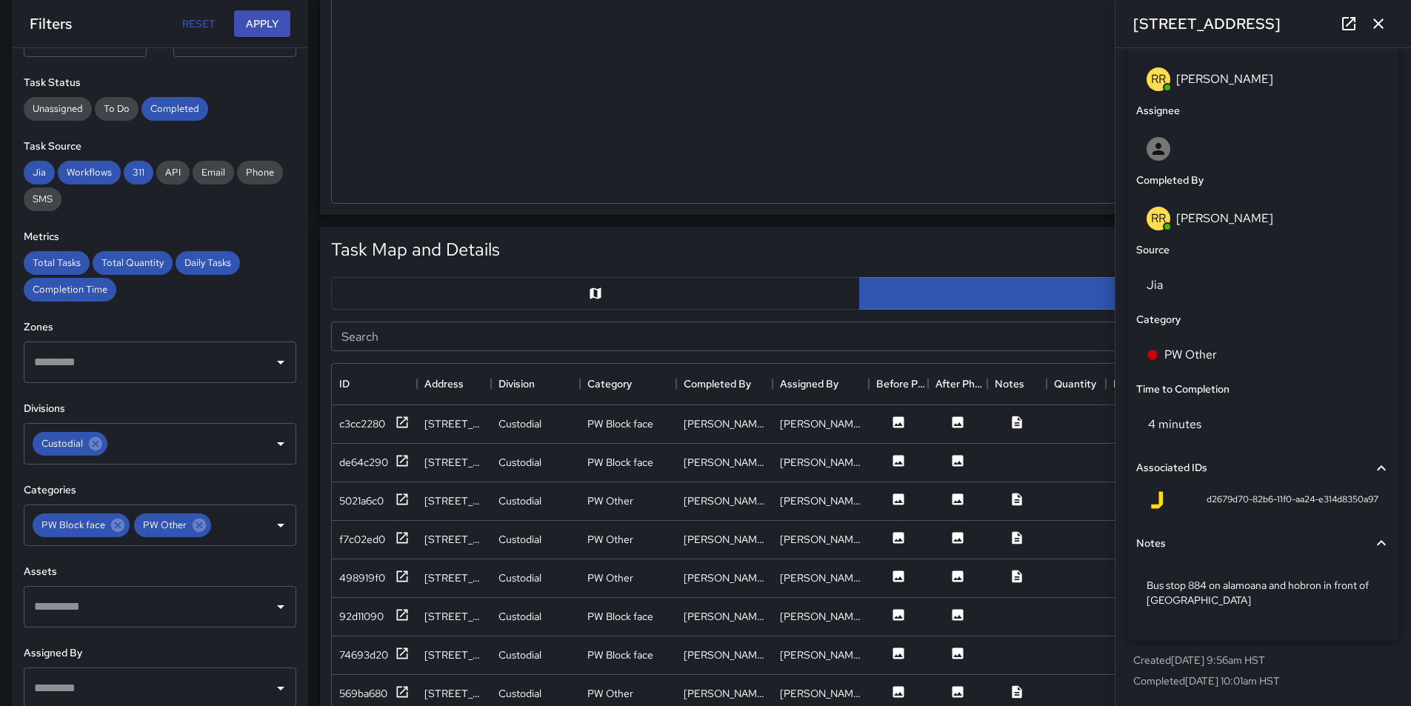
scroll to position [519, 0]
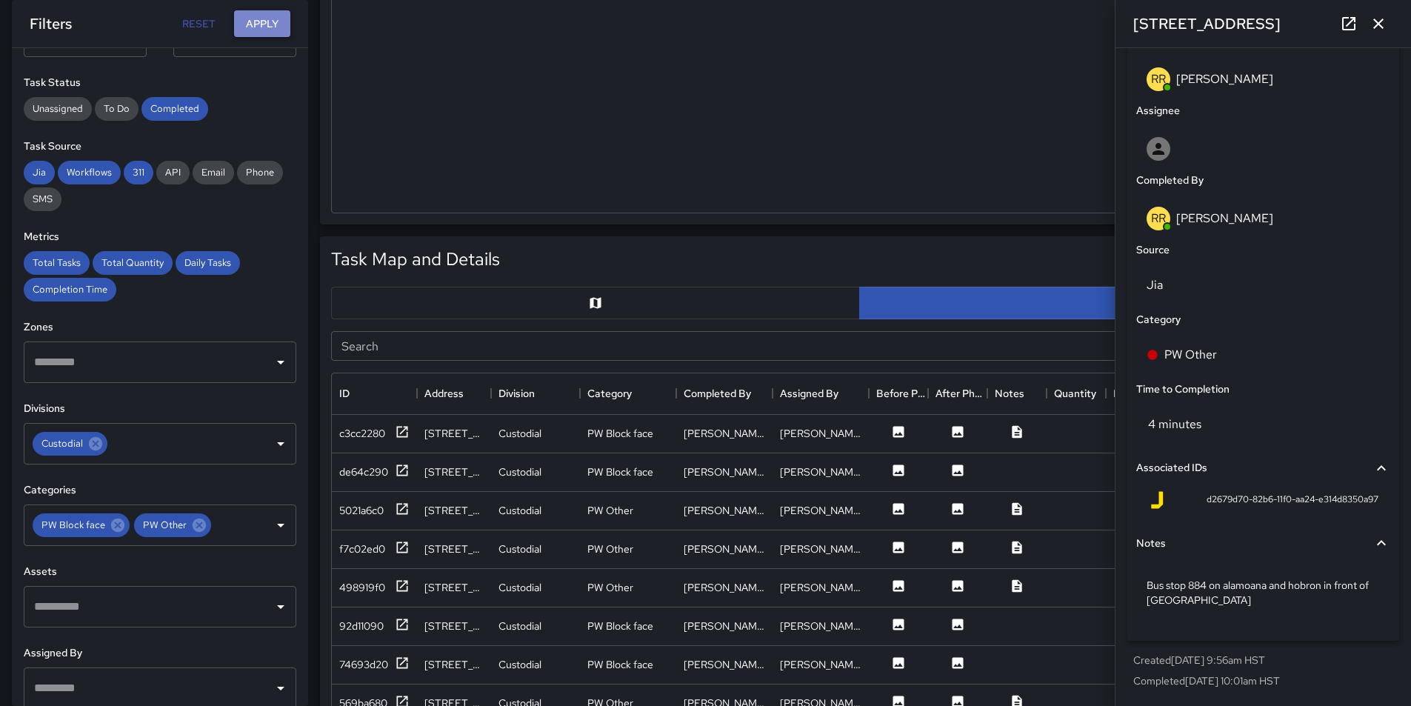
click at [259, 22] on button "Apply" at bounding box center [262, 23] width 56 height 27
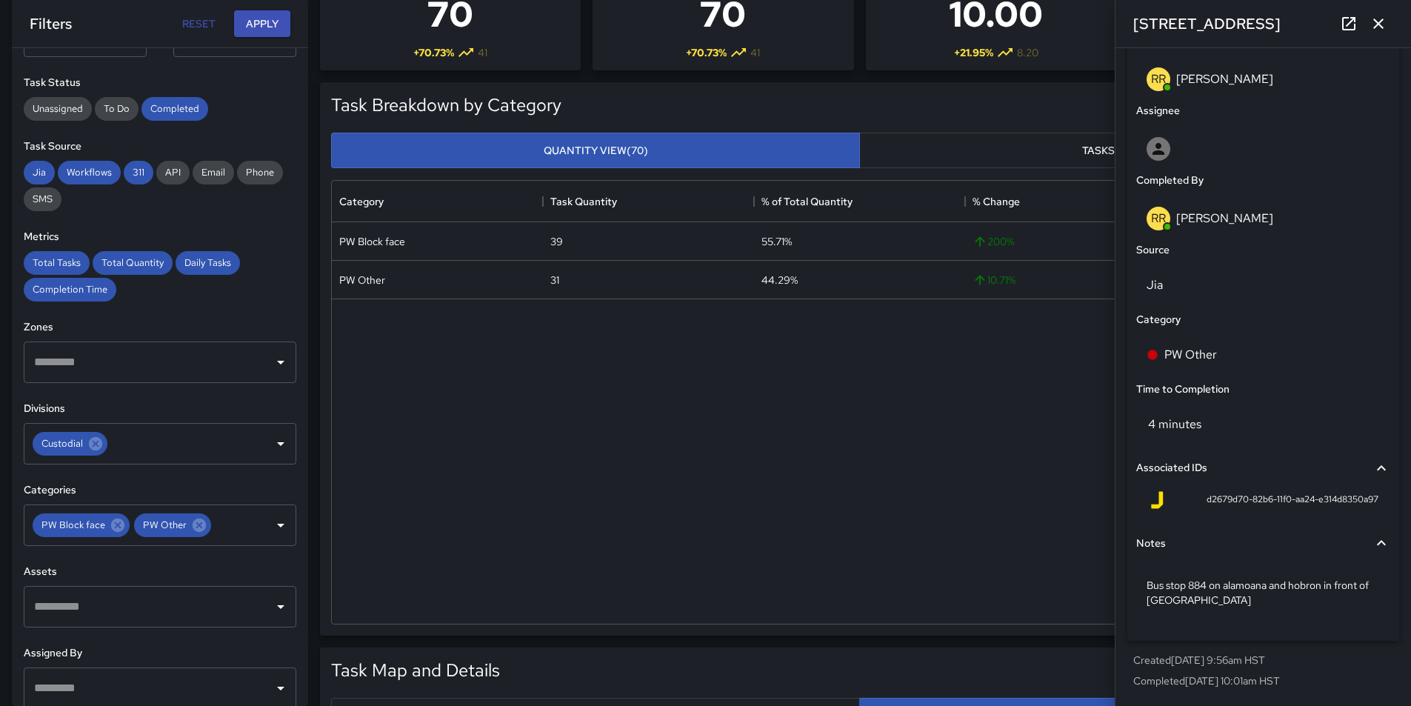
scroll to position [0, 0]
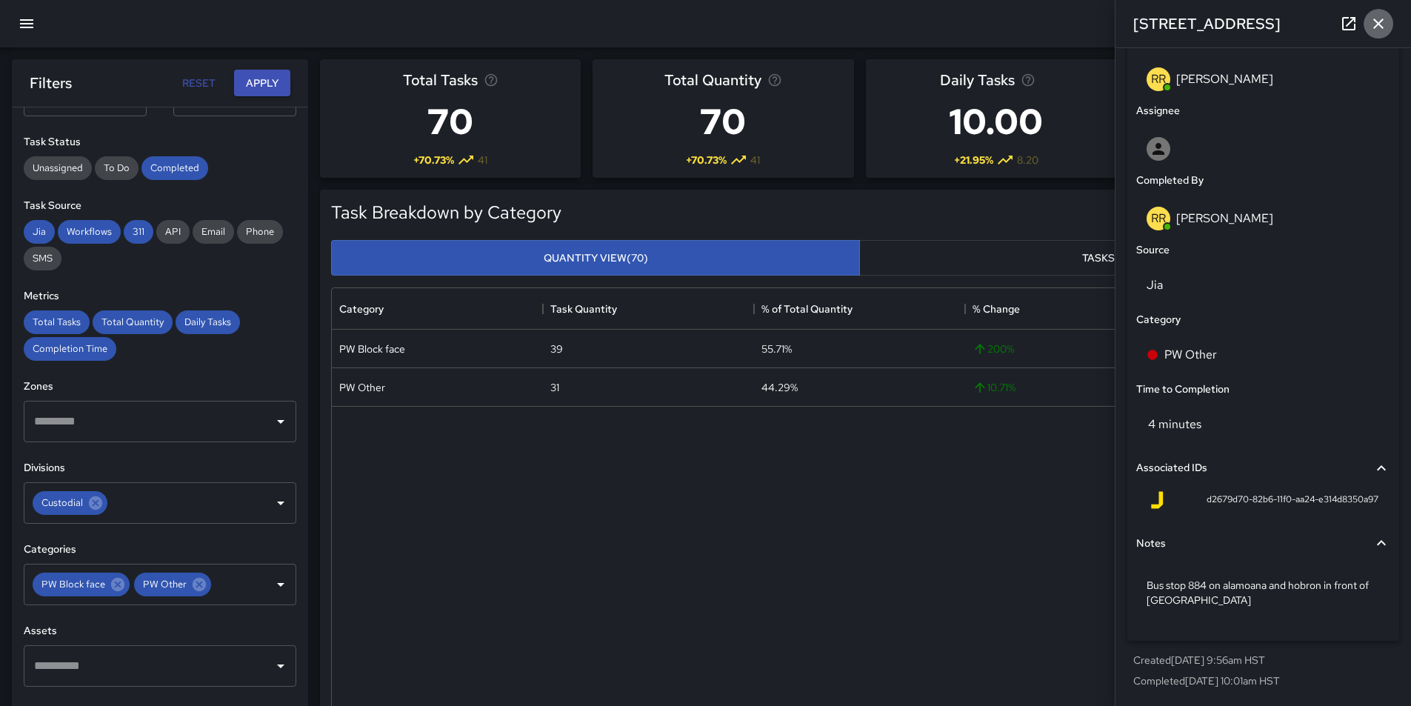
click at [1381, 23] on icon "button" at bounding box center [1379, 24] width 18 height 18
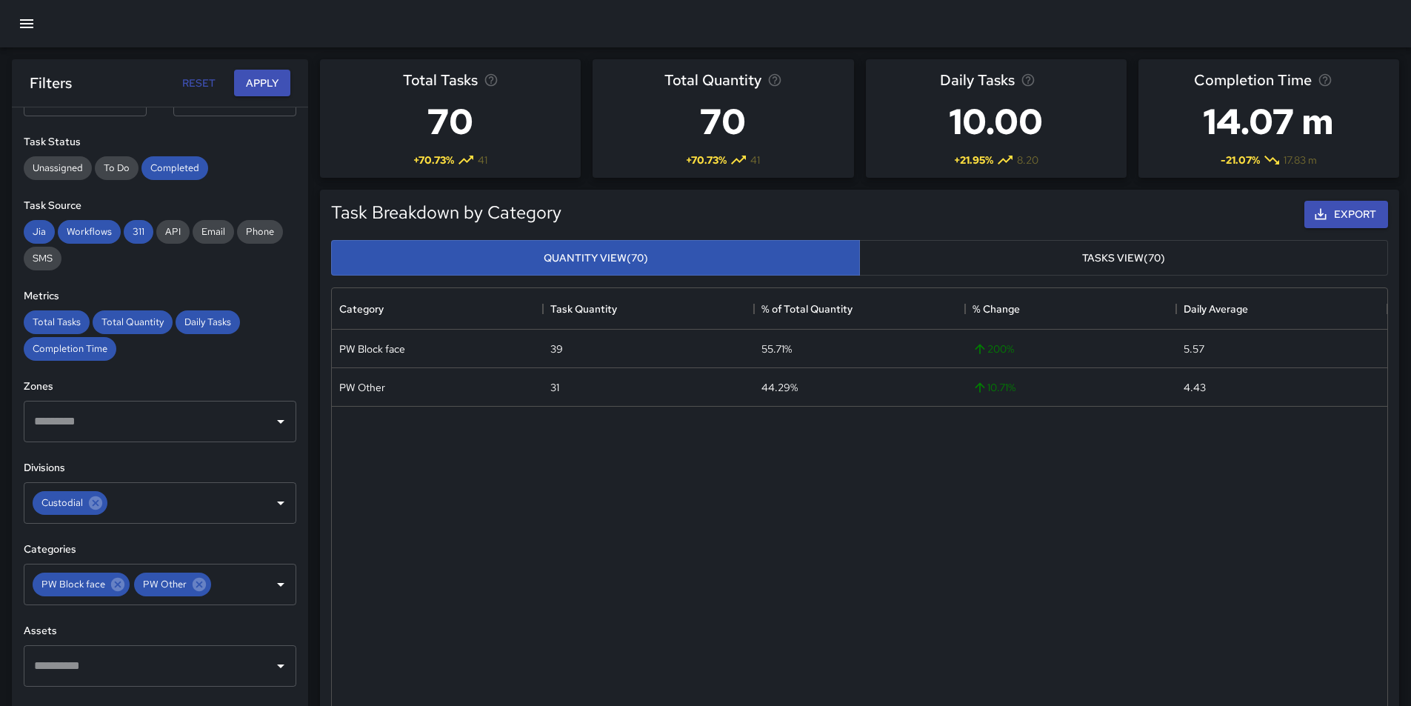
drag, startPoint x: 1079, startPoint y: 223, endPoint x: 724, endPoint y: 467, distance: 431.5
drag, startPoint x: 724, startPoint y: 467, endPoint x: 654, endPoint y: 636, distance: 182.0
click at [654, 636] on div "PW Block face 39 55.71% 200 % 5.57 PW Other 31 44.29% 10.71 % 4.43" at bounding box center [860, 530] width 1056 height 401
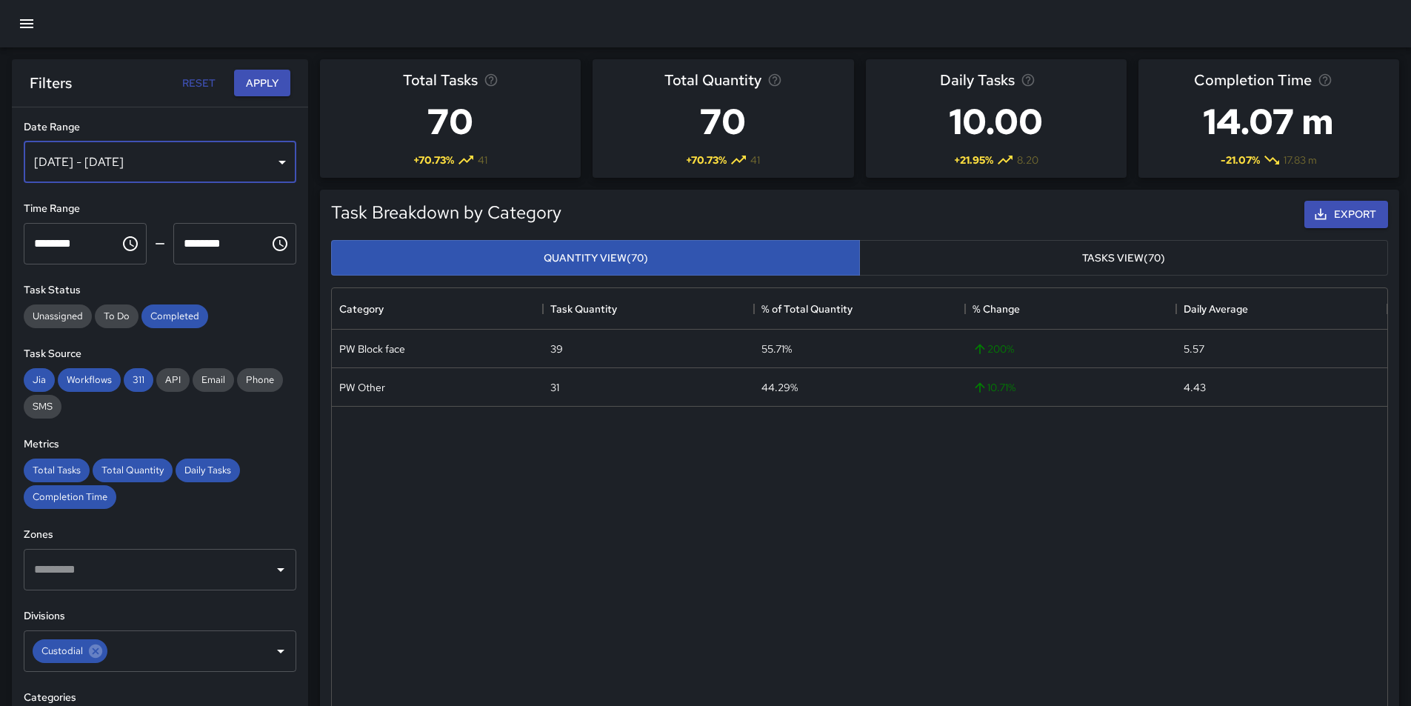
click at [272, 164] on div "[DATE] - [DATE]" at bounding box center [160, 161] width 273 height 41
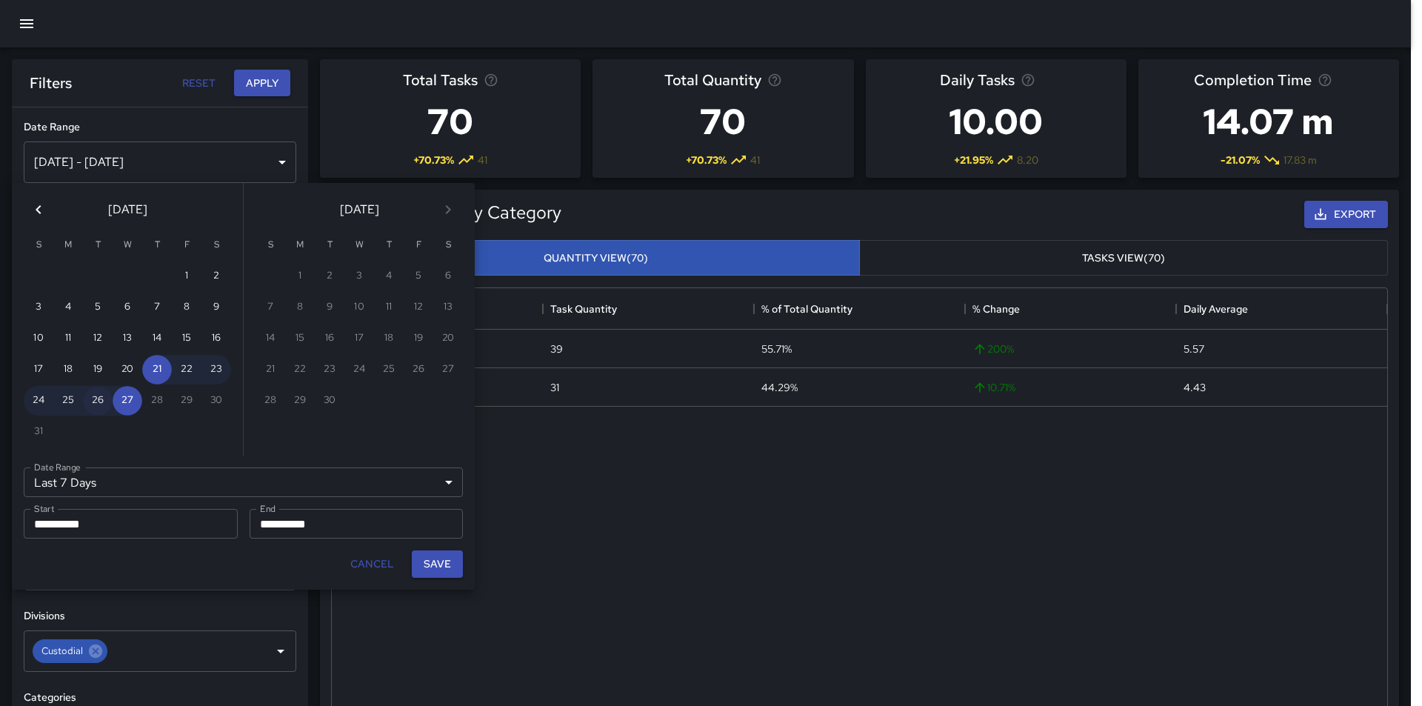
click at [100, 399] on button "26" at bounding box center [98, 401] width 30 height 30
type input "******"
type input "**********"
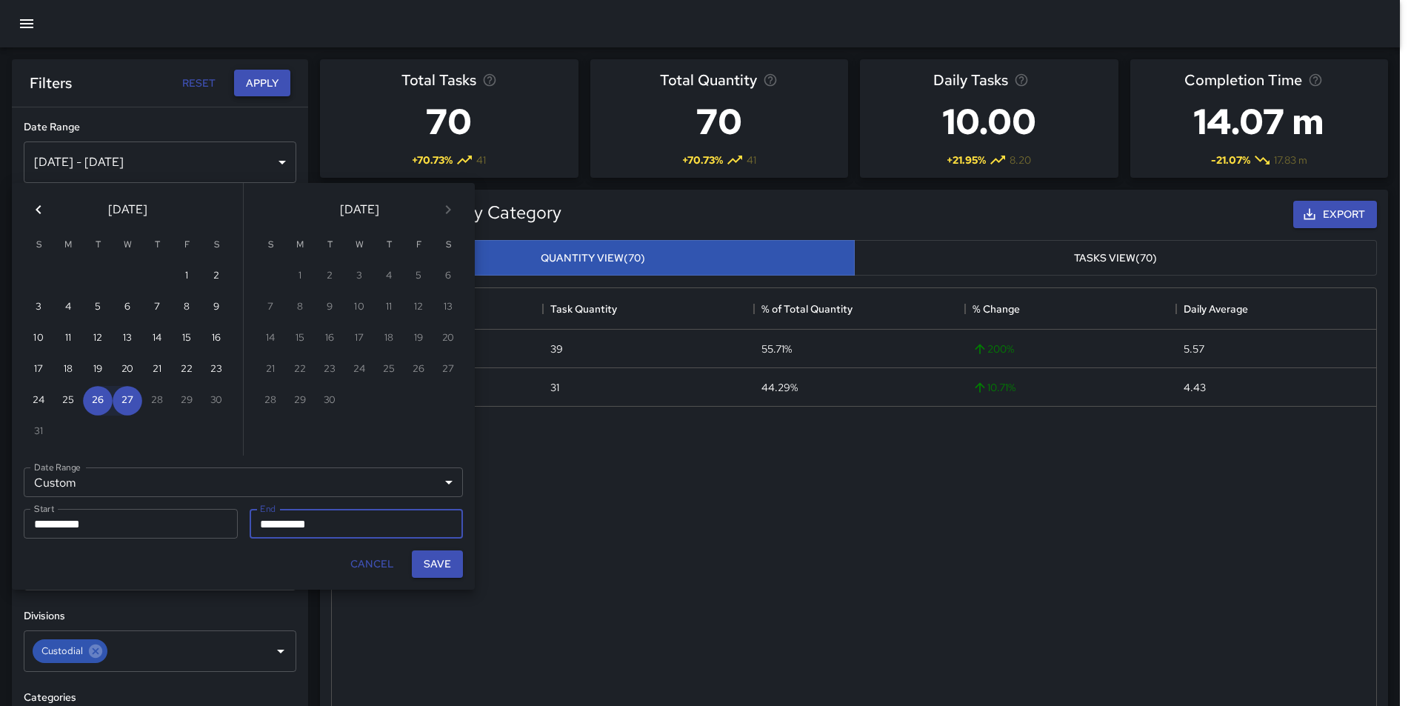
scroll to position [12, 12]
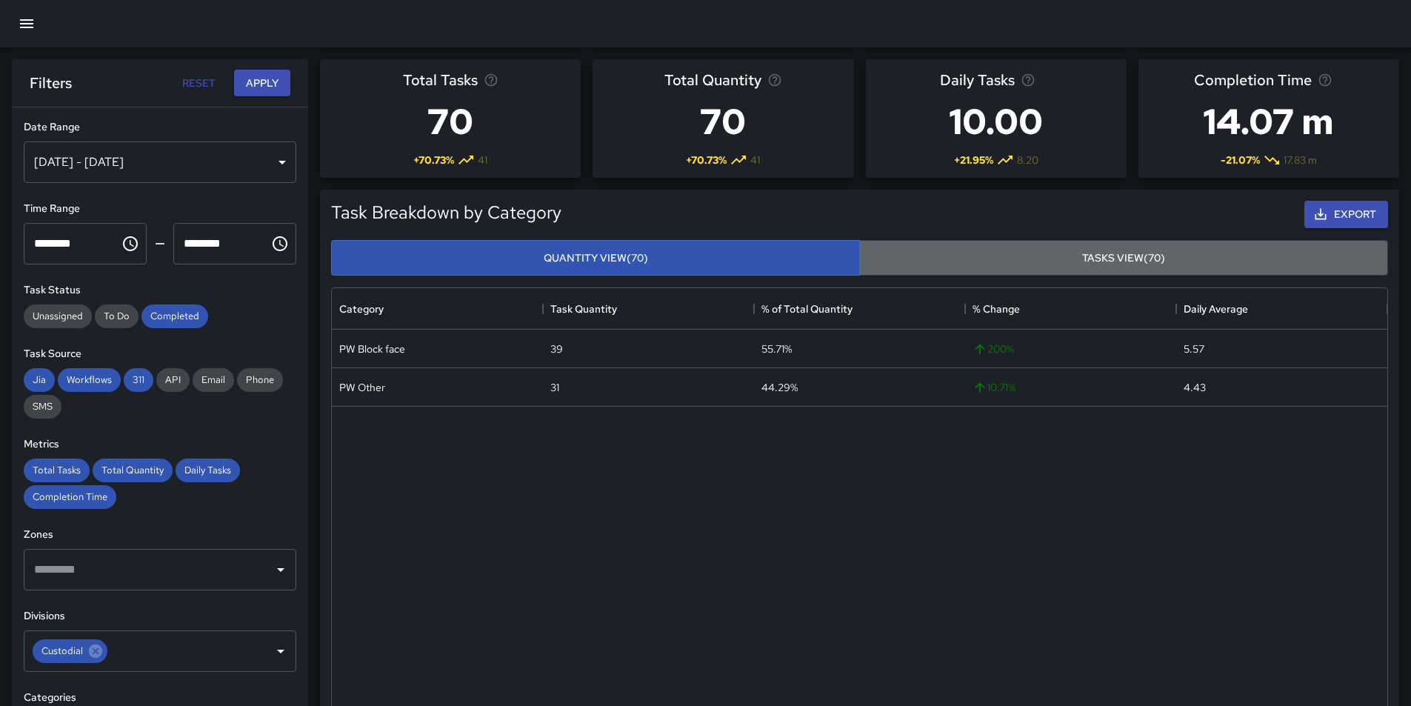
click at [1087, 255] on button "Tasks View (70)" at bounding box center [1123, 258] width 529 height 36
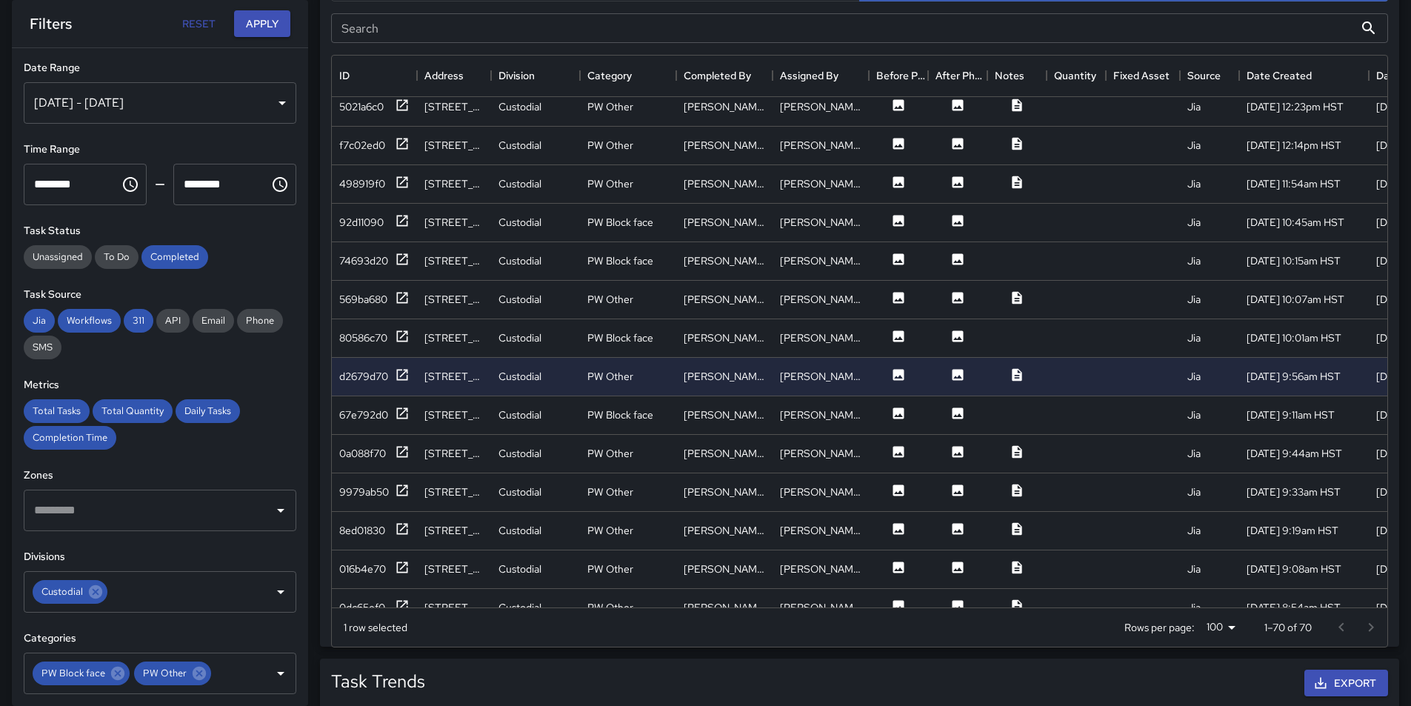
scroll to position [74, 0]
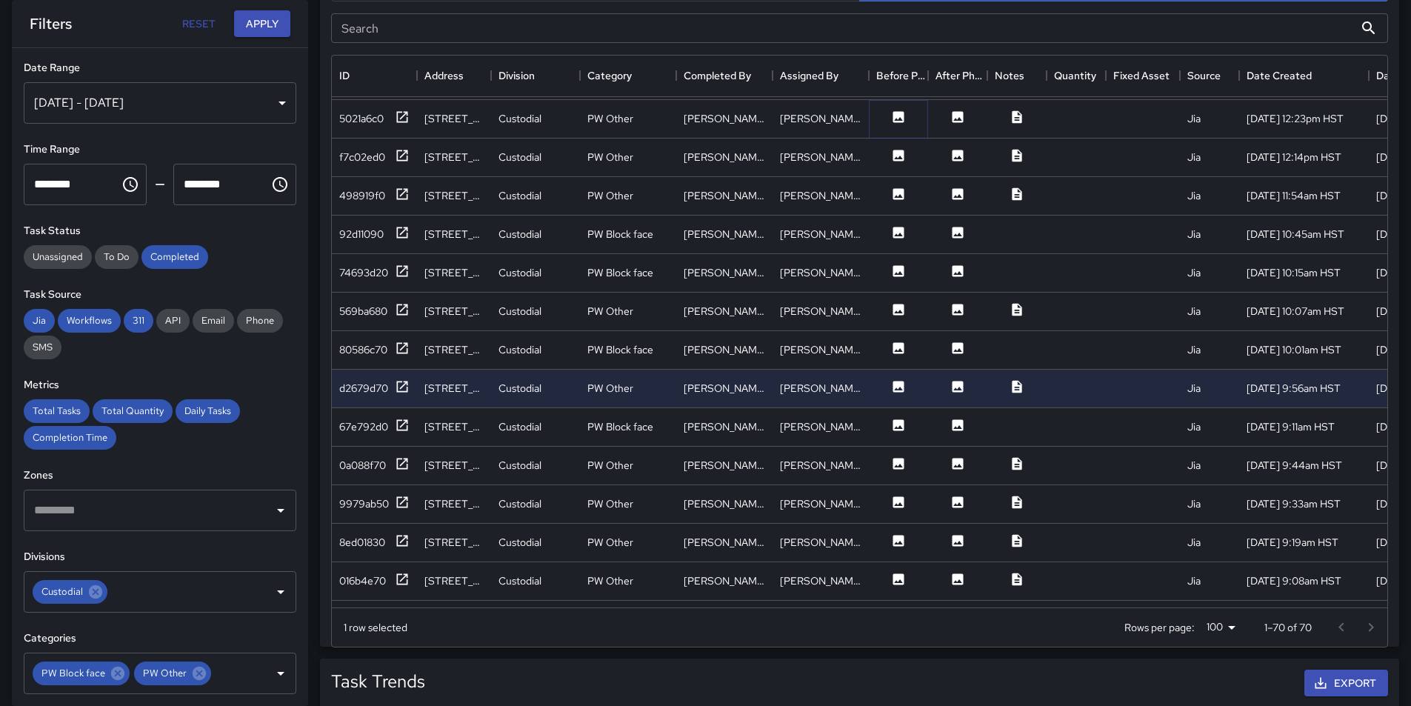
click at [901, 121] on icon at bounding box center [898, 116] width 11 height 11
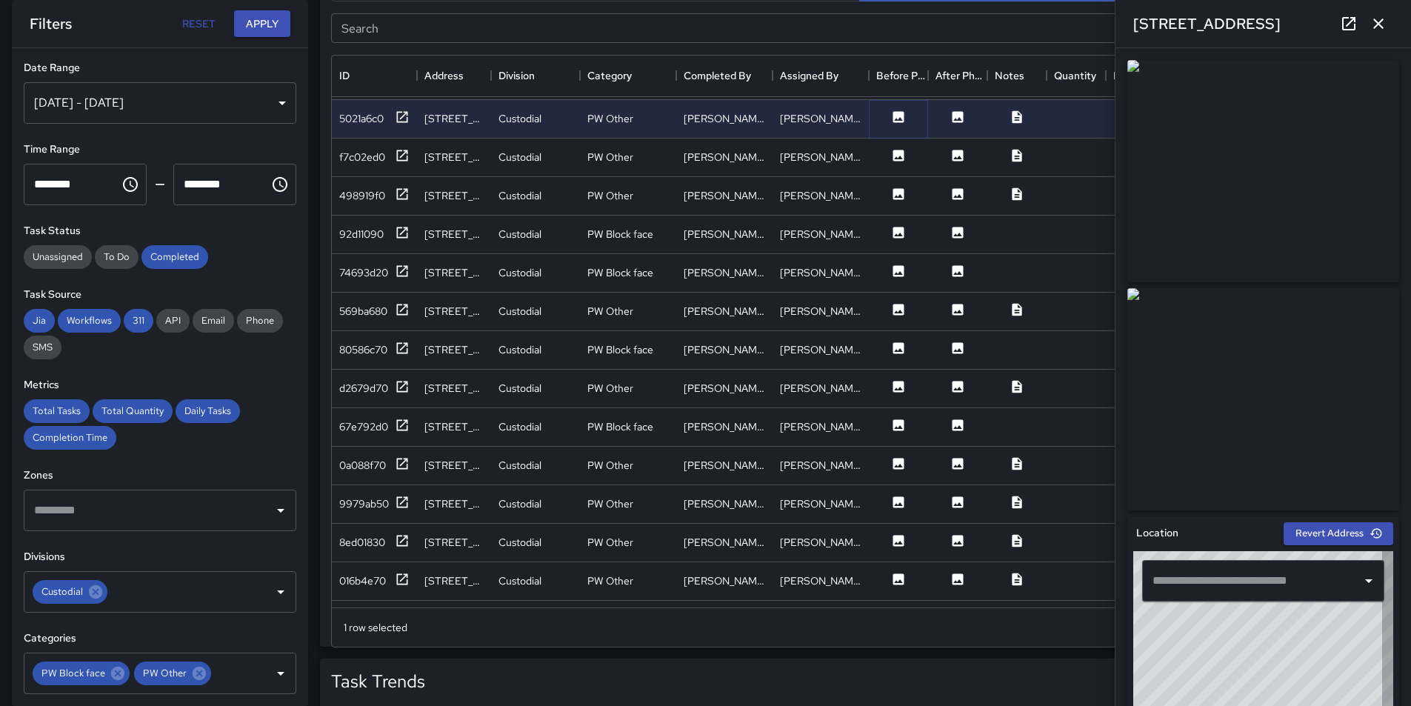
type input "**********"
click at [950, 118] on icon at bounding box center [957, 117] width 15 height 15
click at [893, 226] on icon at bounding box center [898, 232] width 15 height 15
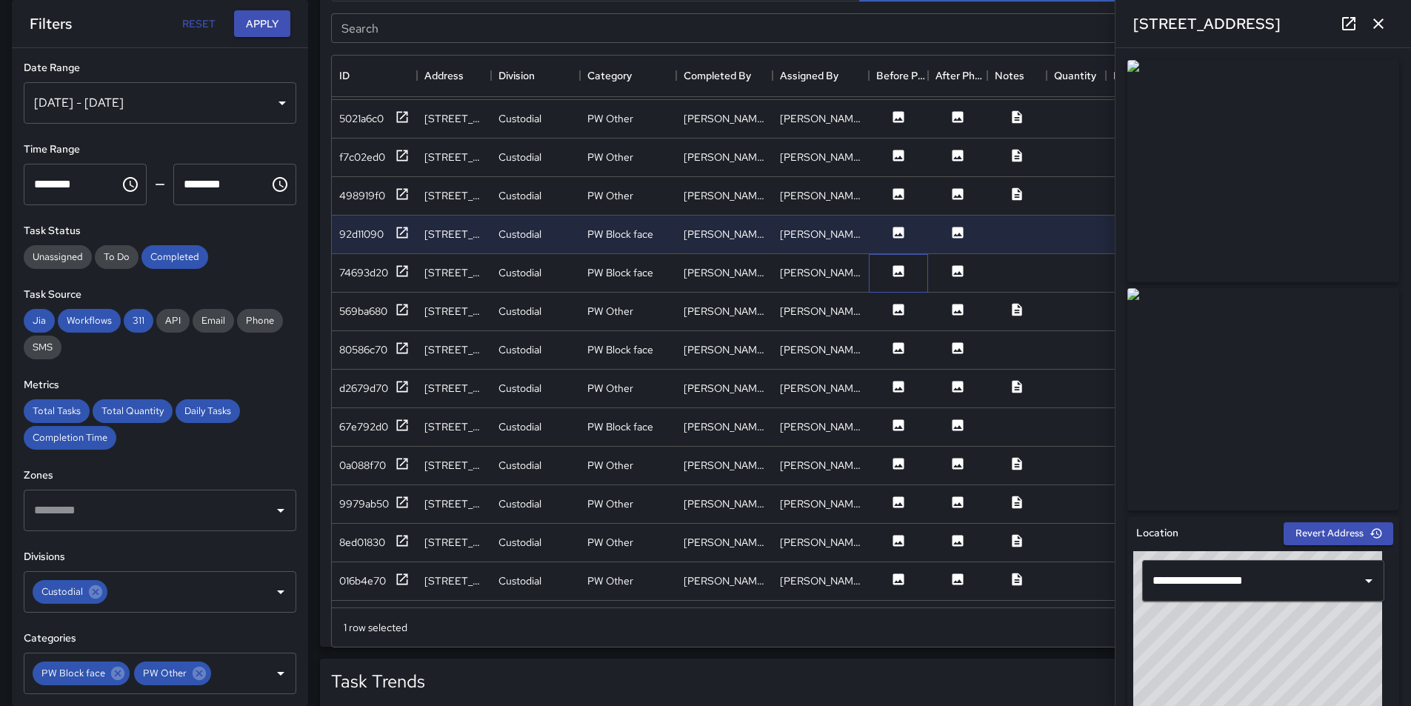
click at [896, 260] on div at bounding box center [898, 273] width 59 height 39
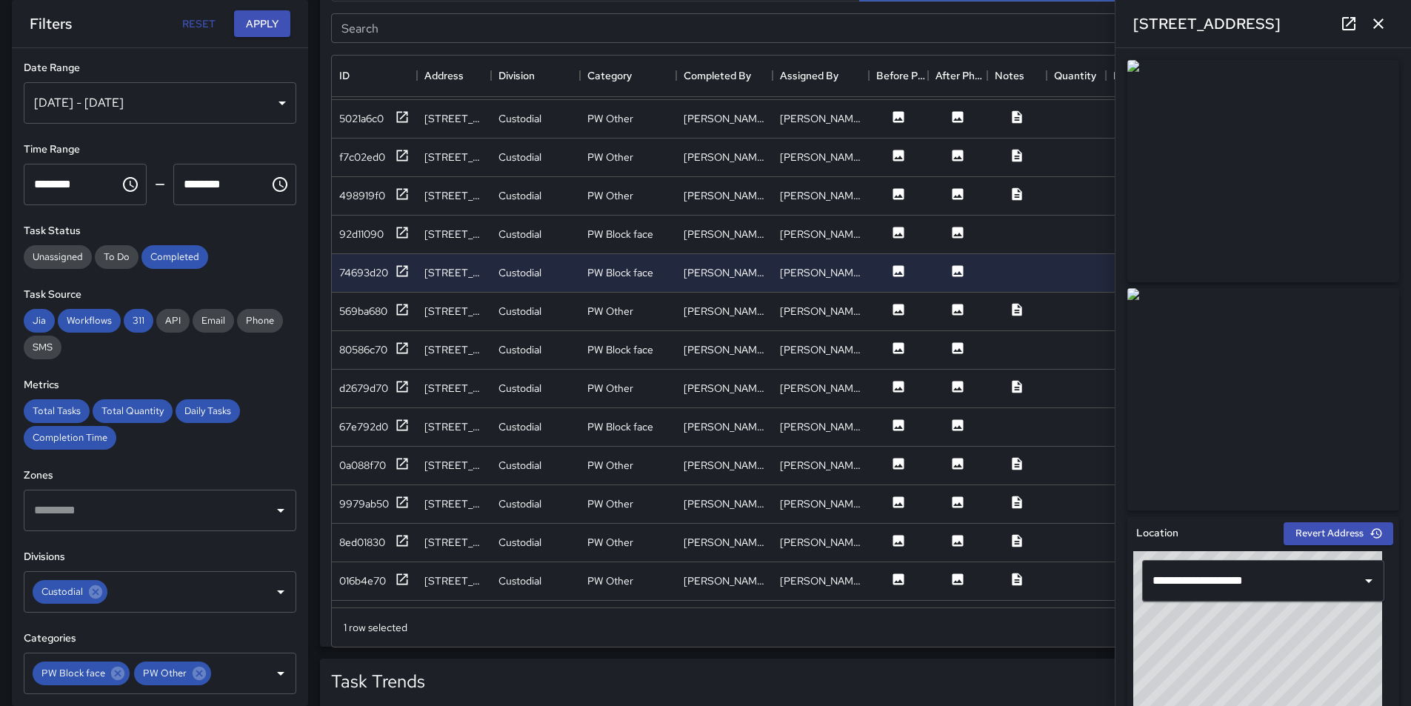
click at [270, 101] on div "[DATE] - [DATE]" at bounding box center [160, 102] width 273 height 41
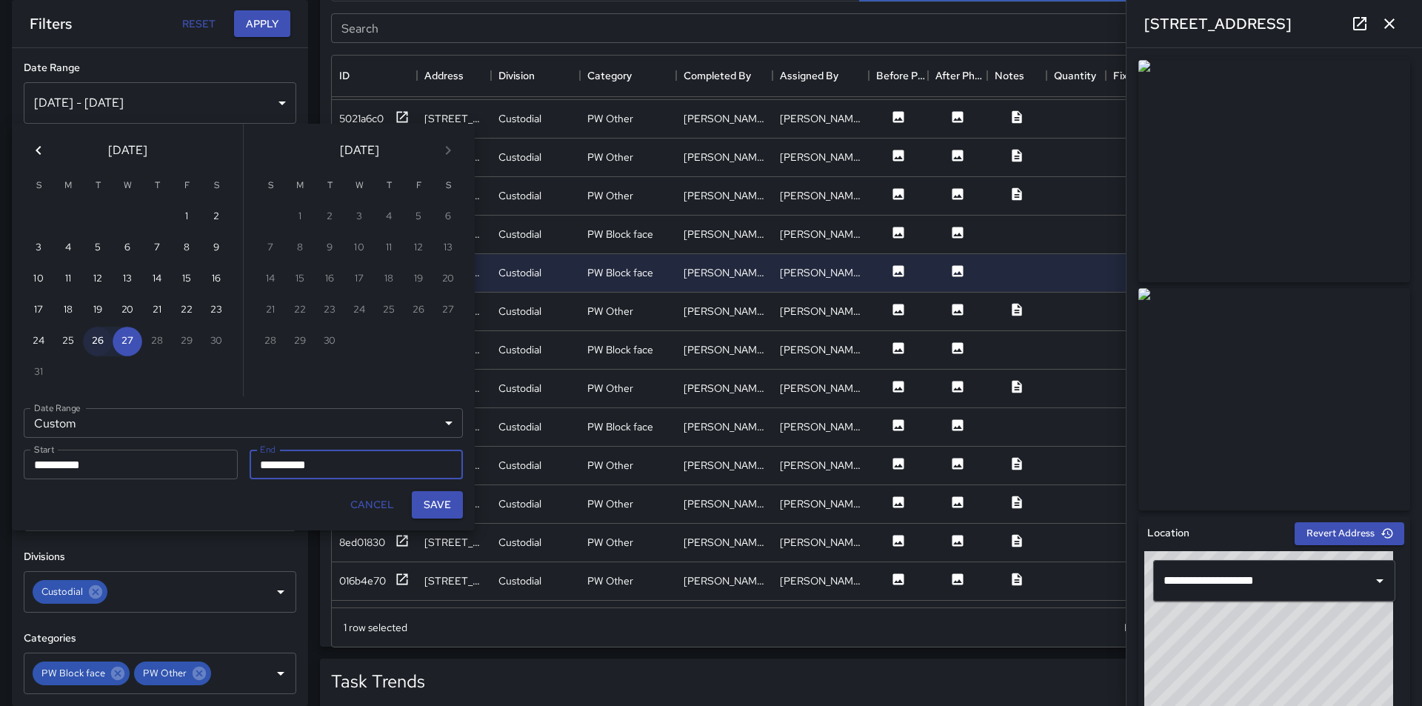
click at [97, 342] on button "26" at bounding box center [98, 342] width 30 height 30
type input "**********"
click at [126, 341] on button "27" at bounding box center [128, 342] width 30 height 30
type input "**********"
click at [436, 501] on button "Save" at bounding box center [437, 504] width 51 height 27
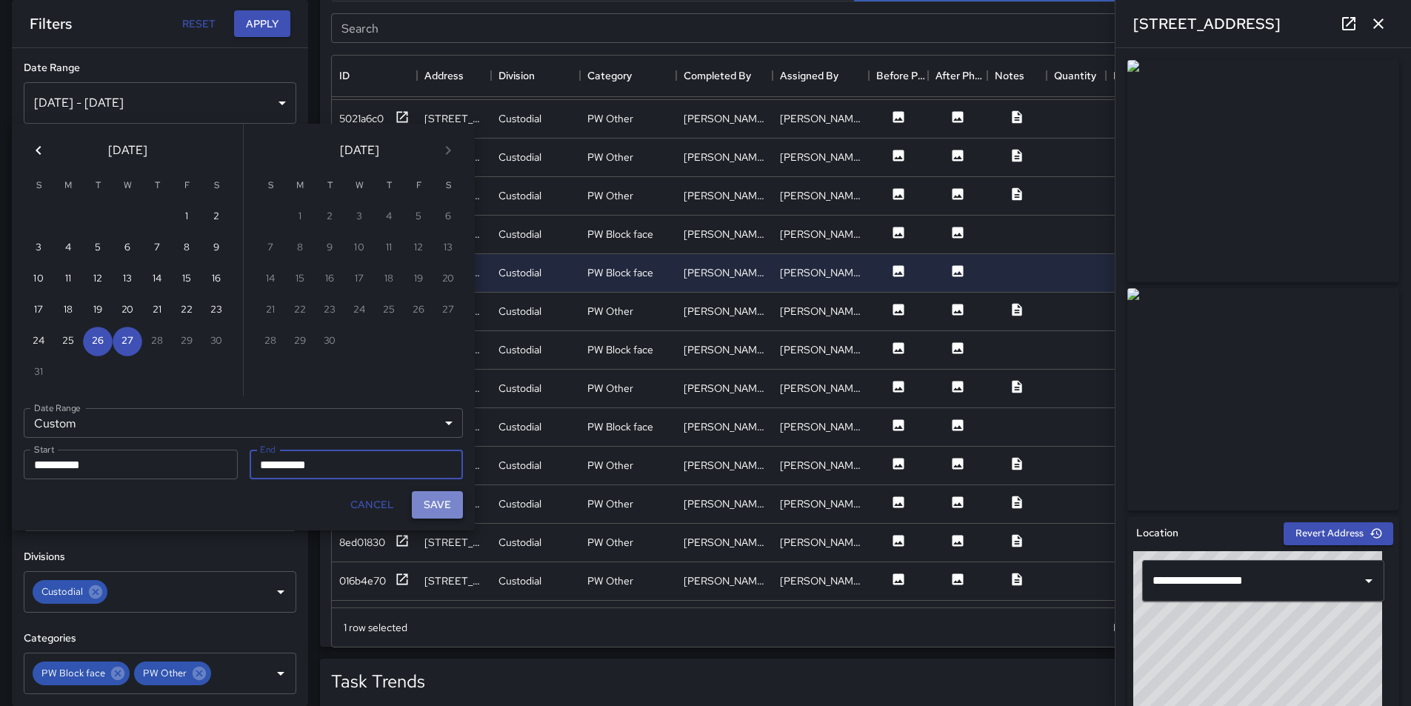
scroll to position [12, 12]
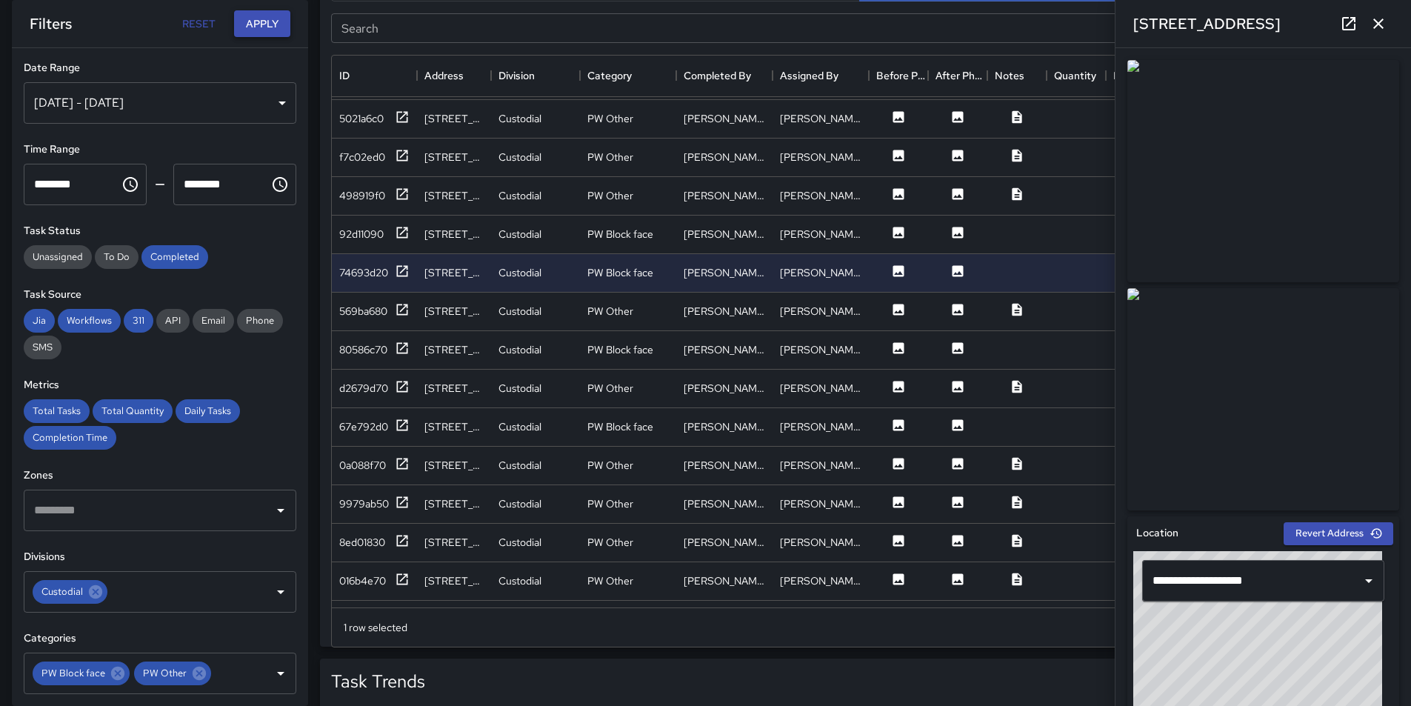
click at [257, 20] on button "Apply" at bounding box center [262, 23] width 56 height 27
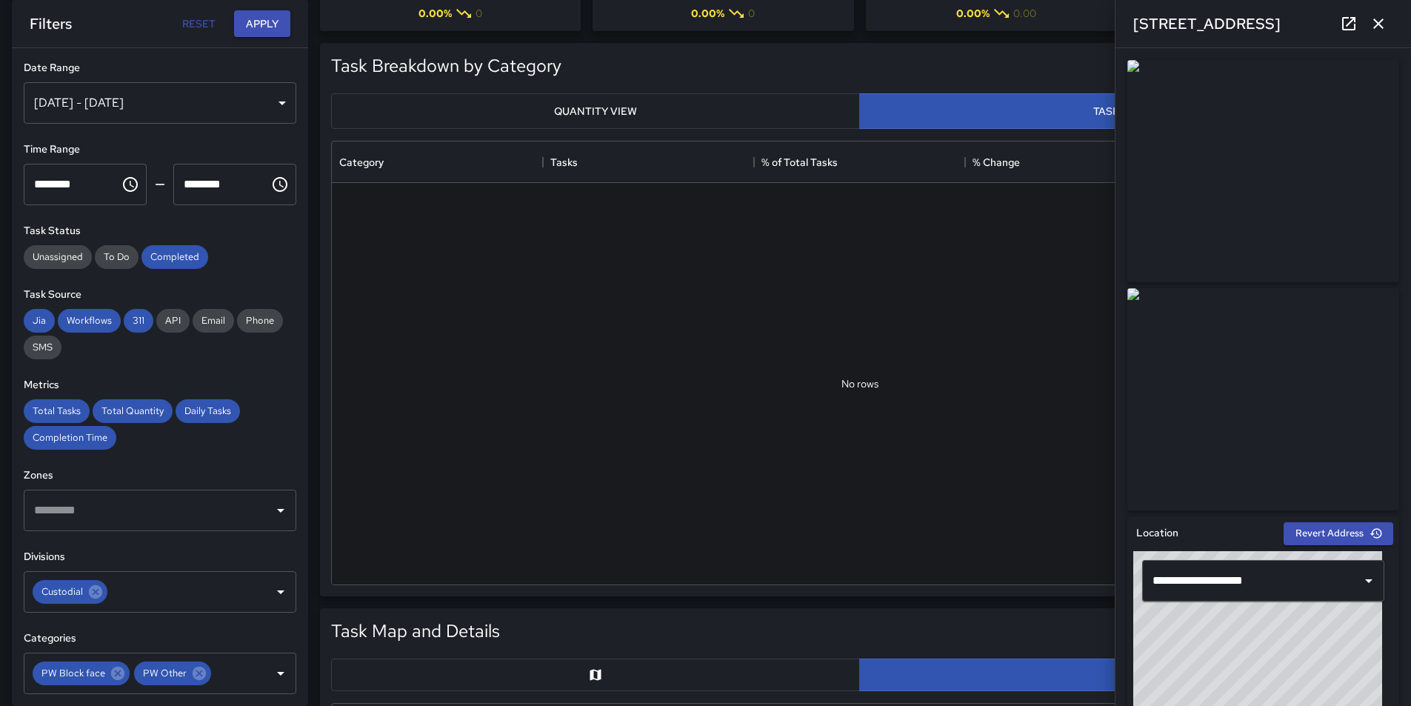
scroll to position [0, 0]
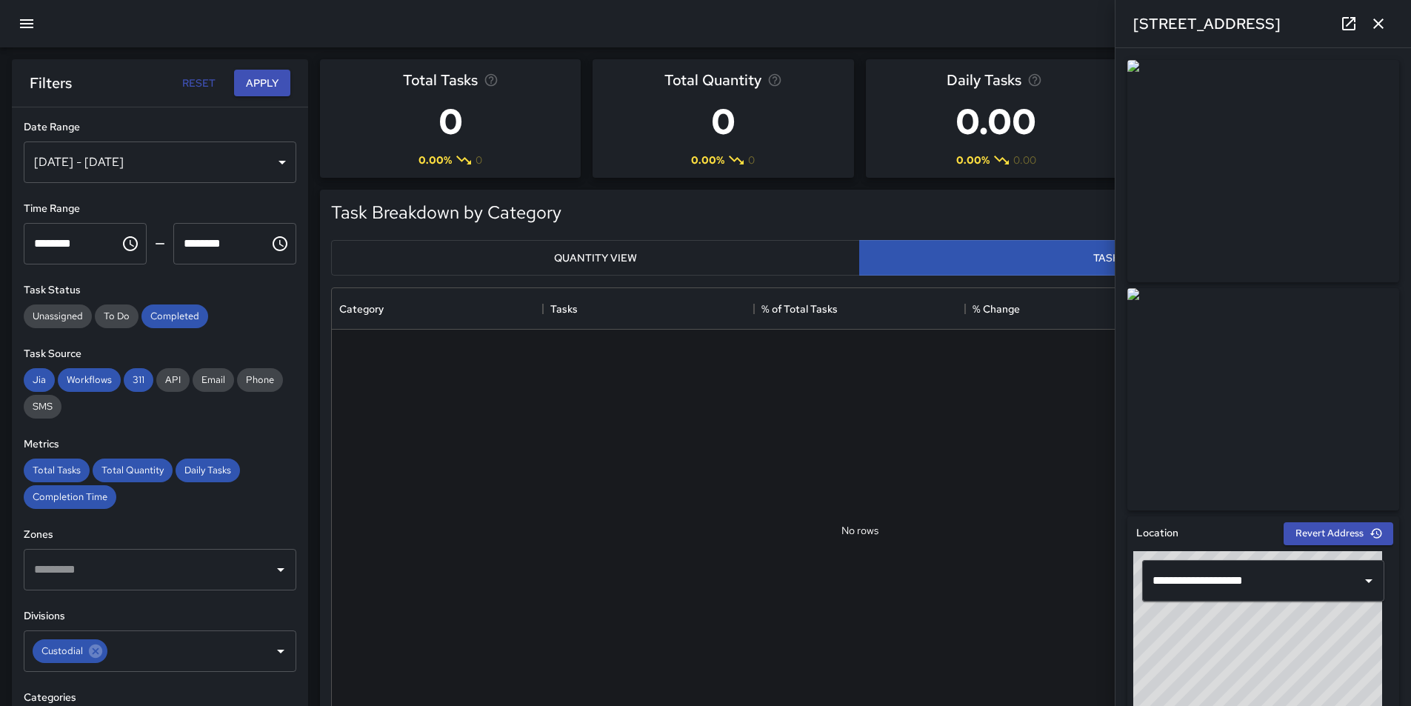
click at [206, 88] on button "Reset" at bounding box center [198, 83] width 47 height 27
type input "**********"
click at [1378, 20] on icon "button" at bounding box center [1379, 24] width 18 height 18
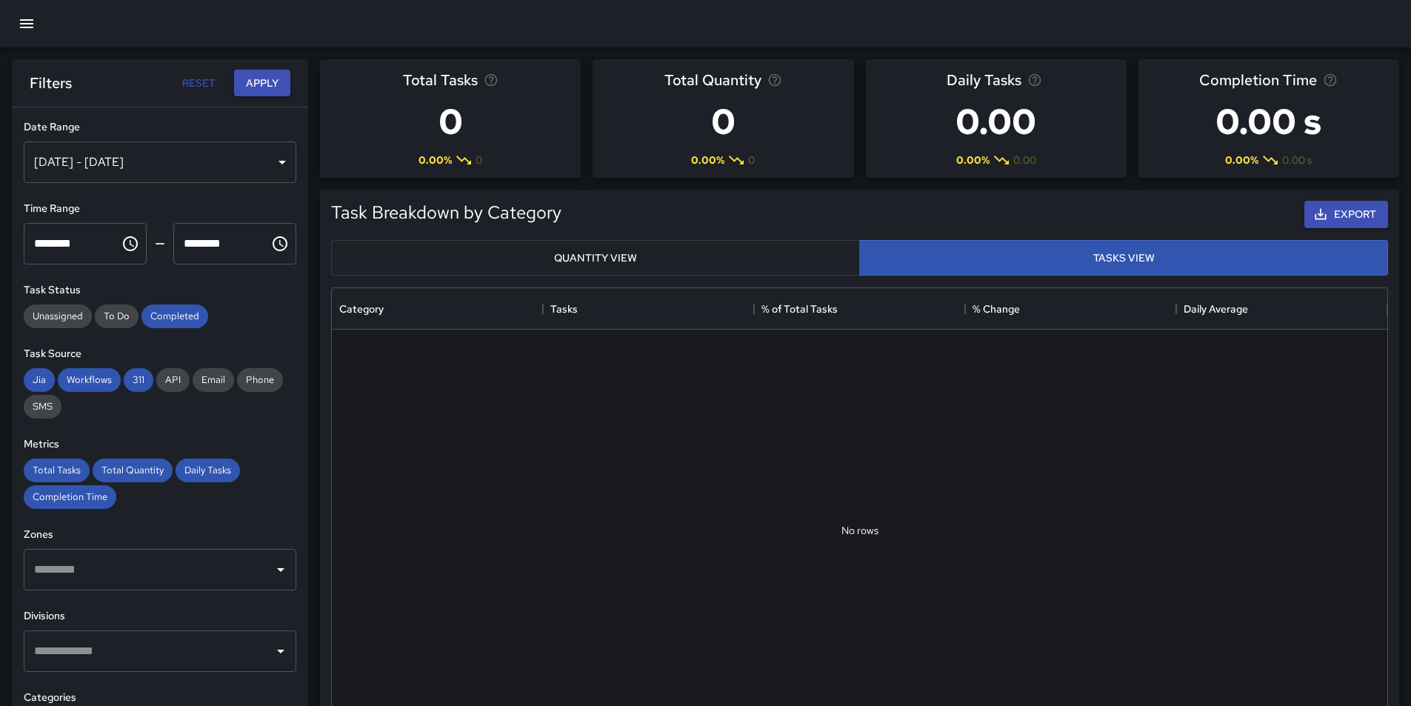
click at [21, 21] on icon "button" at bounding box center [27, 24] width 18 height 18
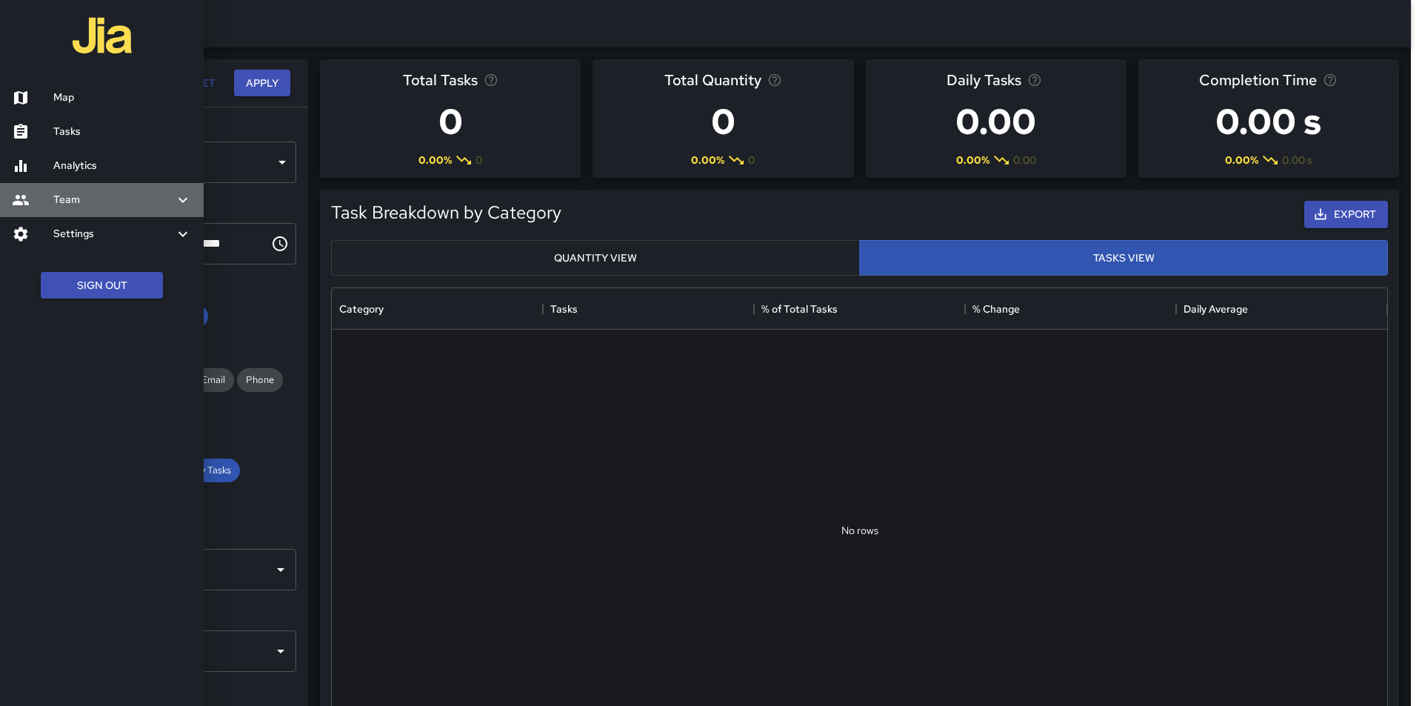
click at [21, 206] on icon at bounding box center [21, 200] width 18 height 18
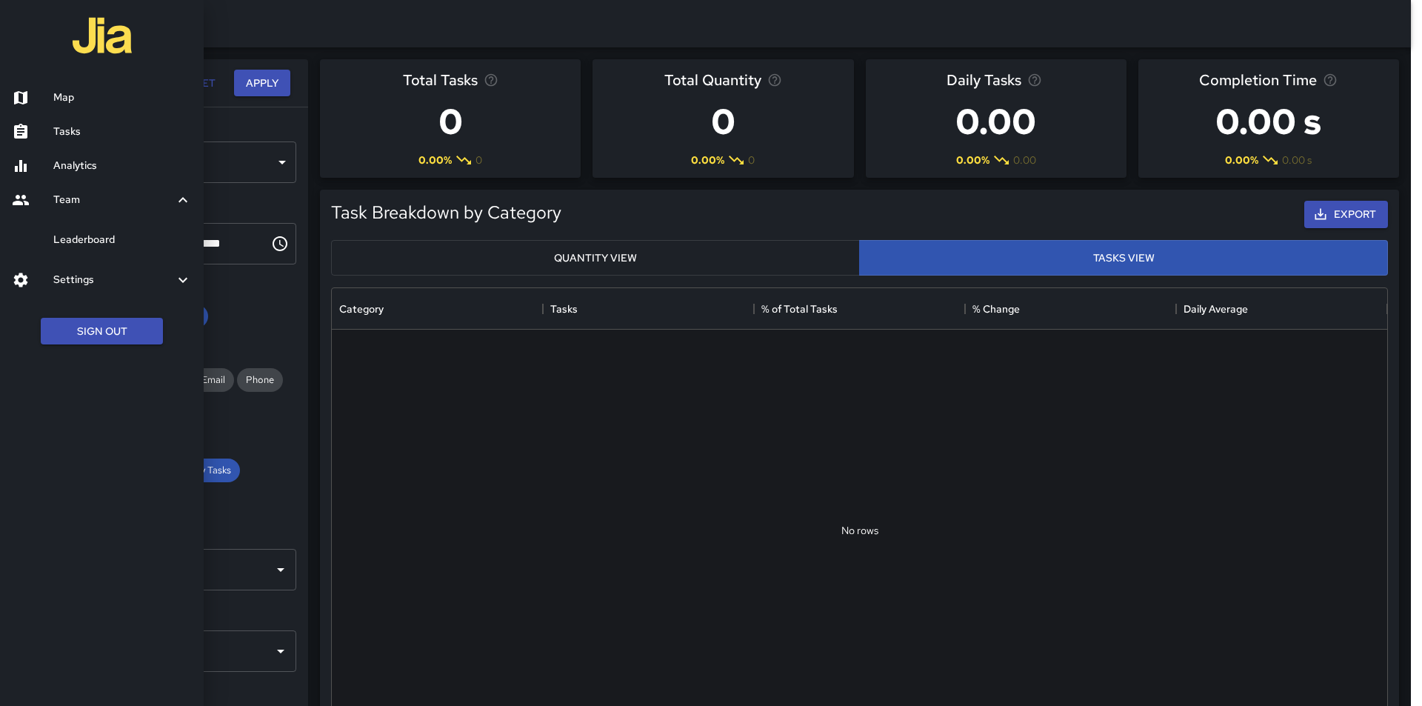
click at [93, 236] on h6 "Leaderboard" at bounding box center [122, 240] width 139 height 16
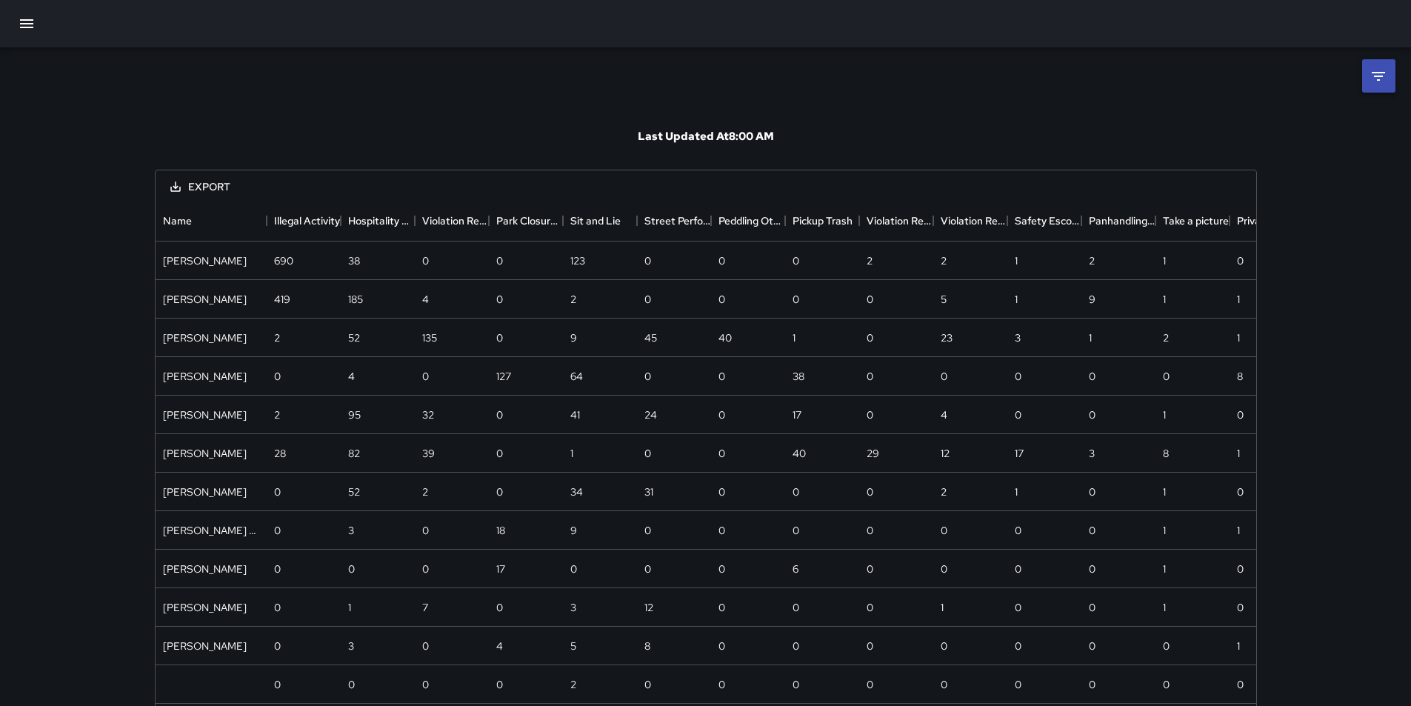
scroll to position [696, 1090]
click at [32, 21] on icon "button" at bounding box center [27, 24] width 18 height 18
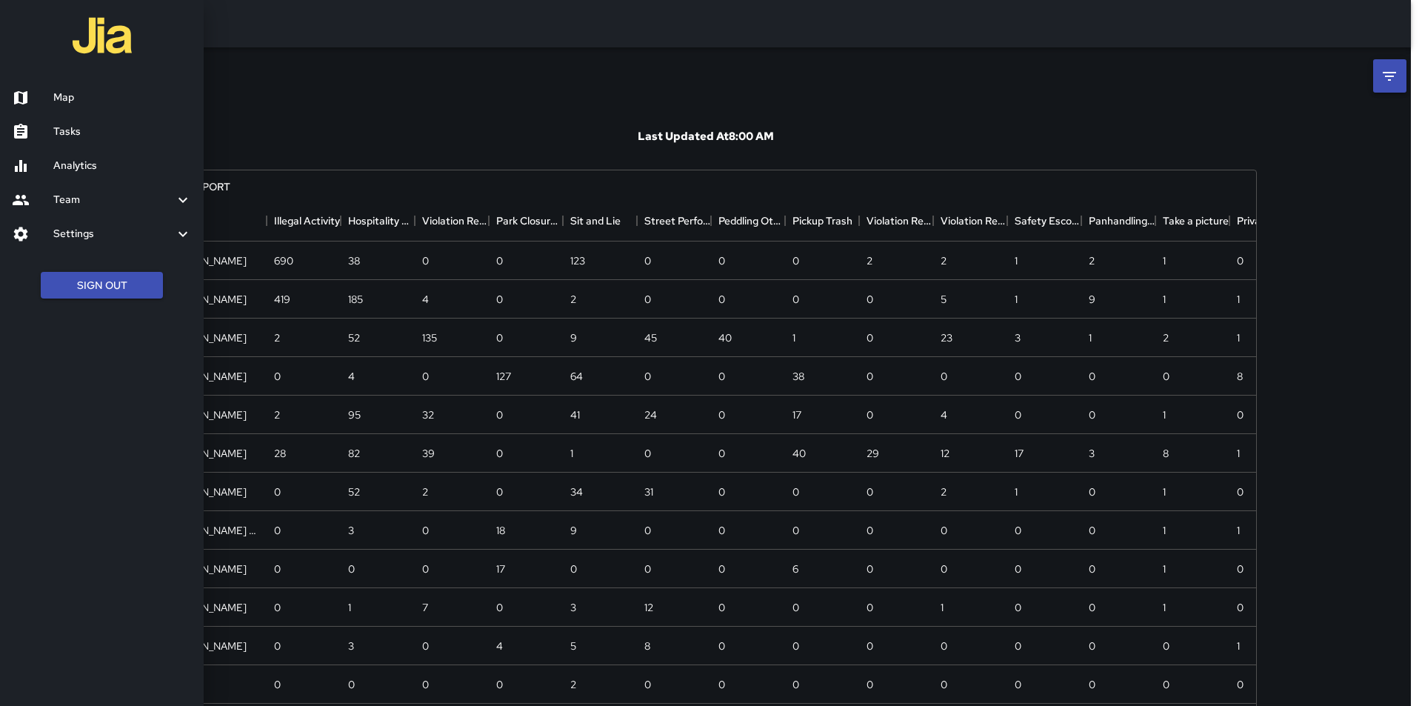
click at [10, 201] on div "Team" at bounding box center [102, 200] width 204 height 34
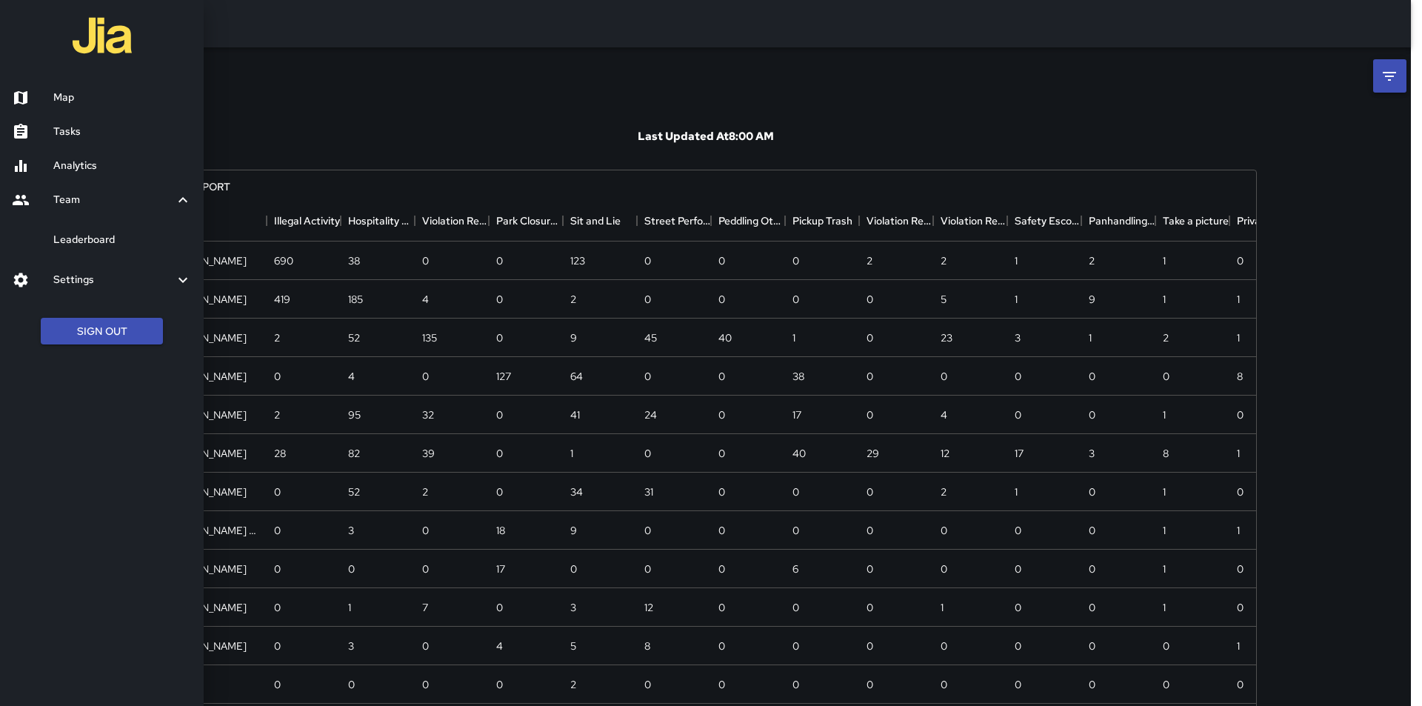
click at [121, 239] on h6 "Leaderboard" at bounding box center [122, 240] width 139 height 16
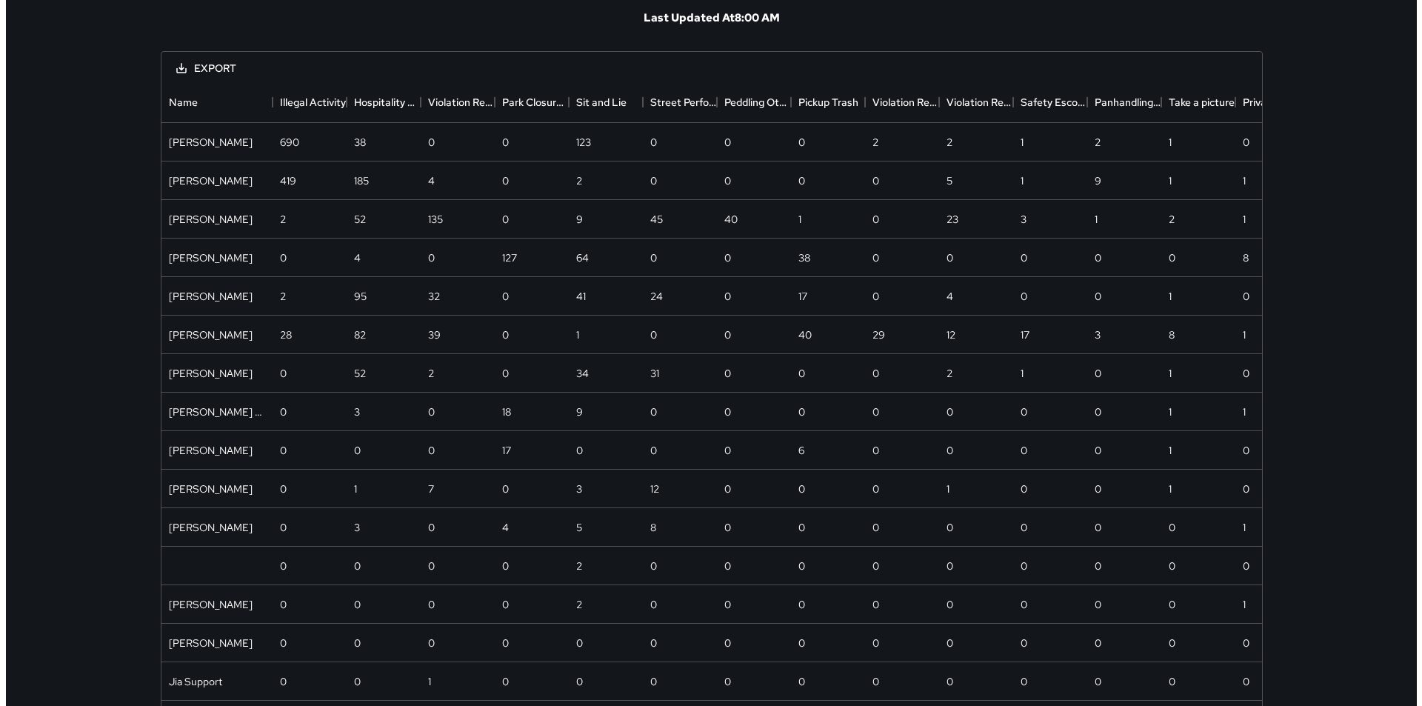
scroll to position [0, 0]
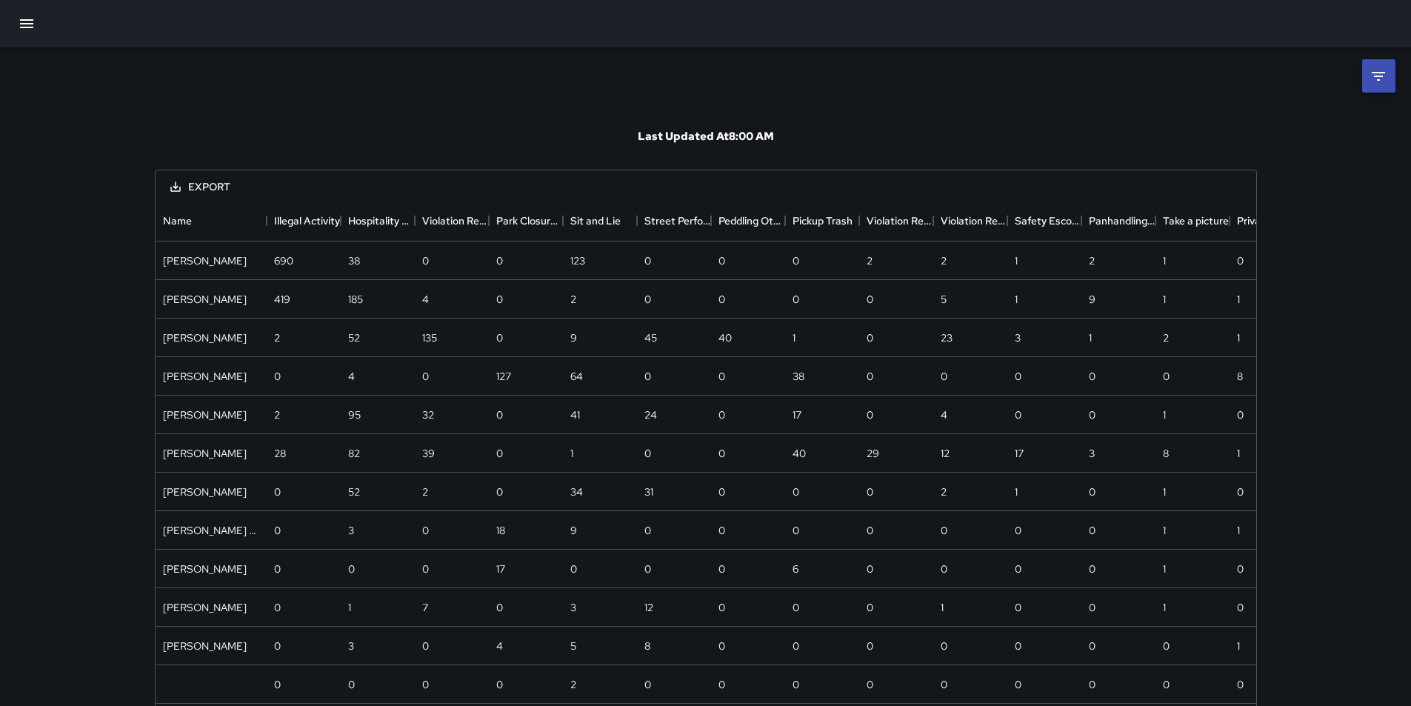
click at [24, 15] on icon "button" at bounding box center [27, 24] width 18 height 18
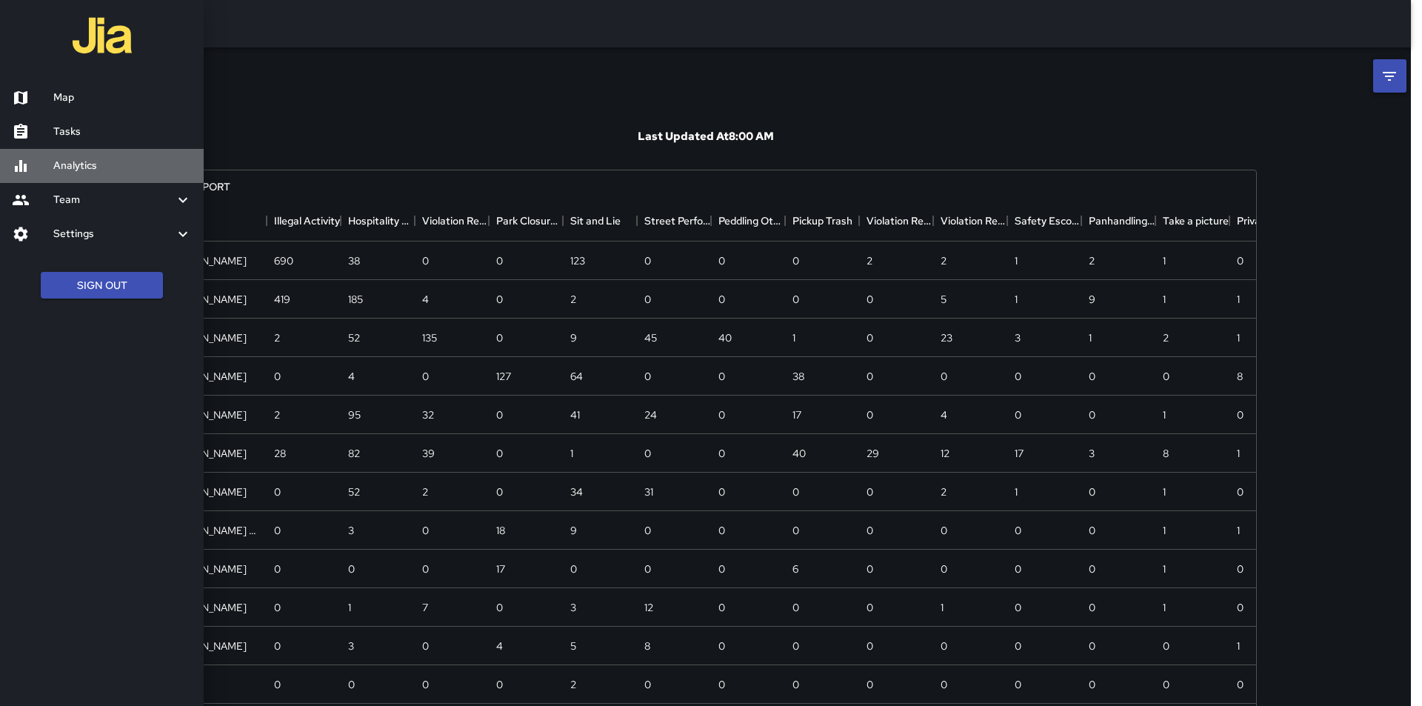
click at [18, 169] on icon at bounding box center [21, 166] width 12 height 12
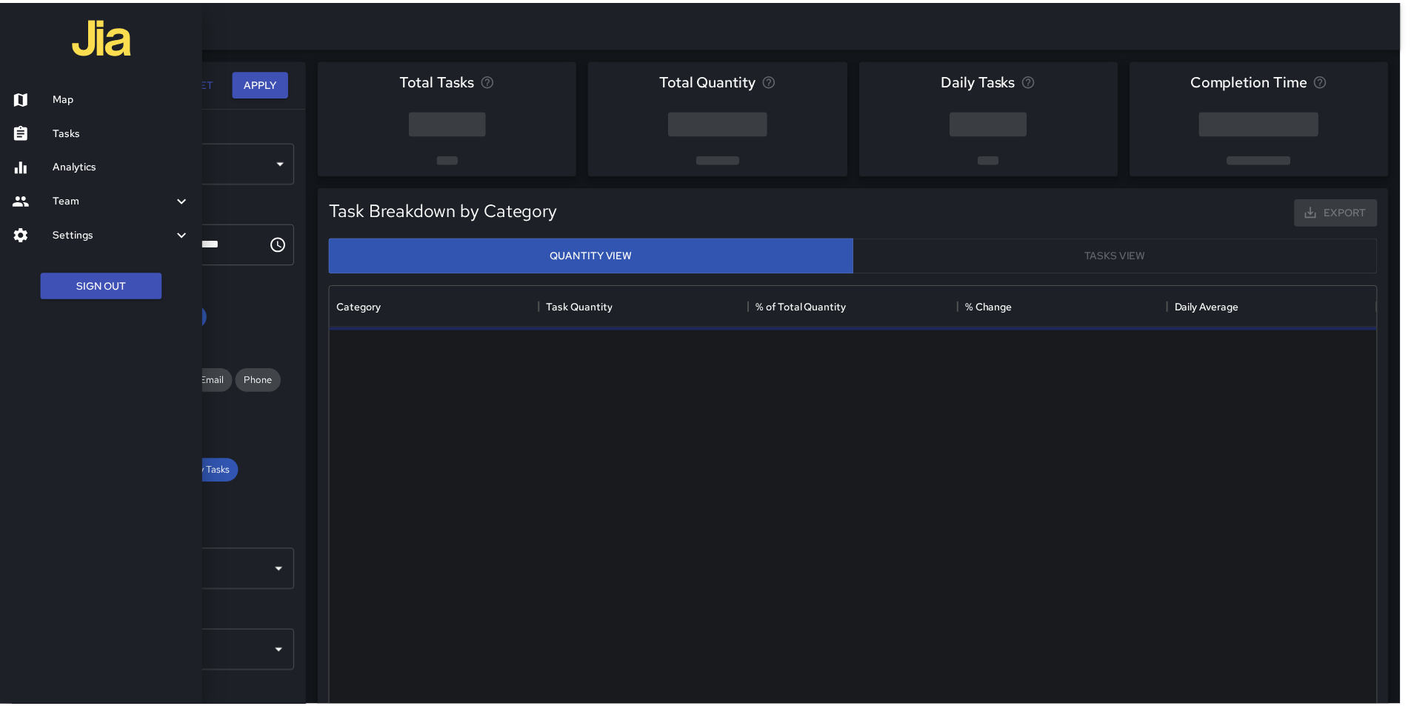
scroll to position [432, 1044]
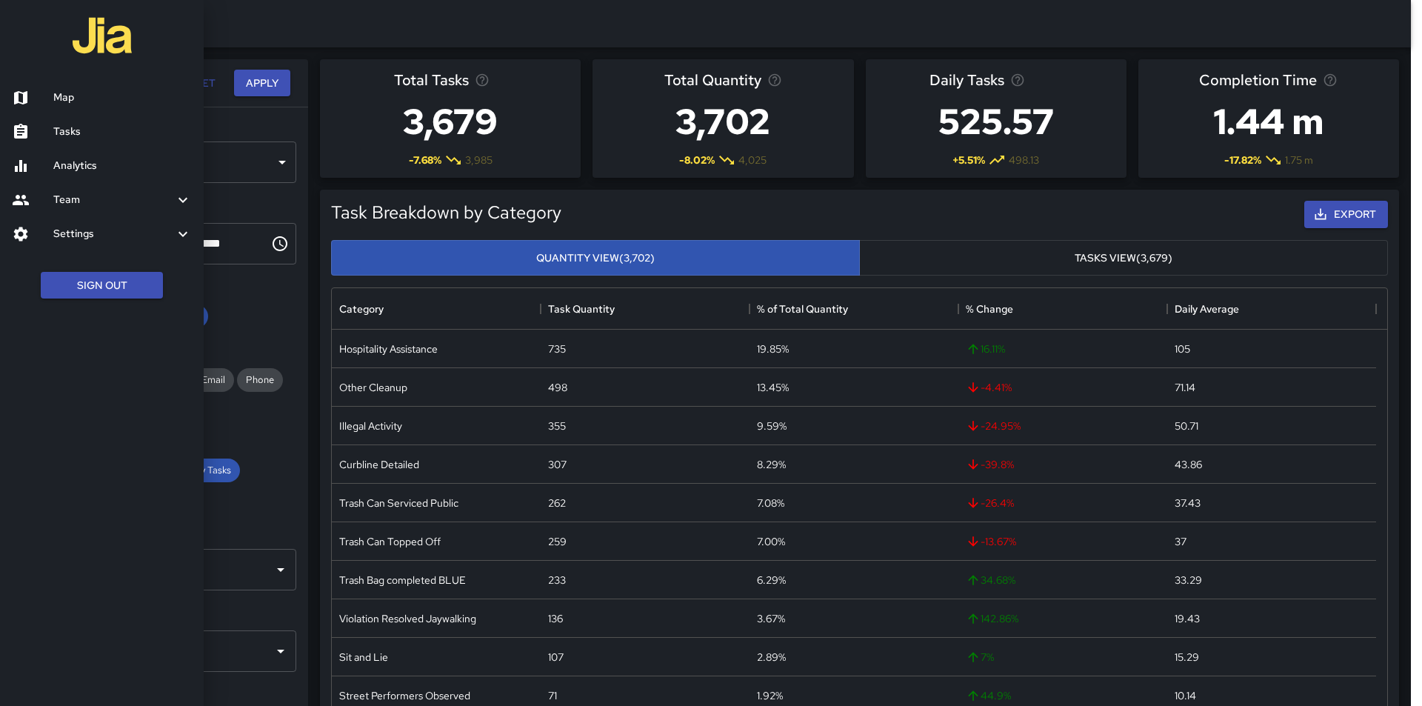
click at [296, 84] on div at bounding box center [711, 353] width 1422 height 706
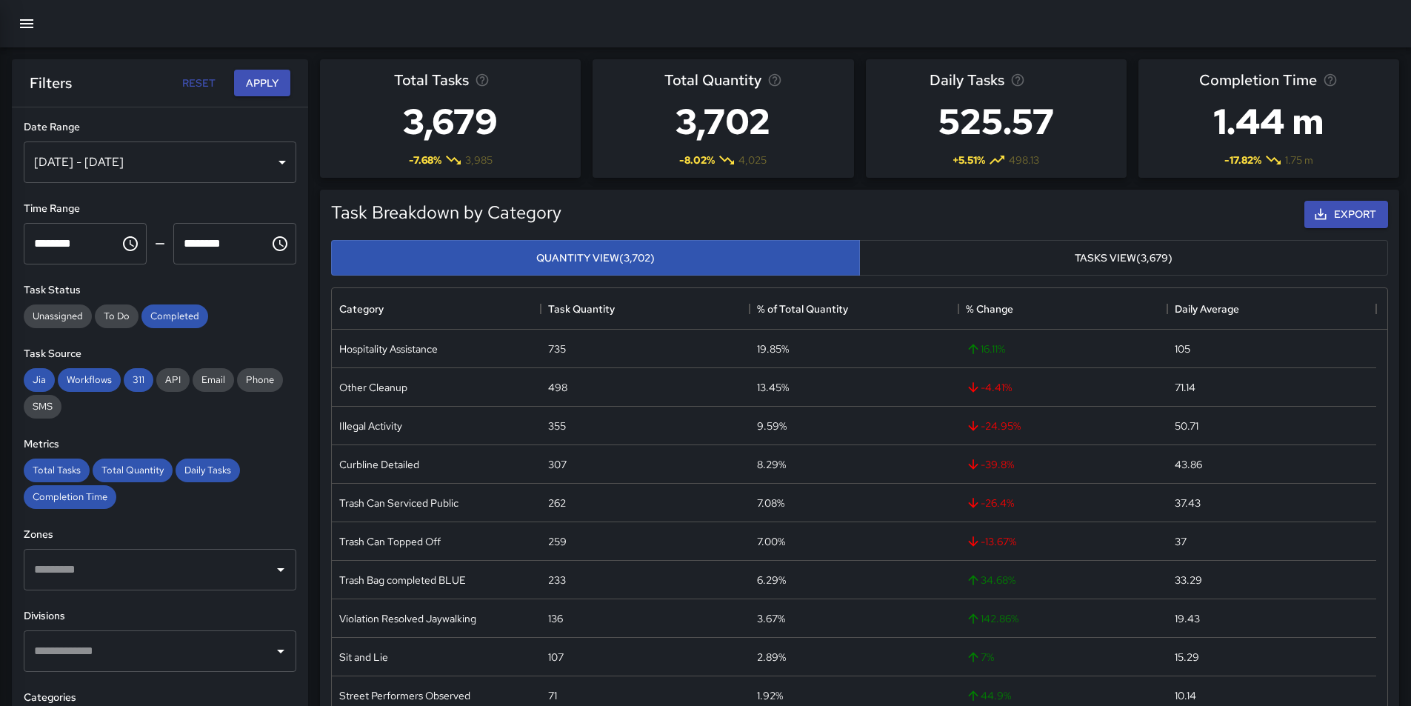
scroll to position [12, 12]
click at [165, 381] on span "API" at bounding box center [172, 379] width 33 height 13
click at [205, 378] on span "Email" at bounding box center [213, 379] width 41 height 13
click at [267, 378] on span "Phone" at bounding box center [260, 379] width 46 height 13
click at [37, 413] on div "SMS" at bounding box center [43, 407] width 38 height 24
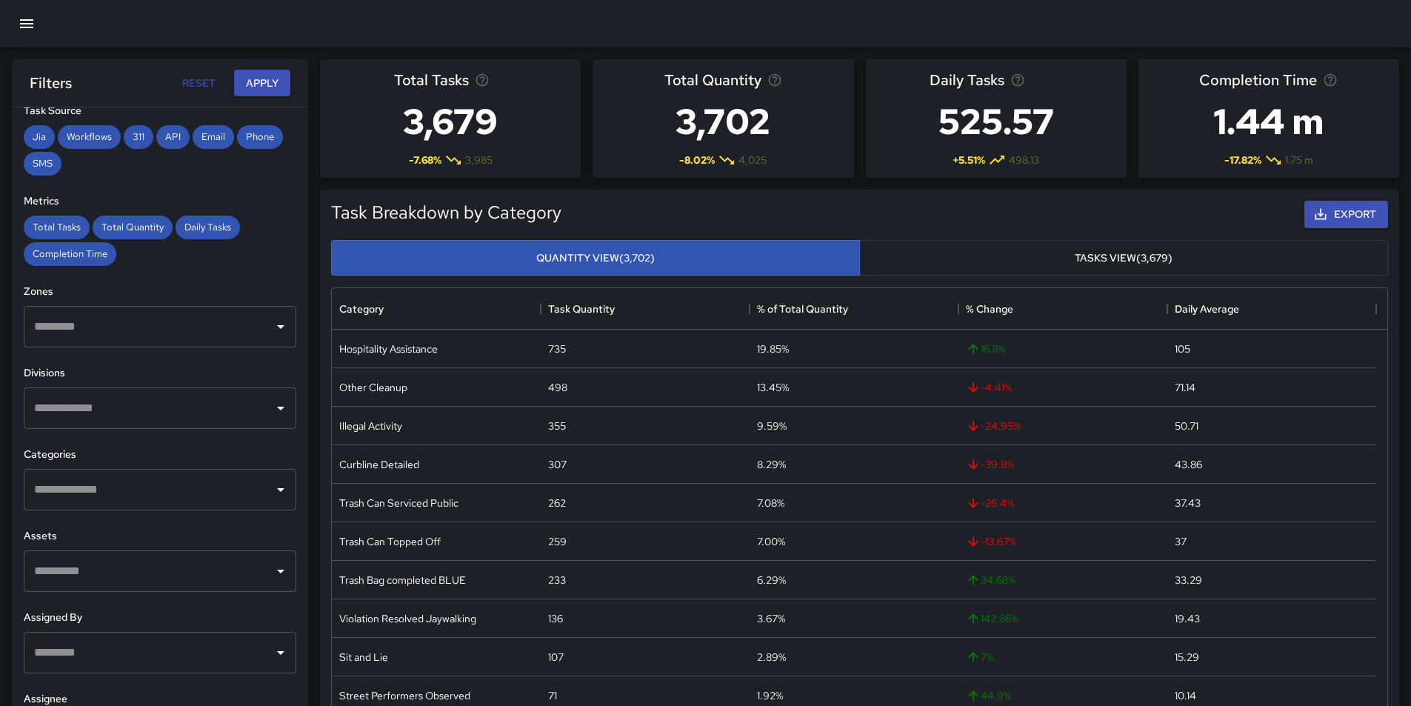
scroll to position [244, 0]
click at [272, 490] on icon "Open" at bounding box center [281, 488] width 18 height 18
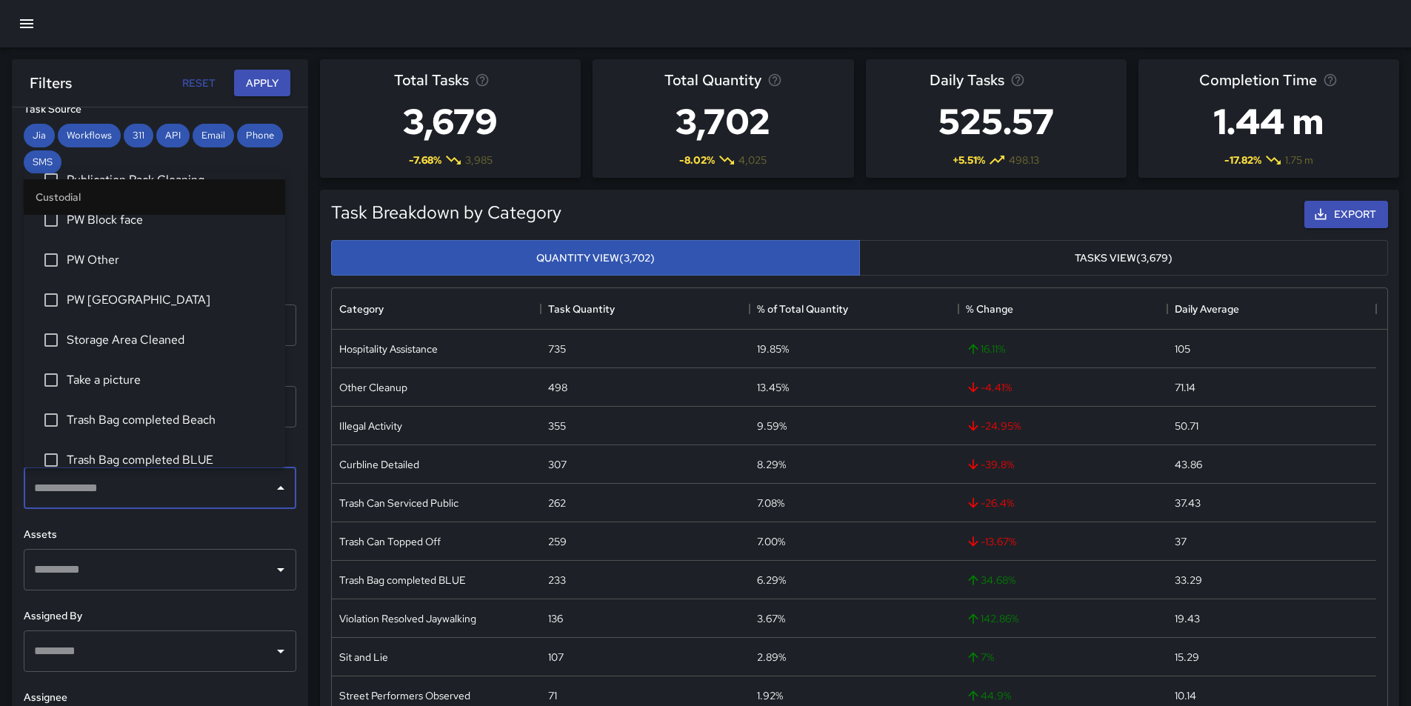
scroll to position [1185, 0]
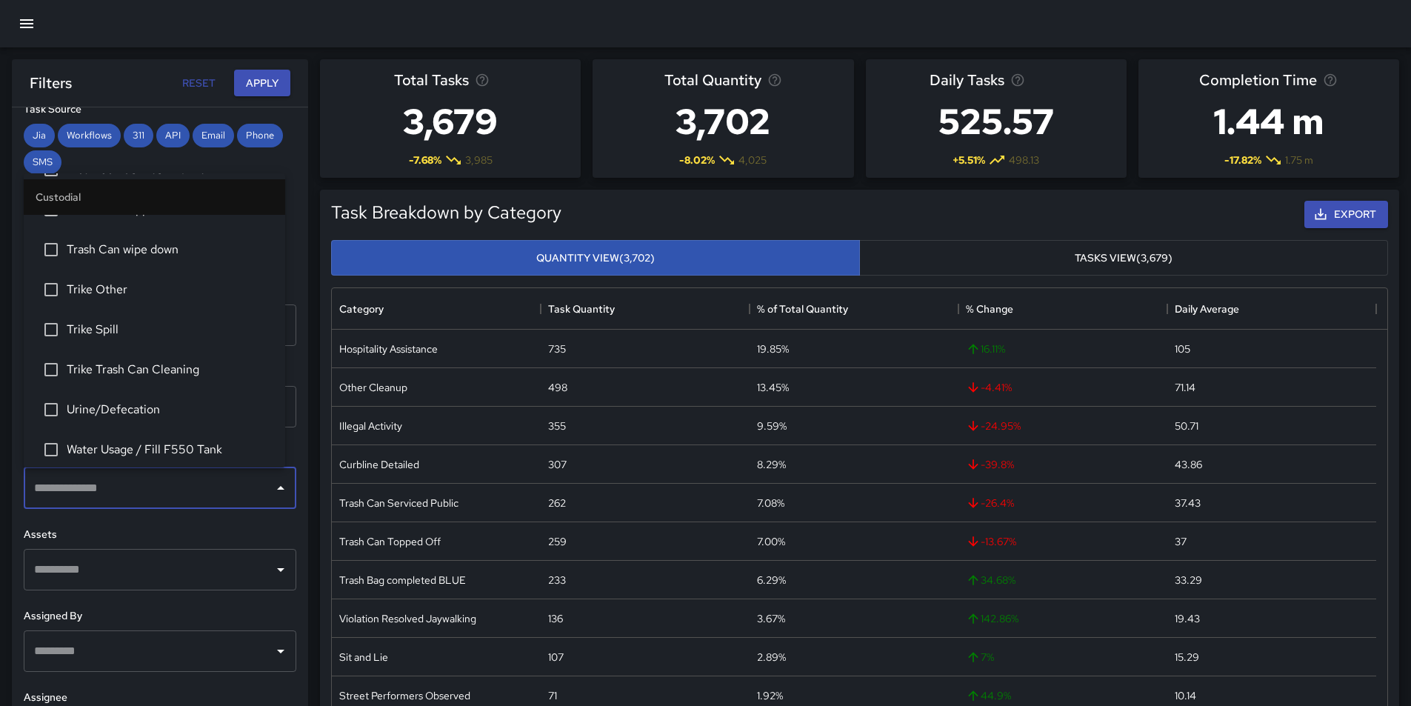
click at [273, 541] on h6 "Assets" at bounding box center [160, 535] width 273 height 16
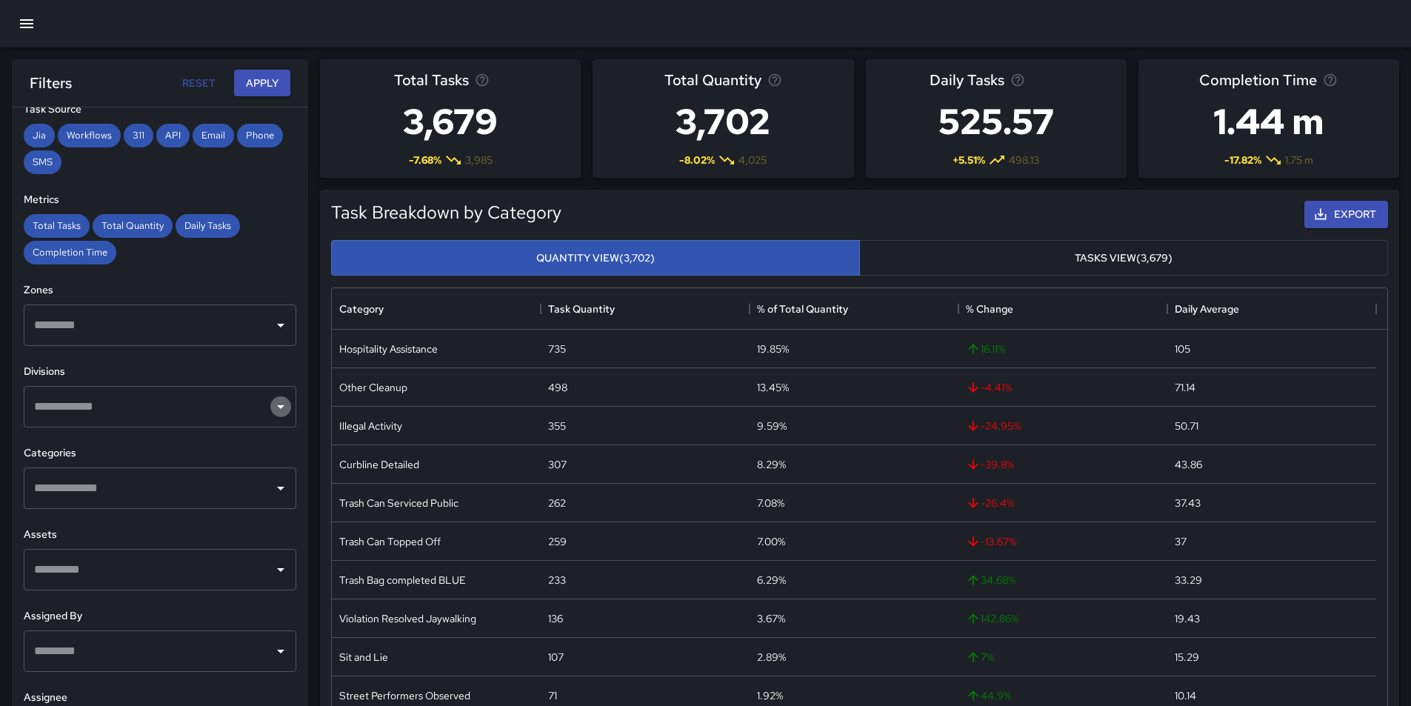
click at [272, 402] on icon "Open" at bounding box center [281, 407] width 18 height 18
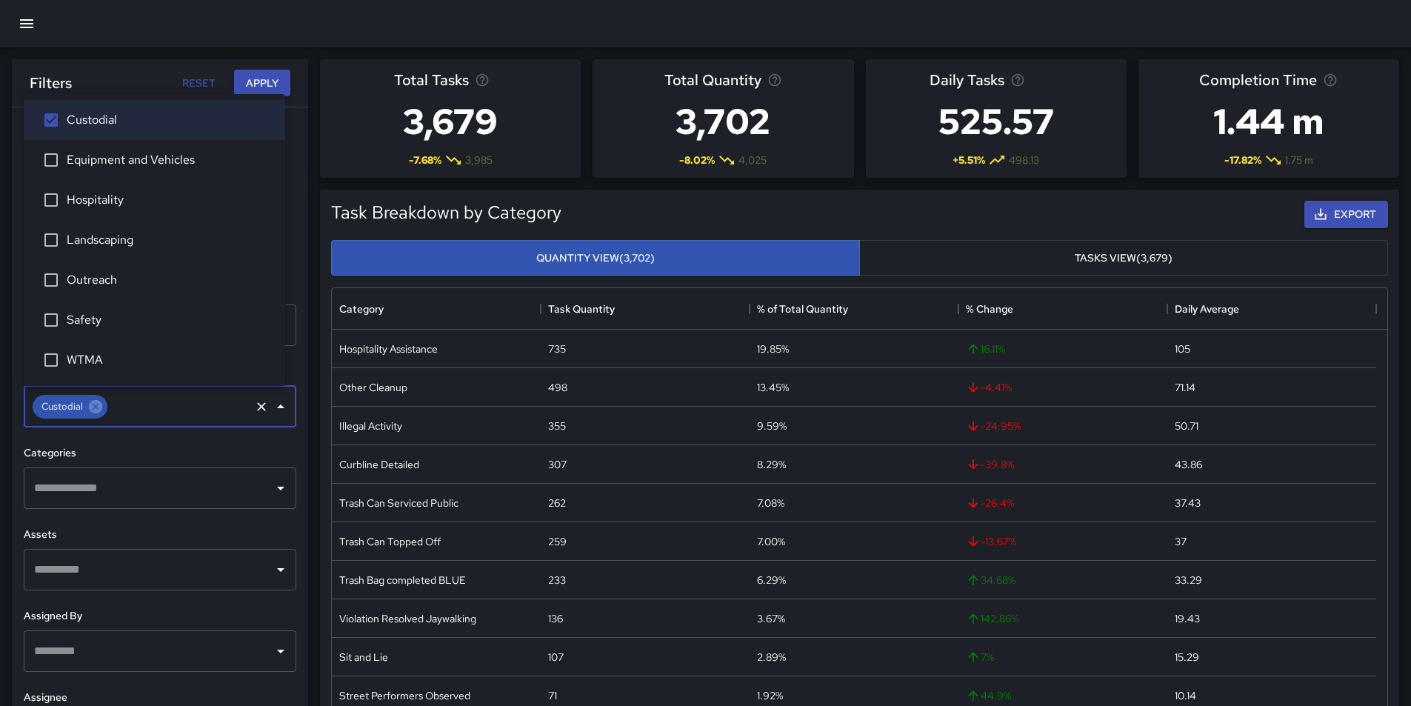
click at [186, 454] on h6 "Categories" at bounding box center [160, 453] width 273 height 16
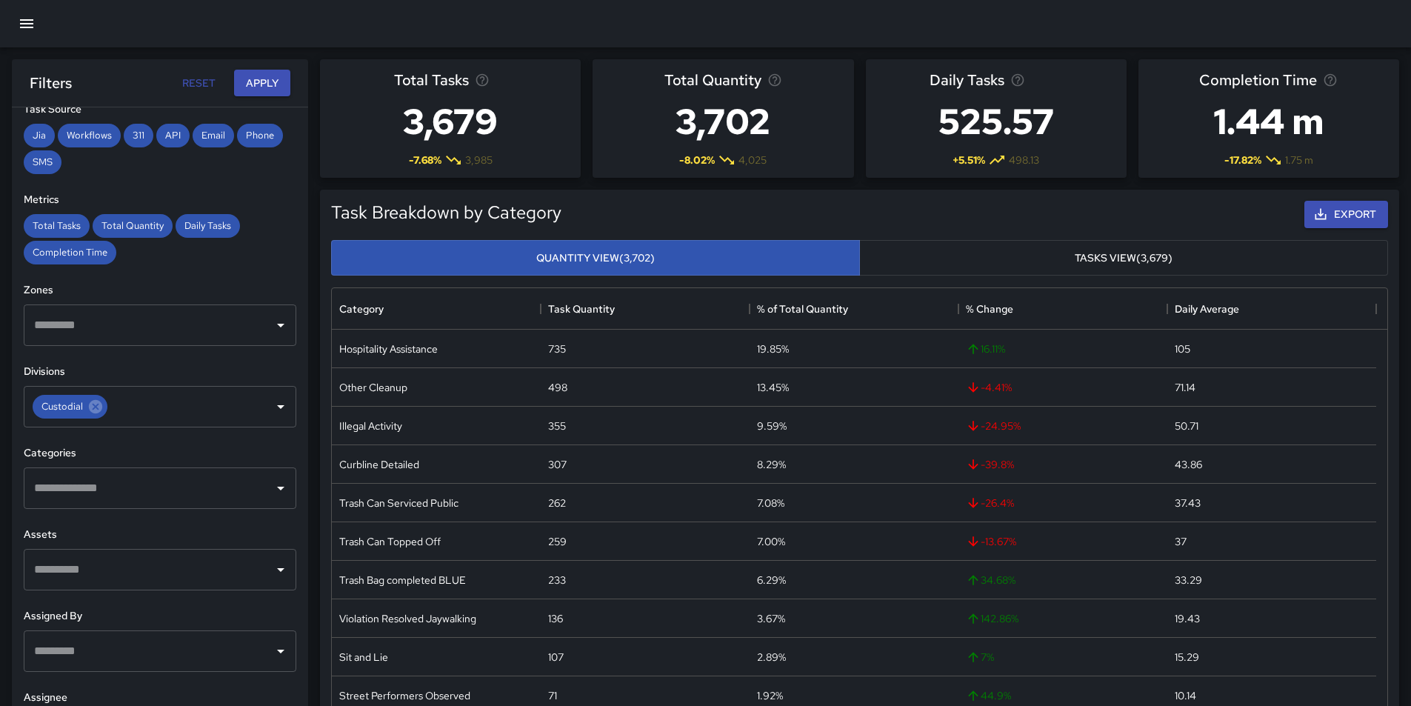
click at [272, 493] on icon "Open" at bounding box center [281, 488] width 18 height 18
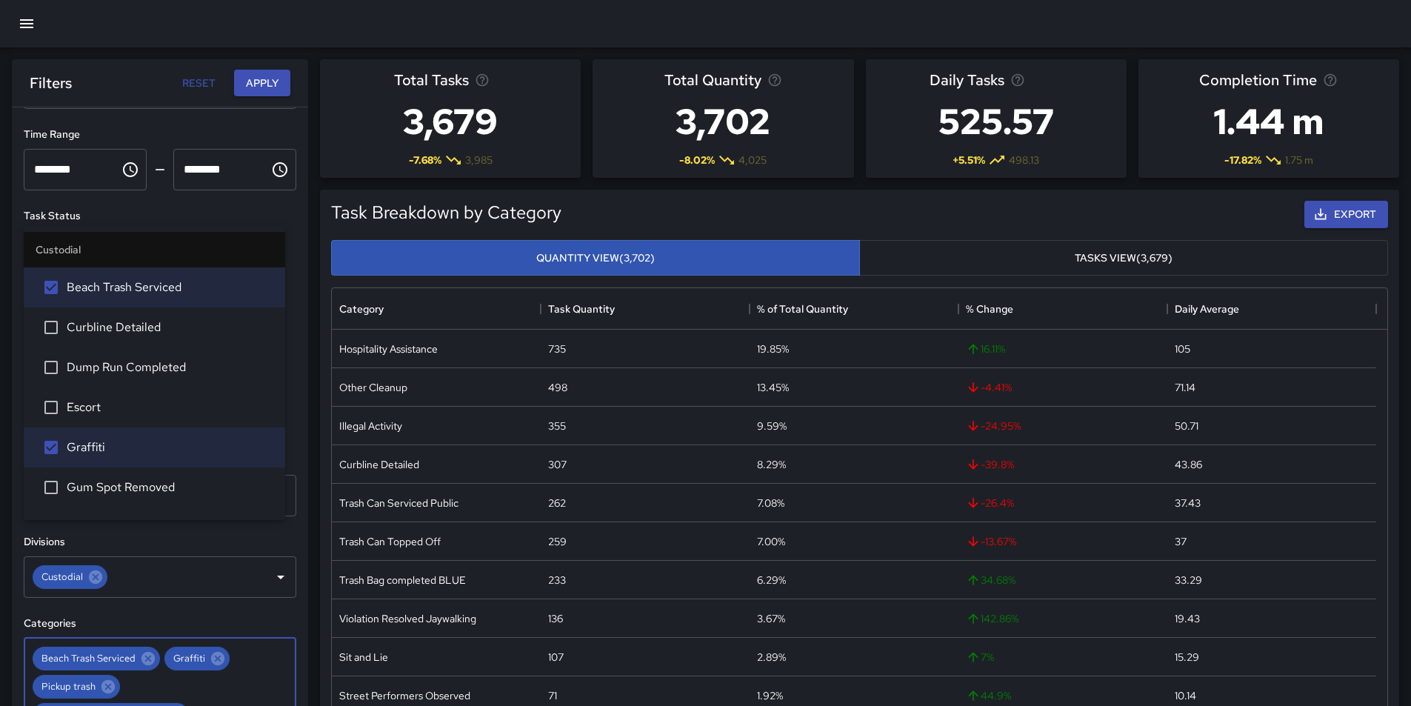
scroll to position [0, 0]
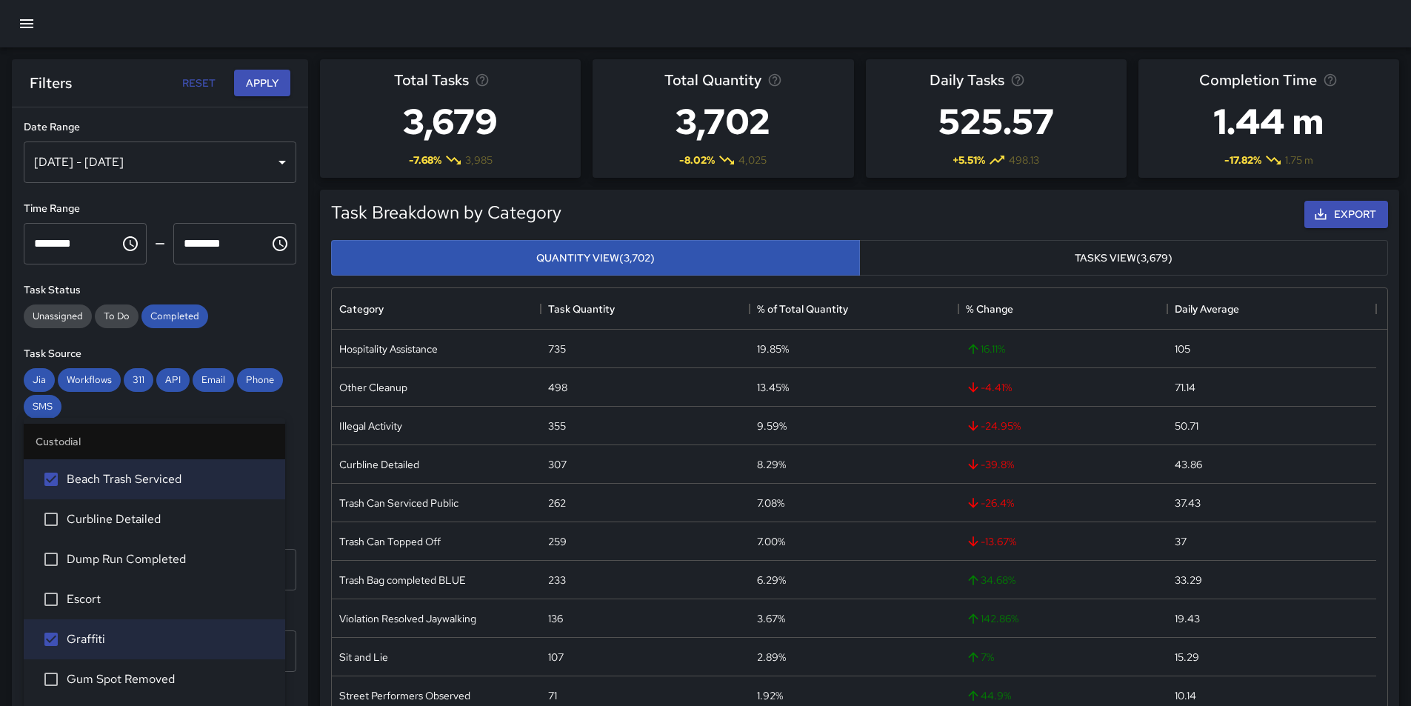
click at [273, 161] on div "[DATE] - [DATE]" at bounding box center [160, 161] width 273 height 41
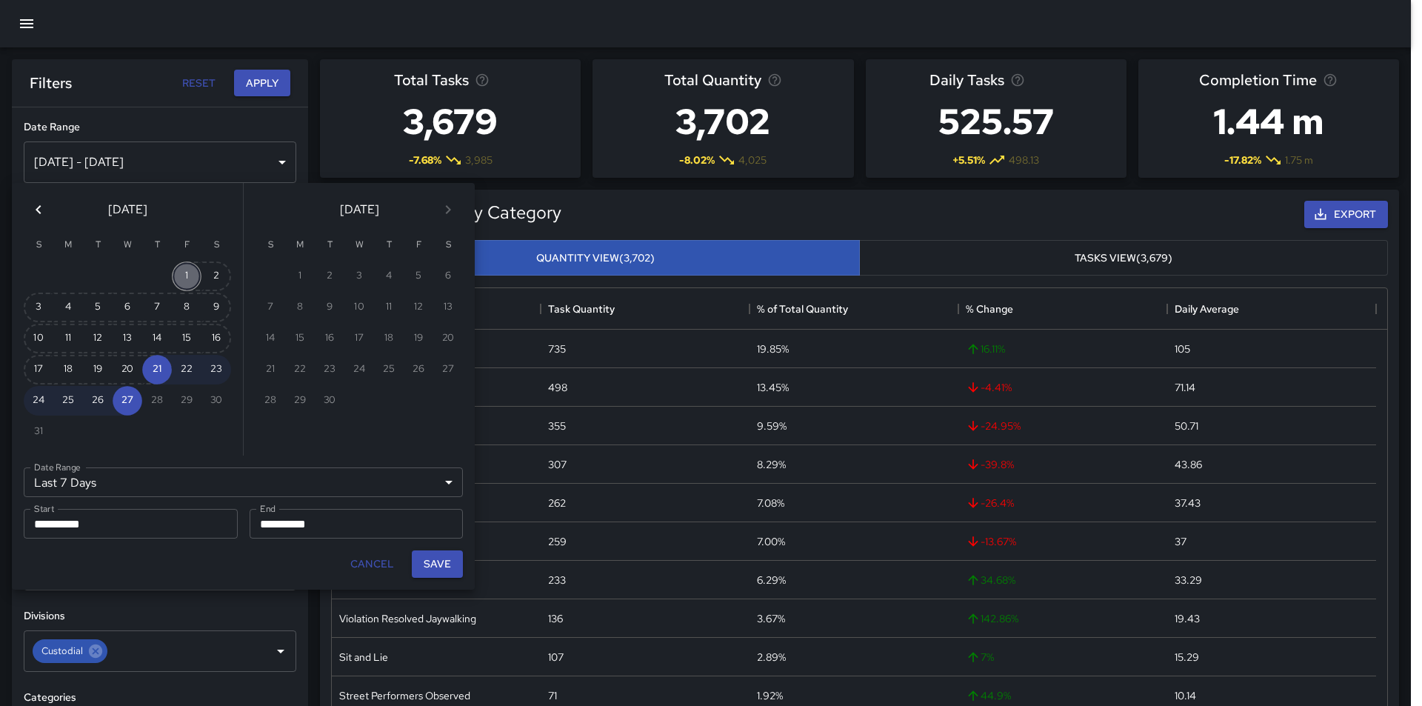
click at [179, 276] on button "1" at bounding box center [187, 276] width 30 height 30
type input "******"
type input "**********"
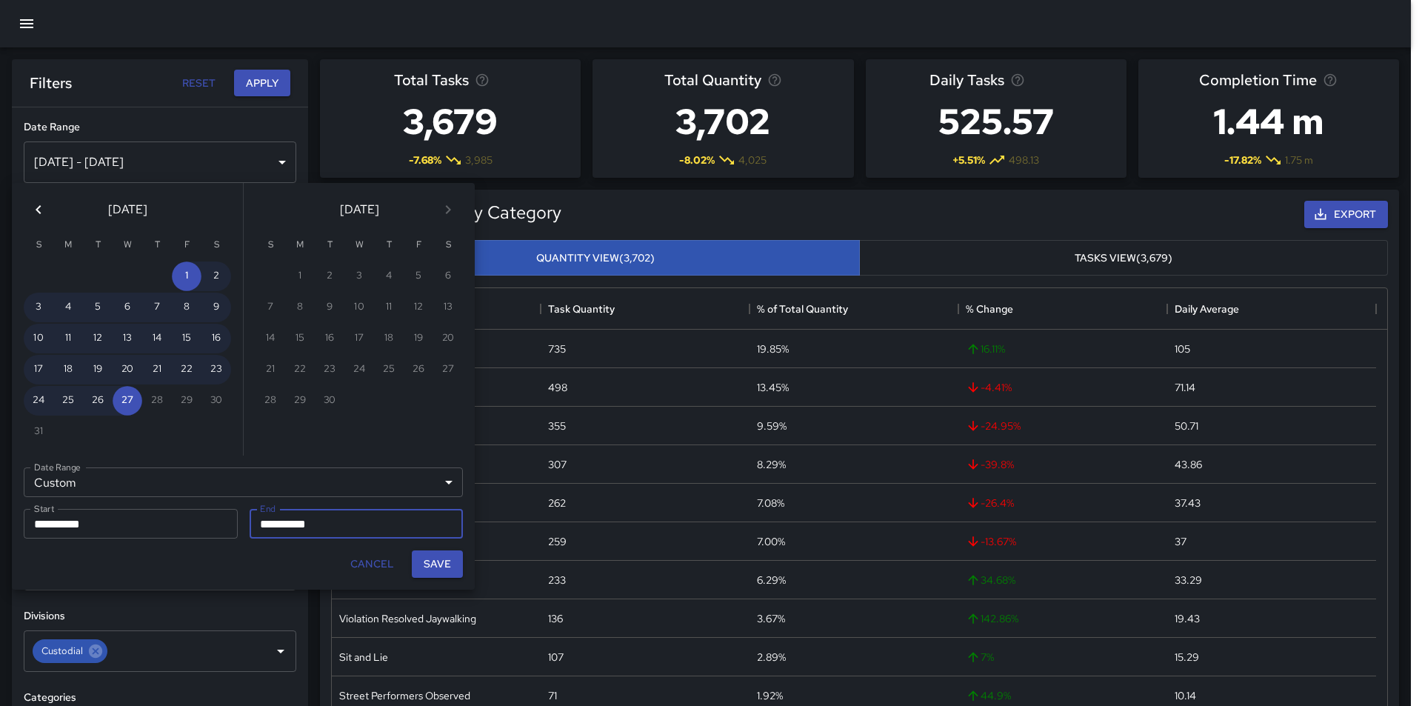
click at [439, 561] on button "Save" at bounding box center [437, 563] width 51 height 27
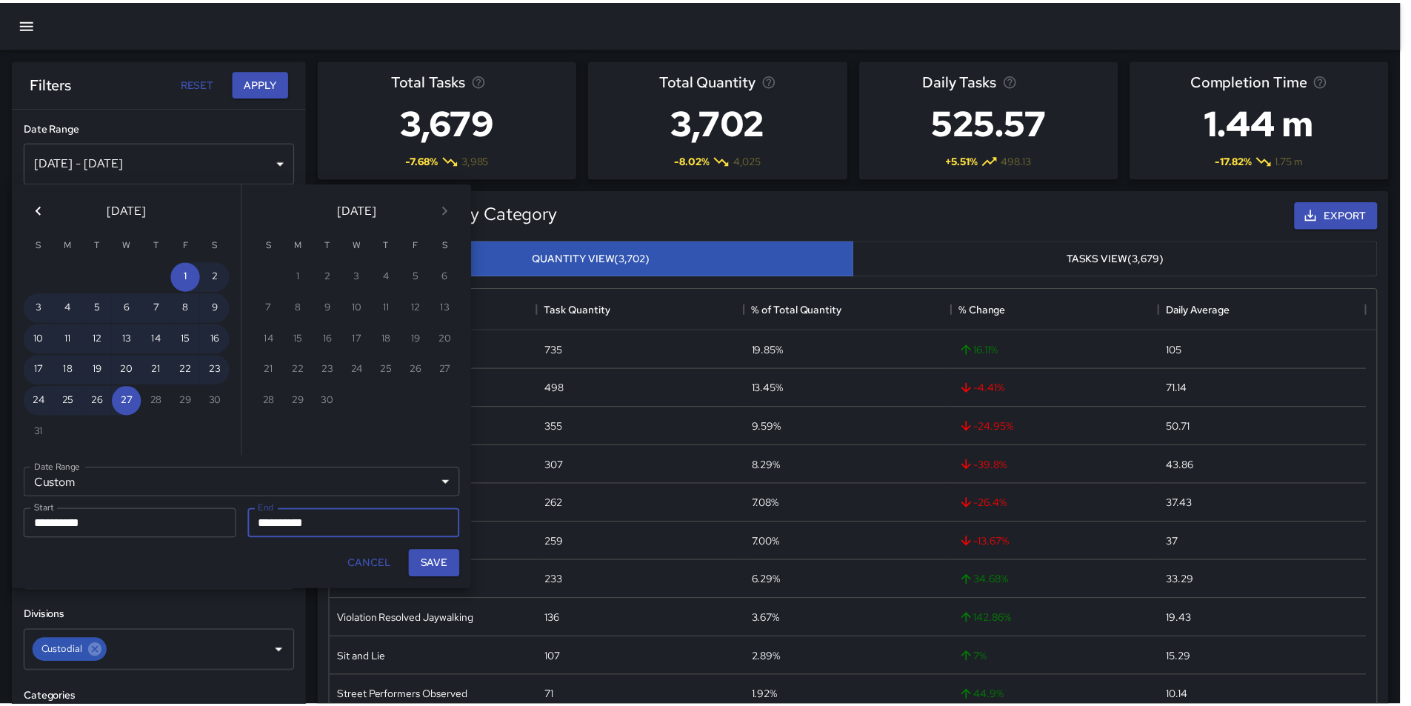
scroll to position [12, 12]
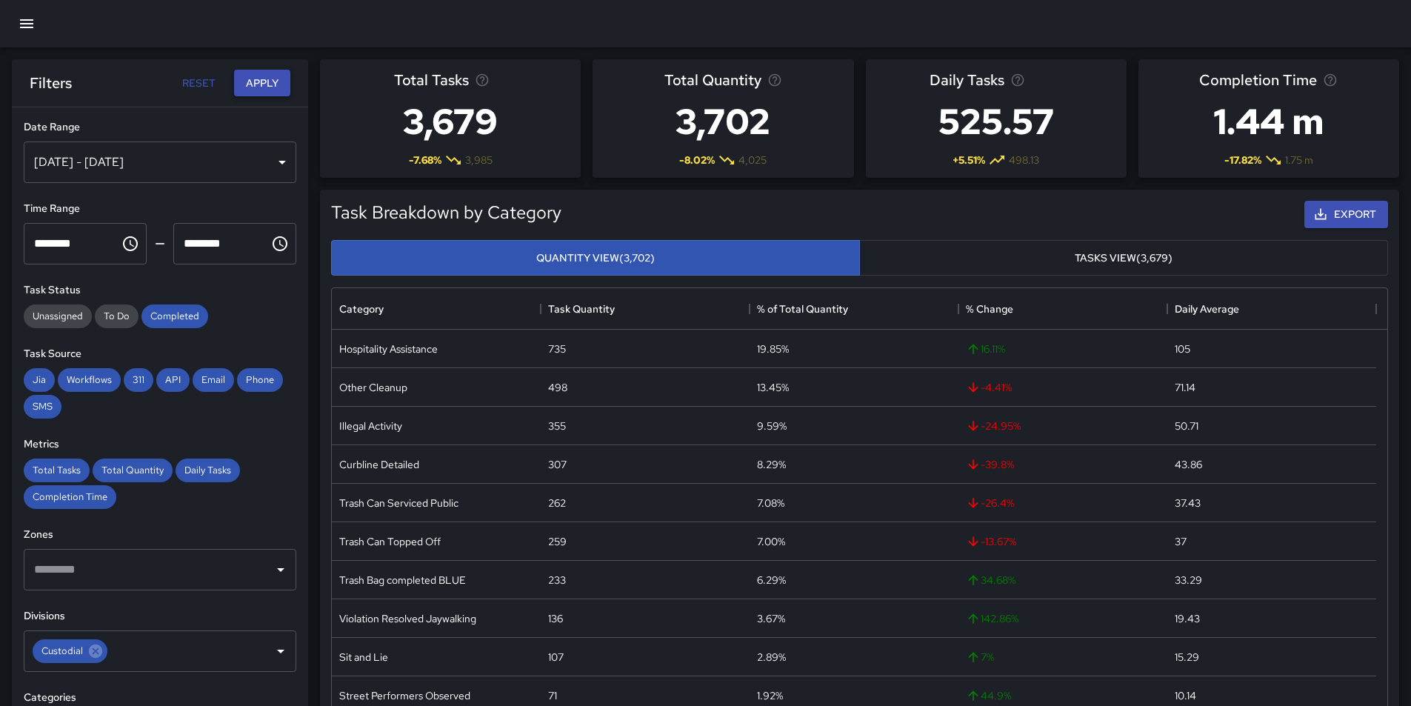
click at [261, 90] on button "Apply" at bounding box center [262, 83] width 56 height 27
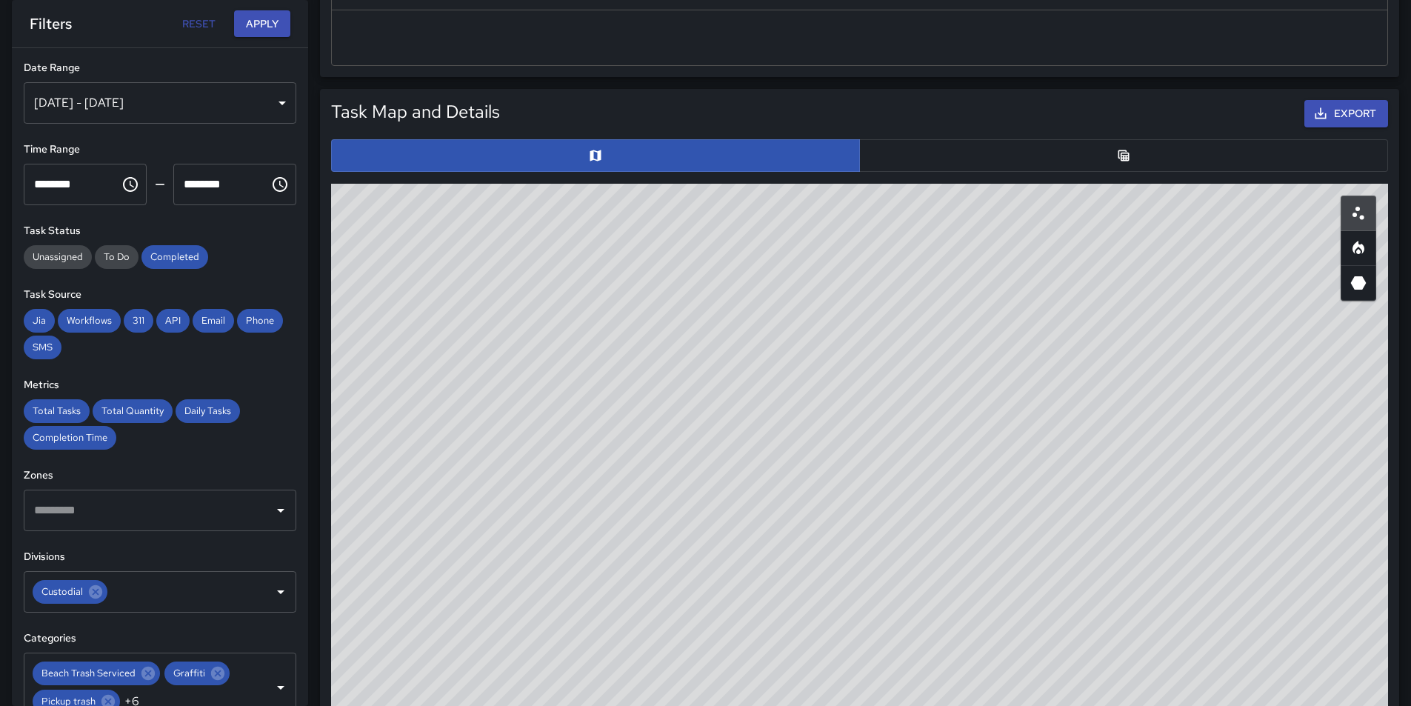
scroll to position [667, 0]
drag, startPoint x: 1169, startPoint y: 529, endPoint x: 1002, endPoint y: 477, distance: 174.6
click at [1002, 477] on div "© Mapbox © OpenStreetMap Improve this map" at bounding box center [859, 479] width 1057 height 593
click at [1067, 533] on div "© Mapbox © OpenStreetMap Improve this map" at bounding box center [859, 479] width 1057 height 593
drag, startPoint x: 918, startPoint y: 546, endPoint x: 1133, endPoint y: 566, distance: 216.5
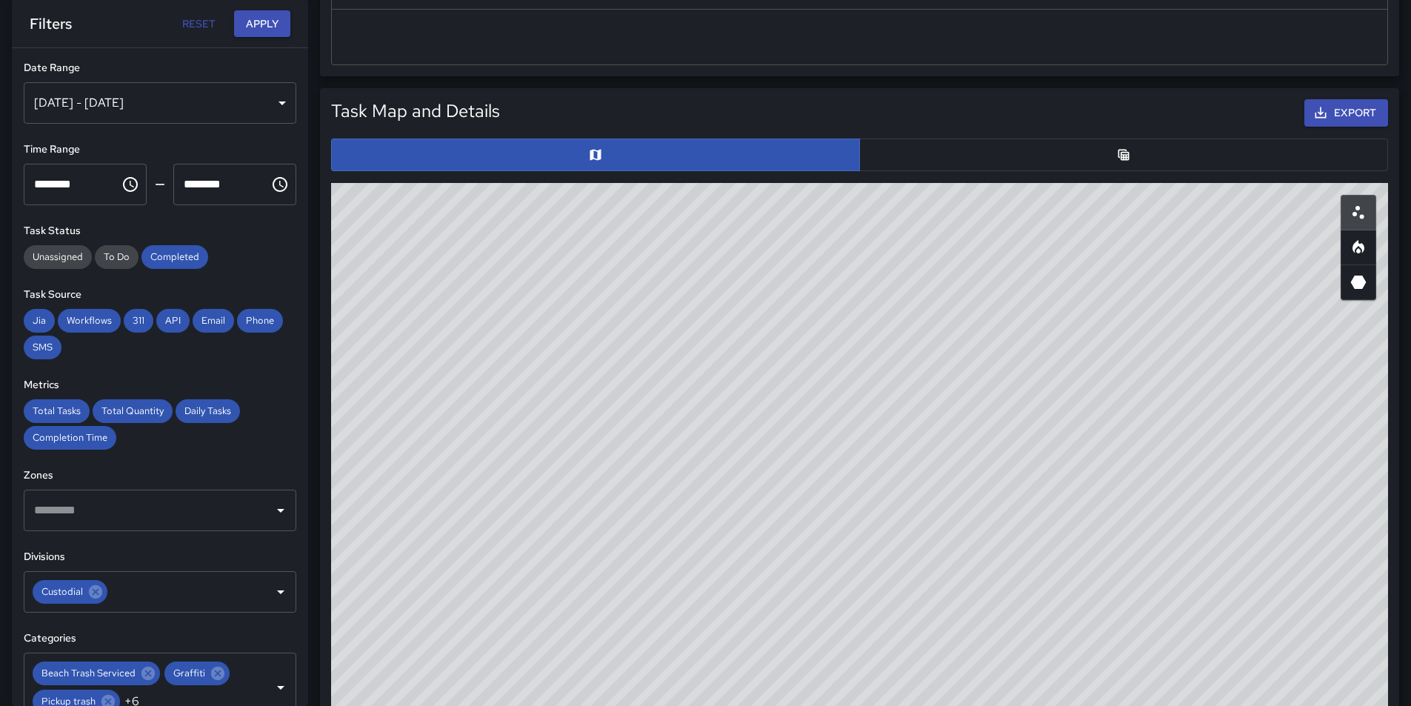
click at [1133, 566] on div "© Mapbox © OpenStreetMap Improve this map" at bounding box center [859, 479] width 1057 height 593
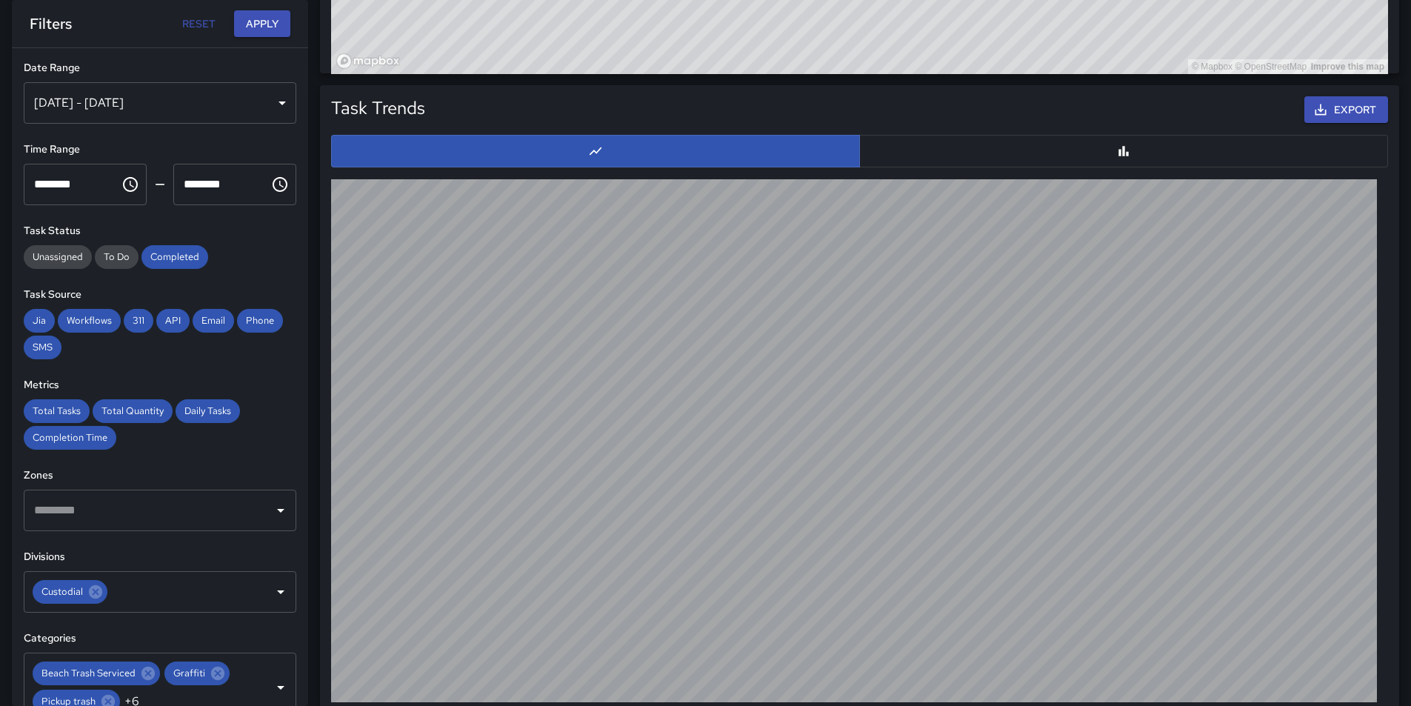
scroll to position [1387, 0]
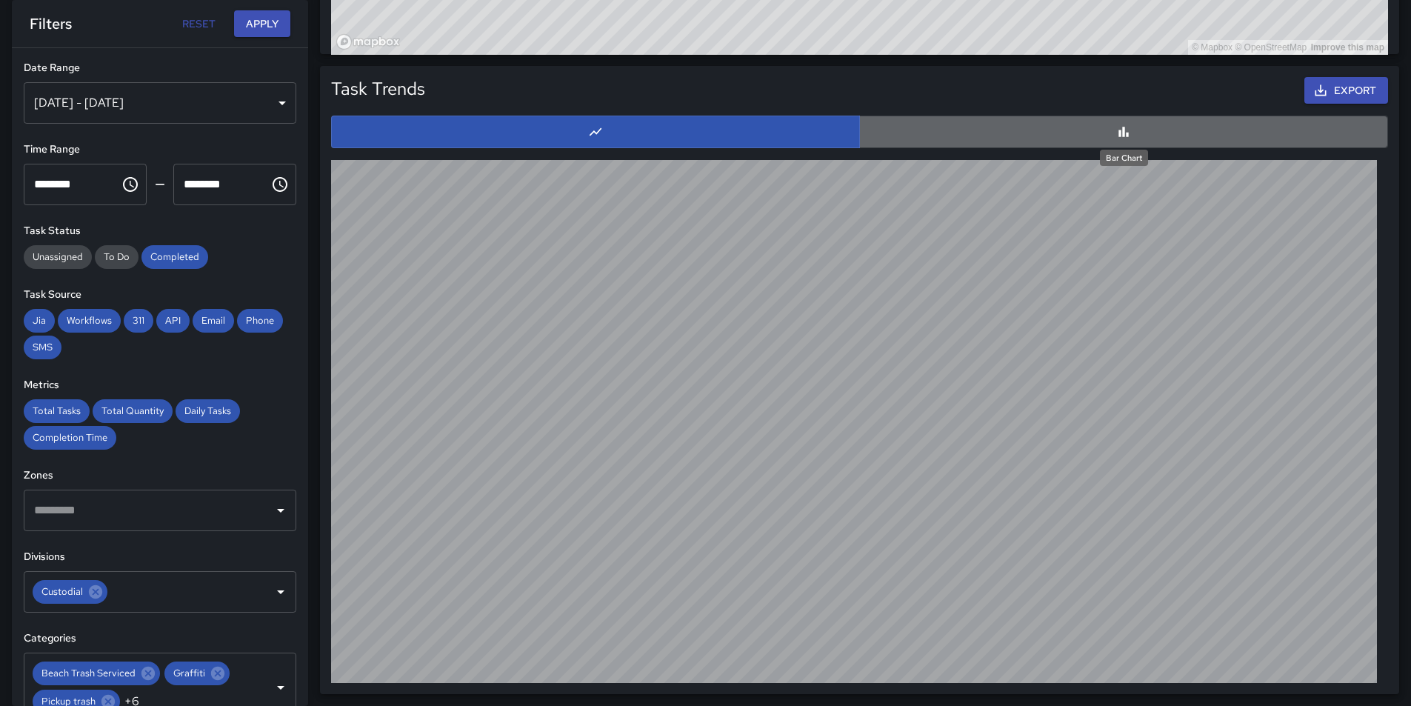
click at [1129, 136] on icon "Bar Chart" at bounding box center [1123, 131] width 15 height 15
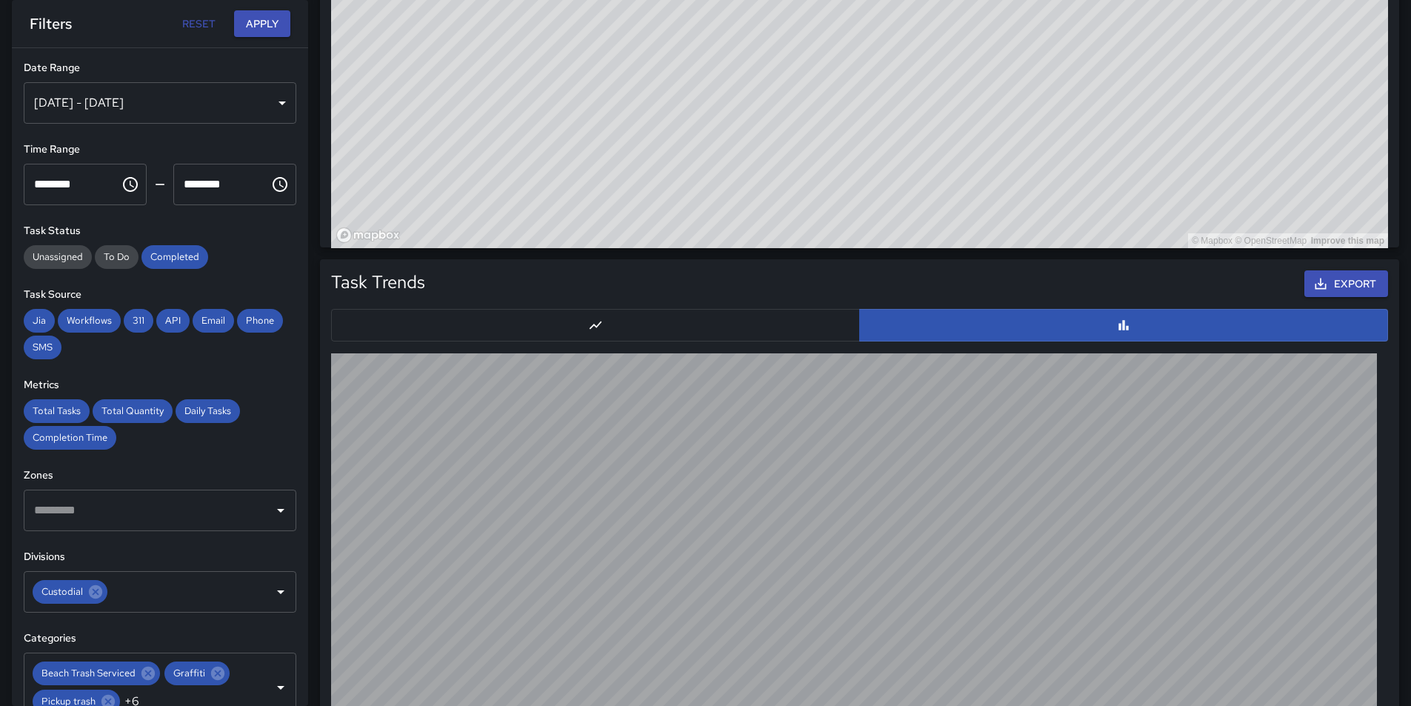
scroll to position [943, 0]
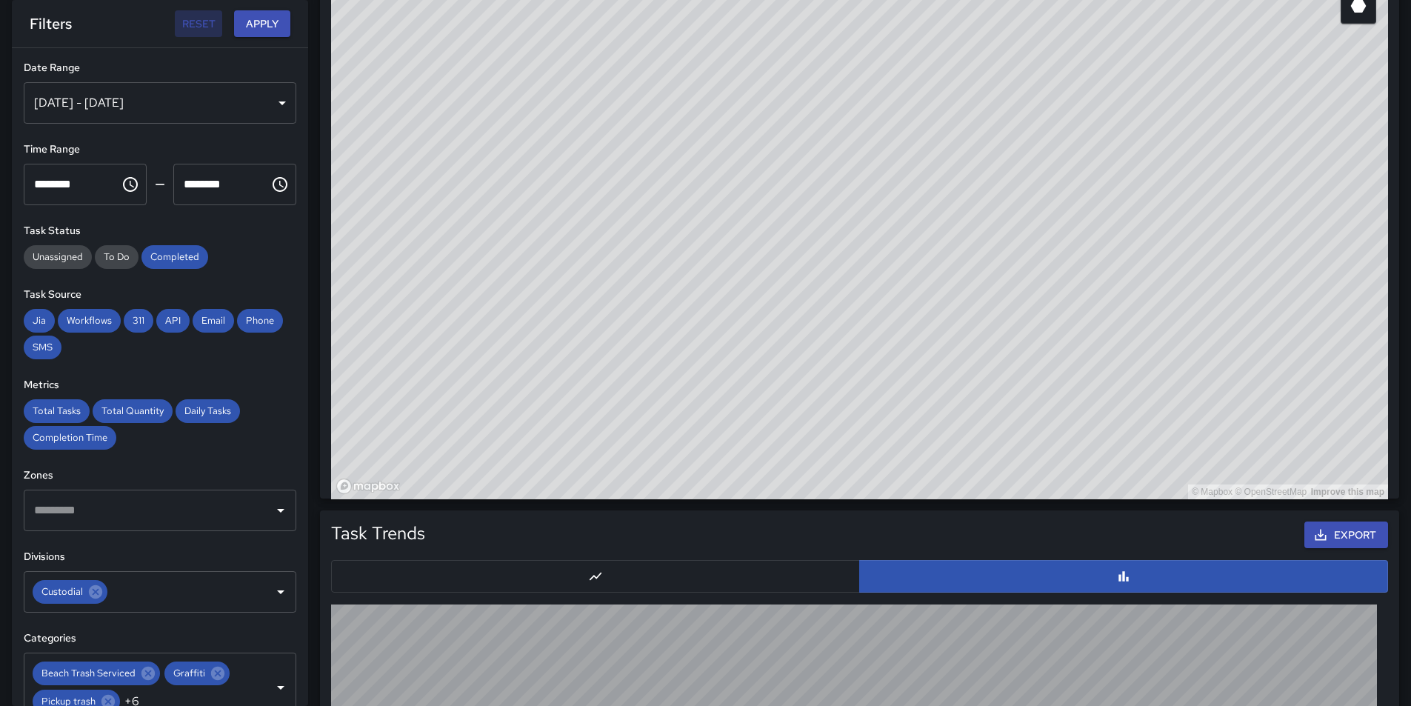
click at [210, 23] on button "Reset" at bounding box center [198, 23] width 47 height 27
type input "**********"
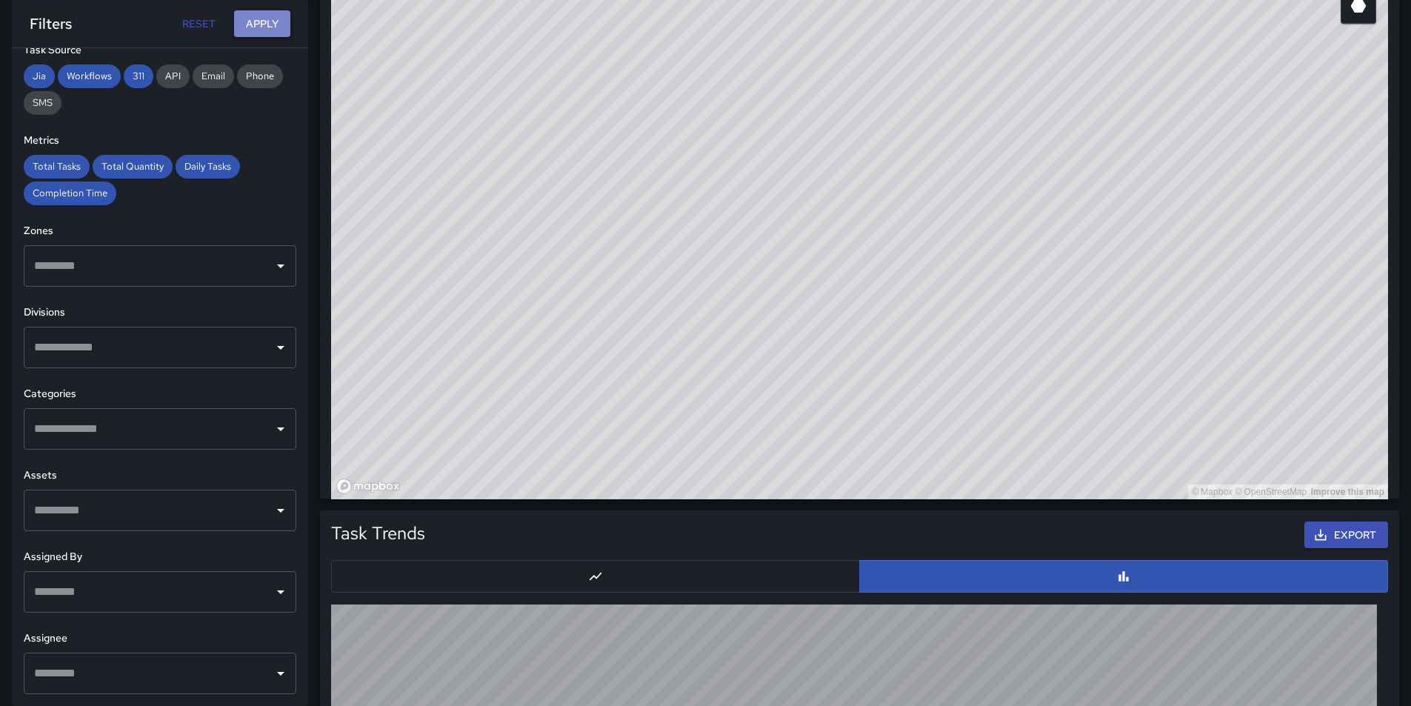
click at [259, 23] on button "Apply" at bounding box center [262, 23] width 56 height 27
click at [310, 62] on div "Task Map and Details Export ID Address Division 3bd68b50 [STREET_ADDRESS][GEOGR…" at bounding box center [853, 149] width 1091 height 699
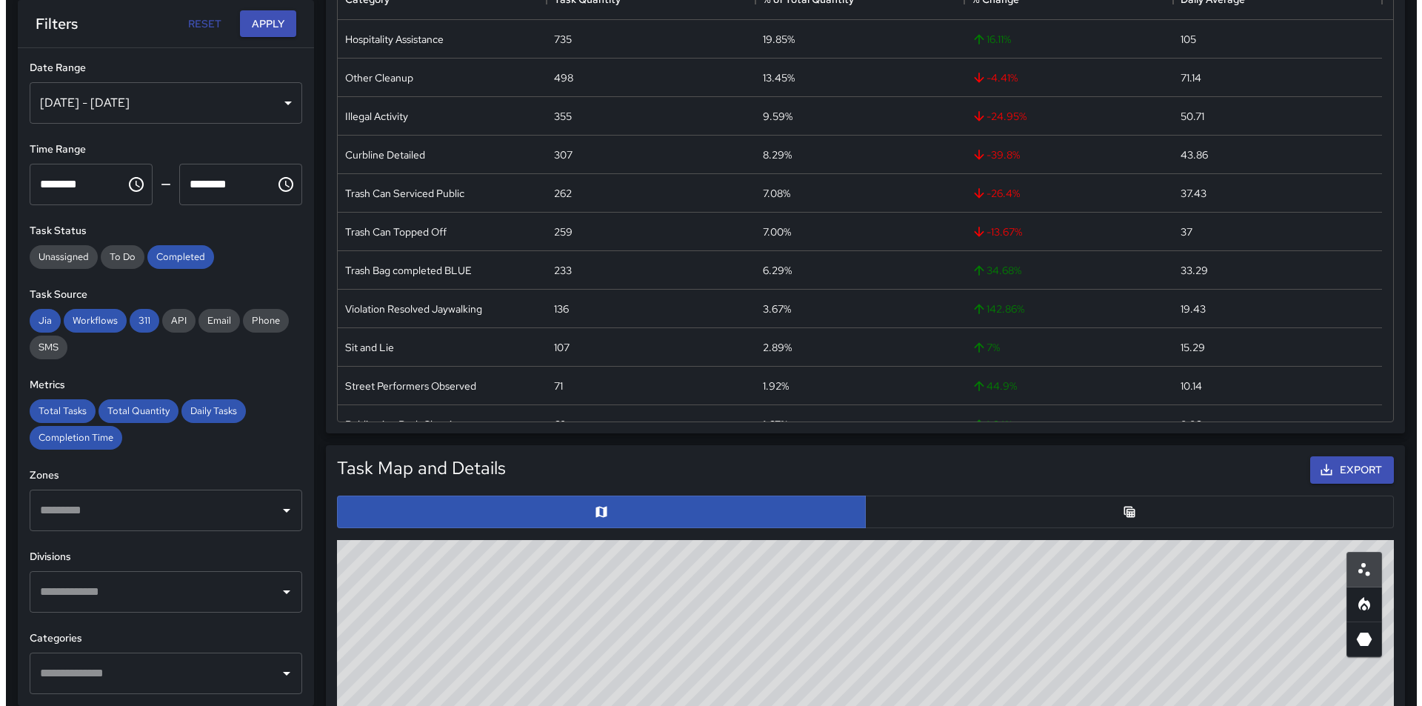
scroll to position [0, 0]
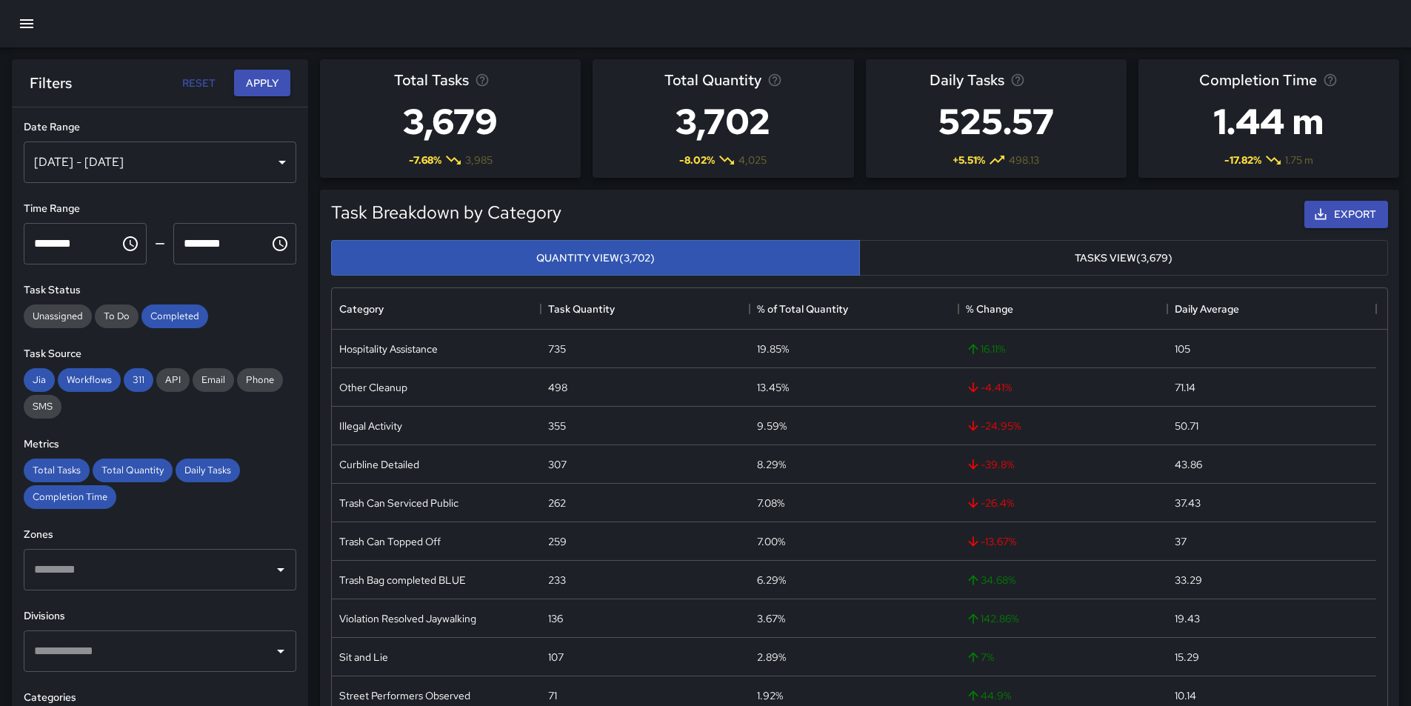
click at [22, 24] on icon "button" at bounding box center [26, 23] width 13 height 9
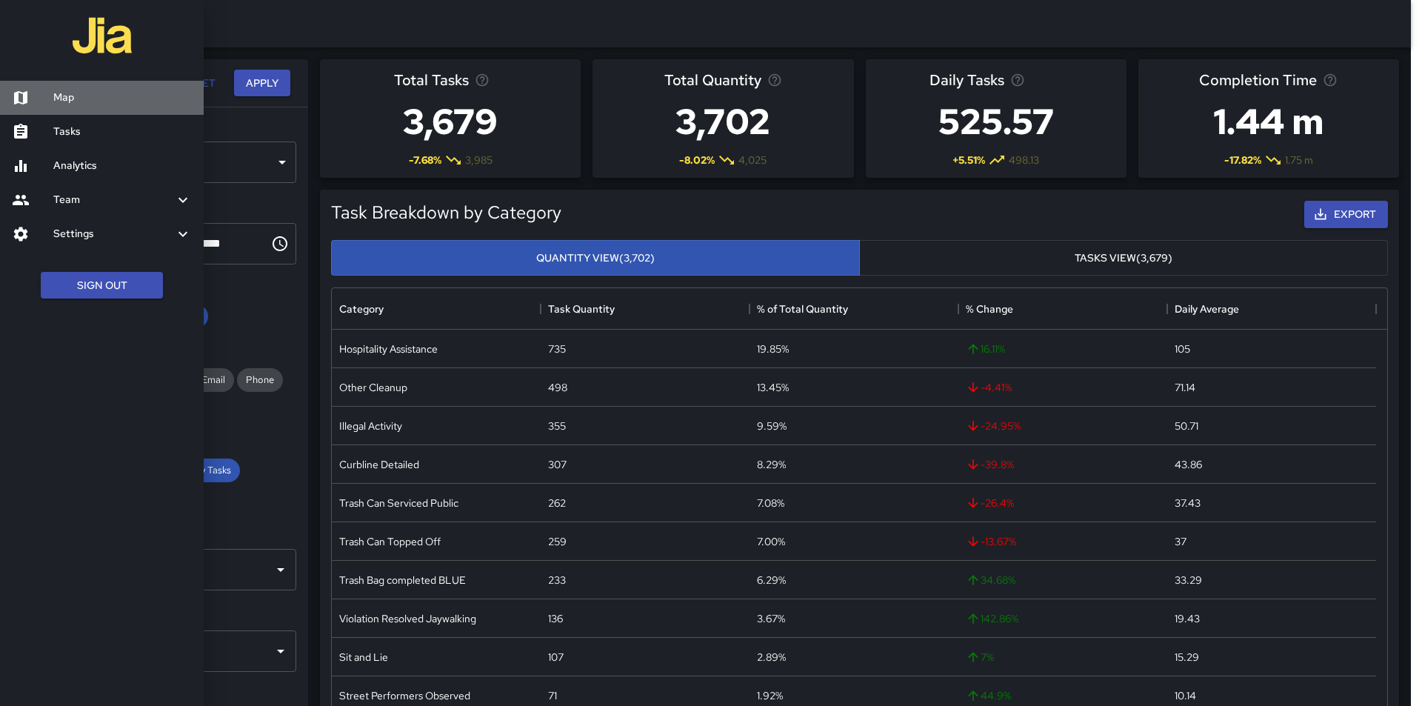
click at [44, 96] on div at bounding box center [32, 98] width 41 height 18
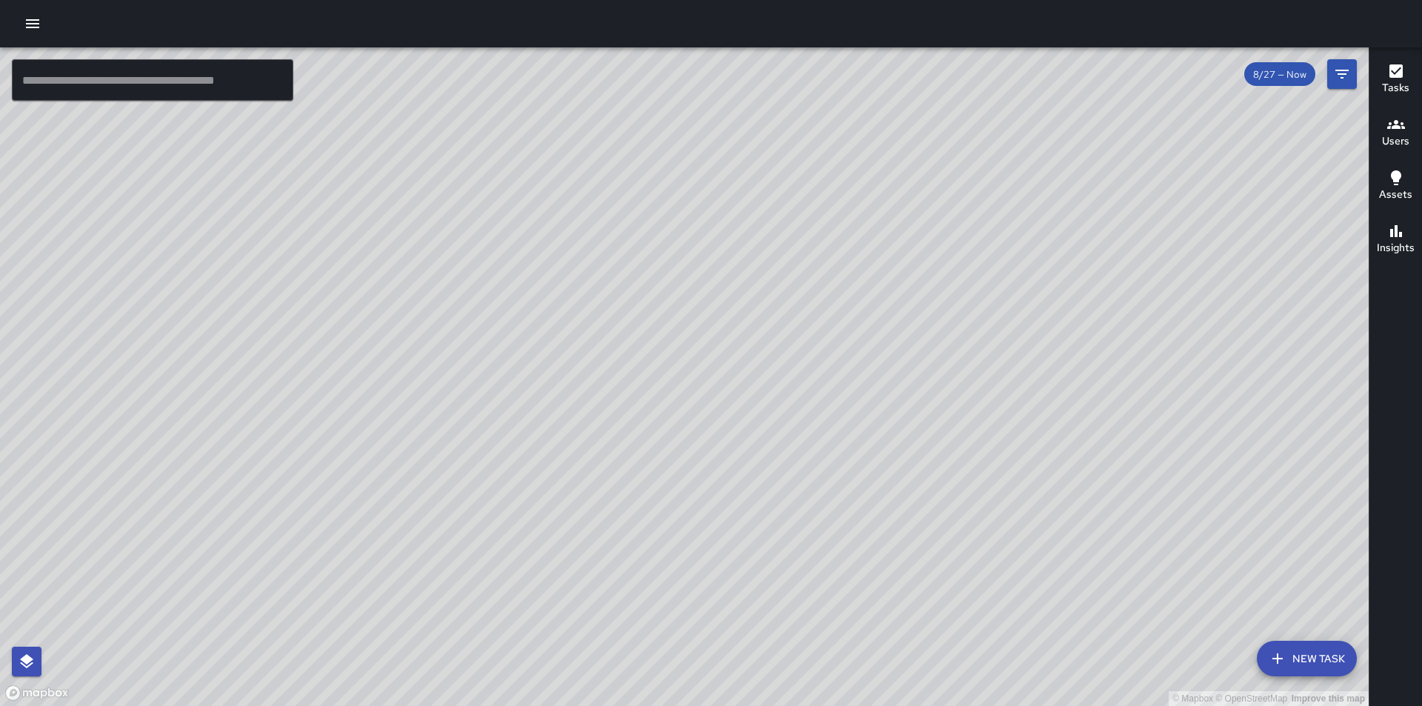
click at [933, 407] on div "© Mapbox © OpenStreetMap Improve this map MT [PERSON_NAME] Ambassador Tasks 32 …" at bounding box center [684, 376] width 1369 height 659
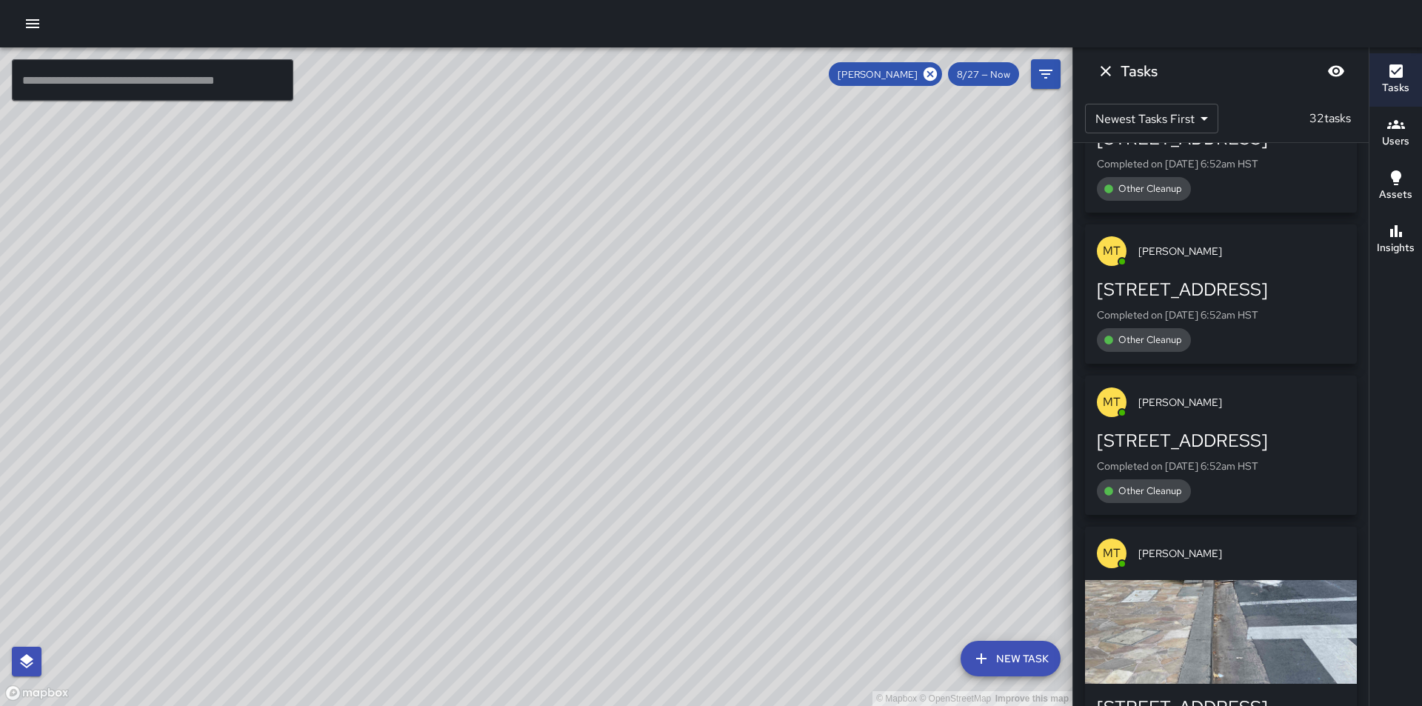
scroll to position [5011, 0]
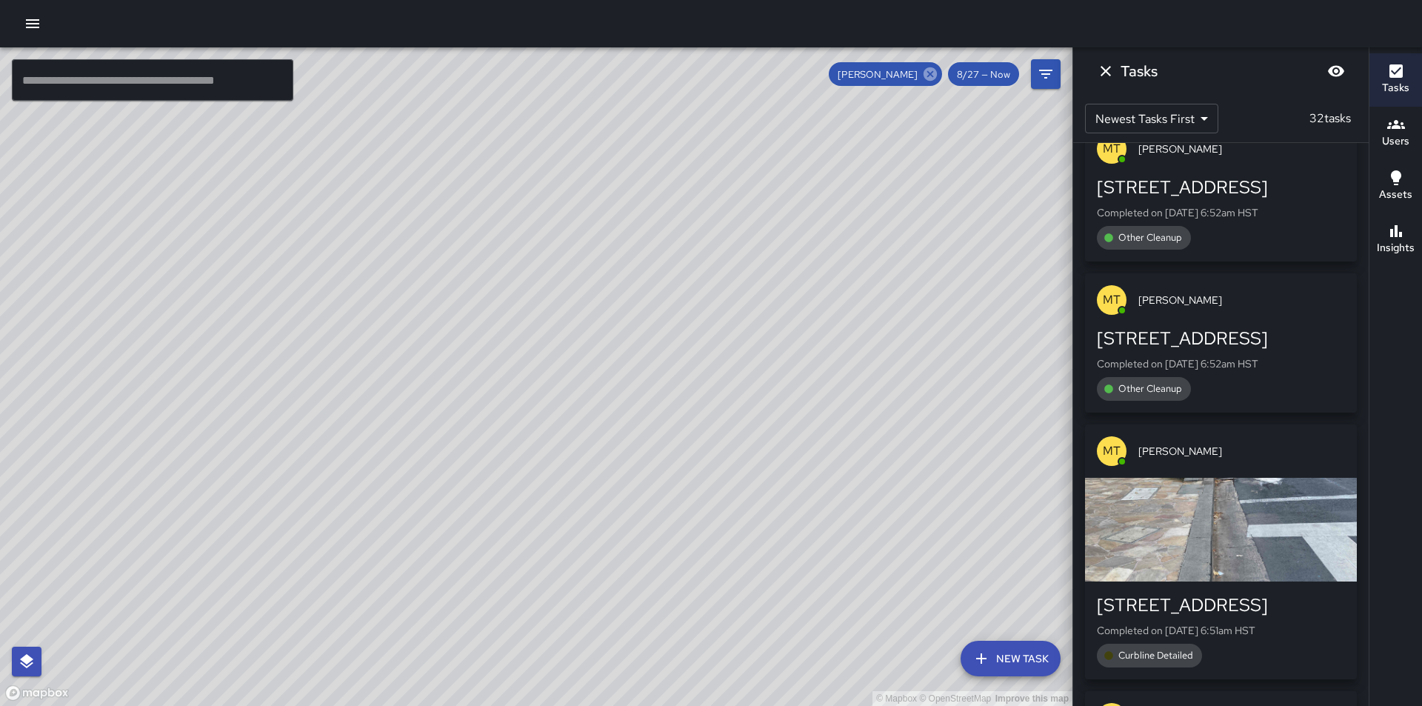
click at [935, 70] on icon at bounding box center [930, 73] width 13 height 13
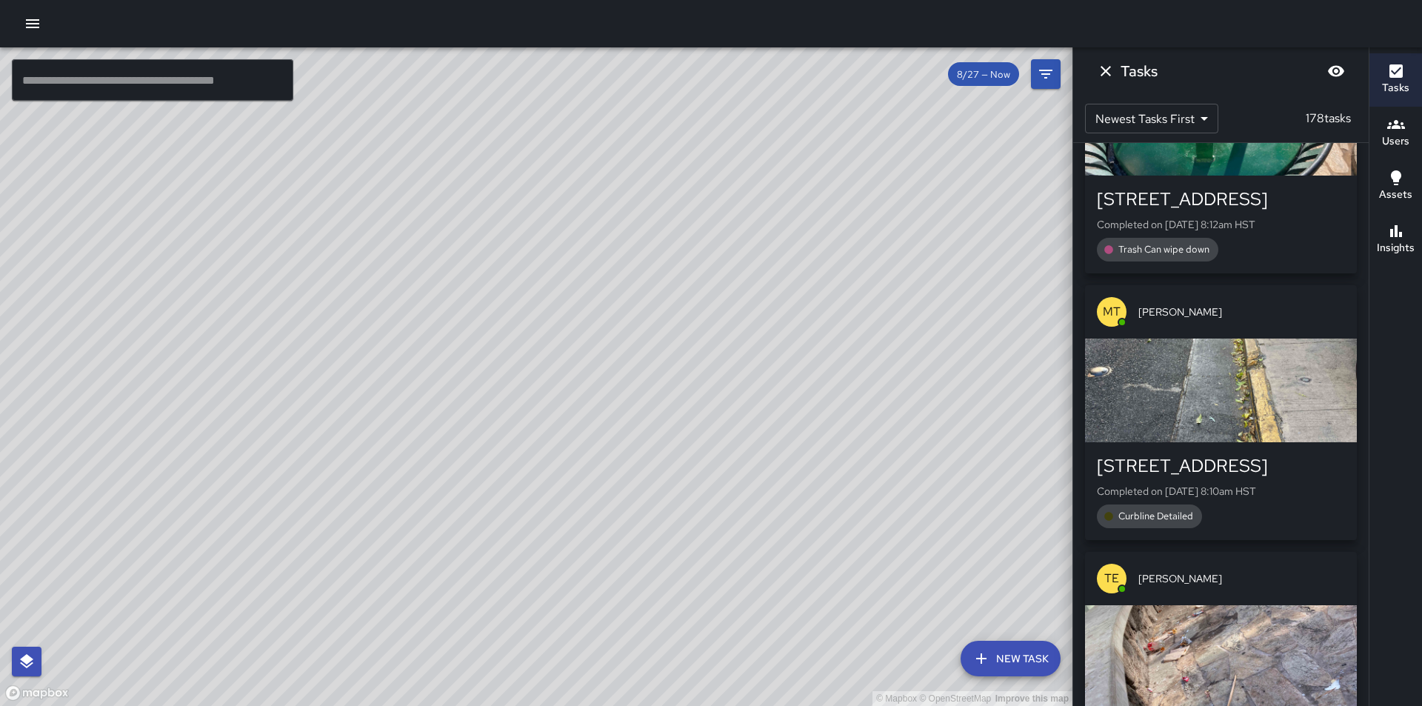
drag, startPoint x: 767, startPoint y: 574, endPoint x: 570, endPoint y: 305, distance: 332.9
click at [570, 305] on div "© Mapbox © OpenStreetMap Improve this map" at bounding box center [536, 376] width 1073 height 659
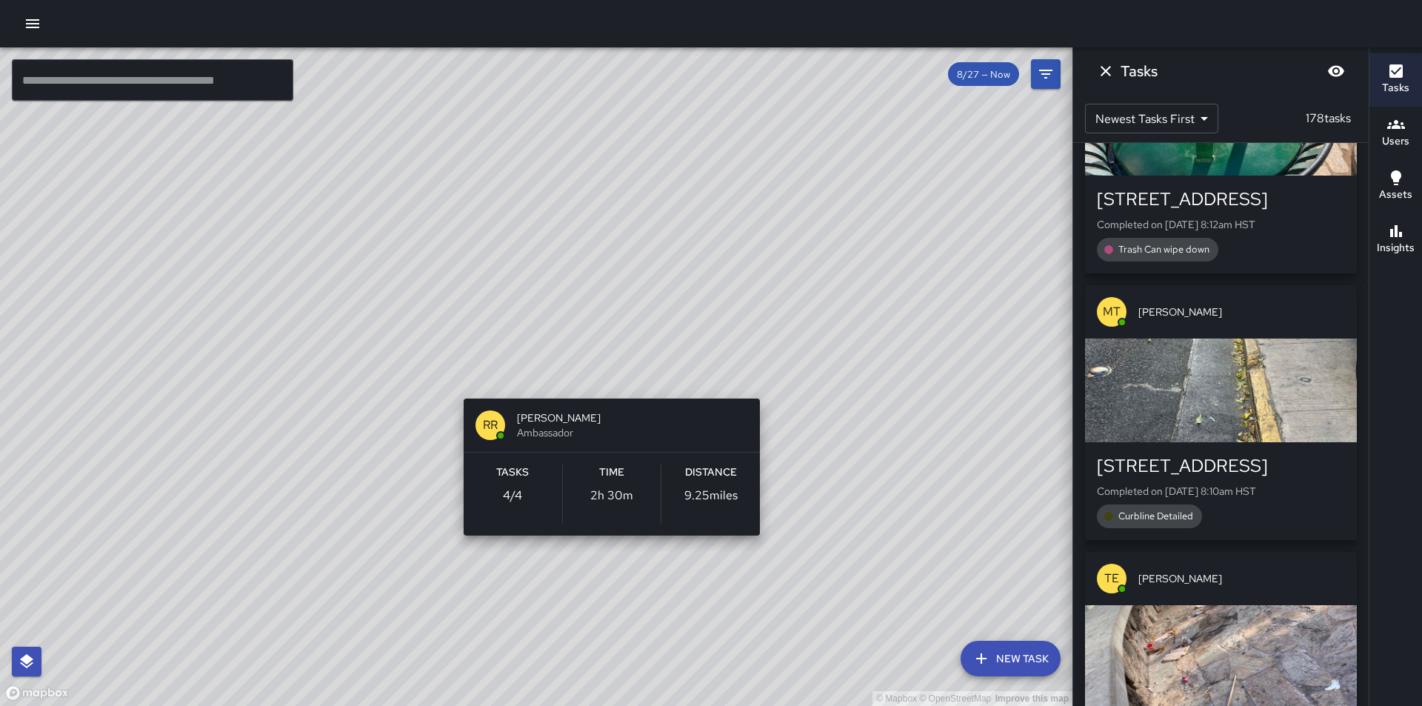
click at [762, 382] on div "© Mapbox © OpenStreetMap Improve this map RR [PERSON_NAME] Ambassador Tasks 4 /…" at bounding box center [536, 376] width 1073 height 659
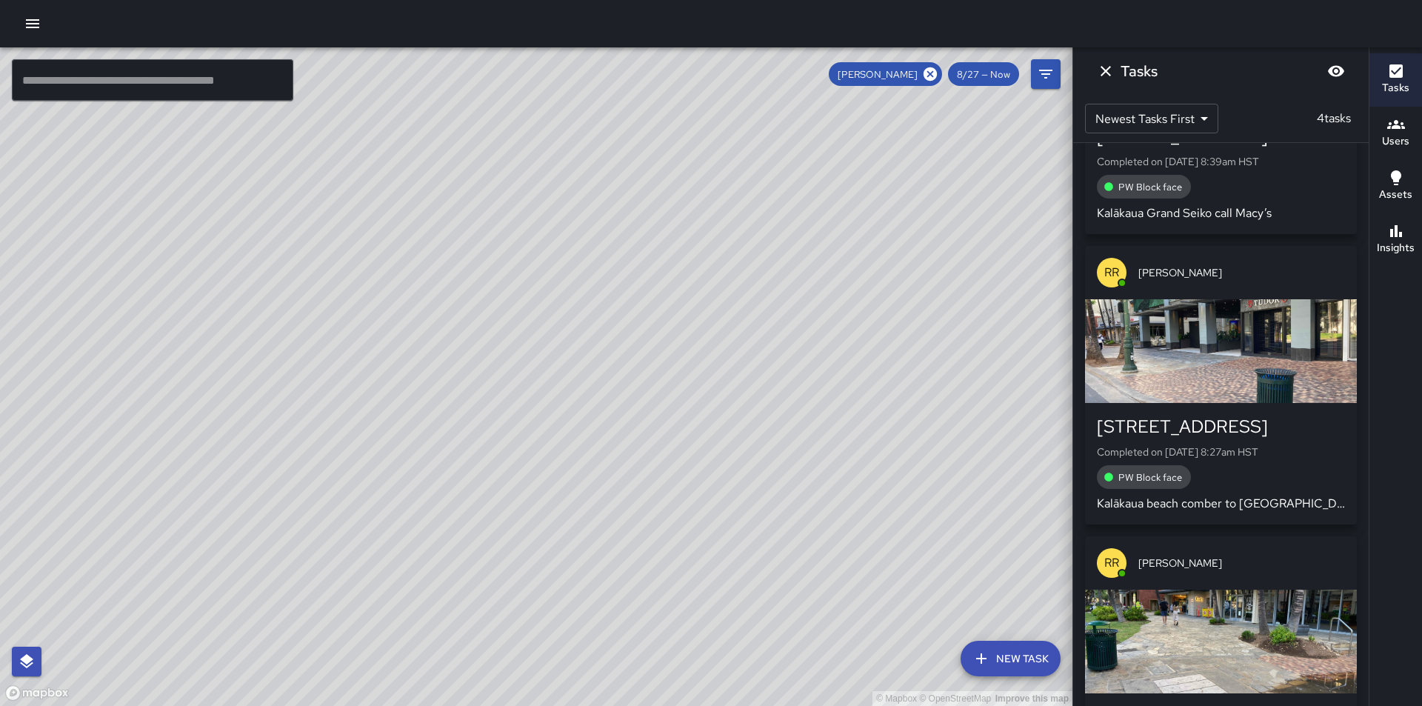
scroll to position [0, 0]
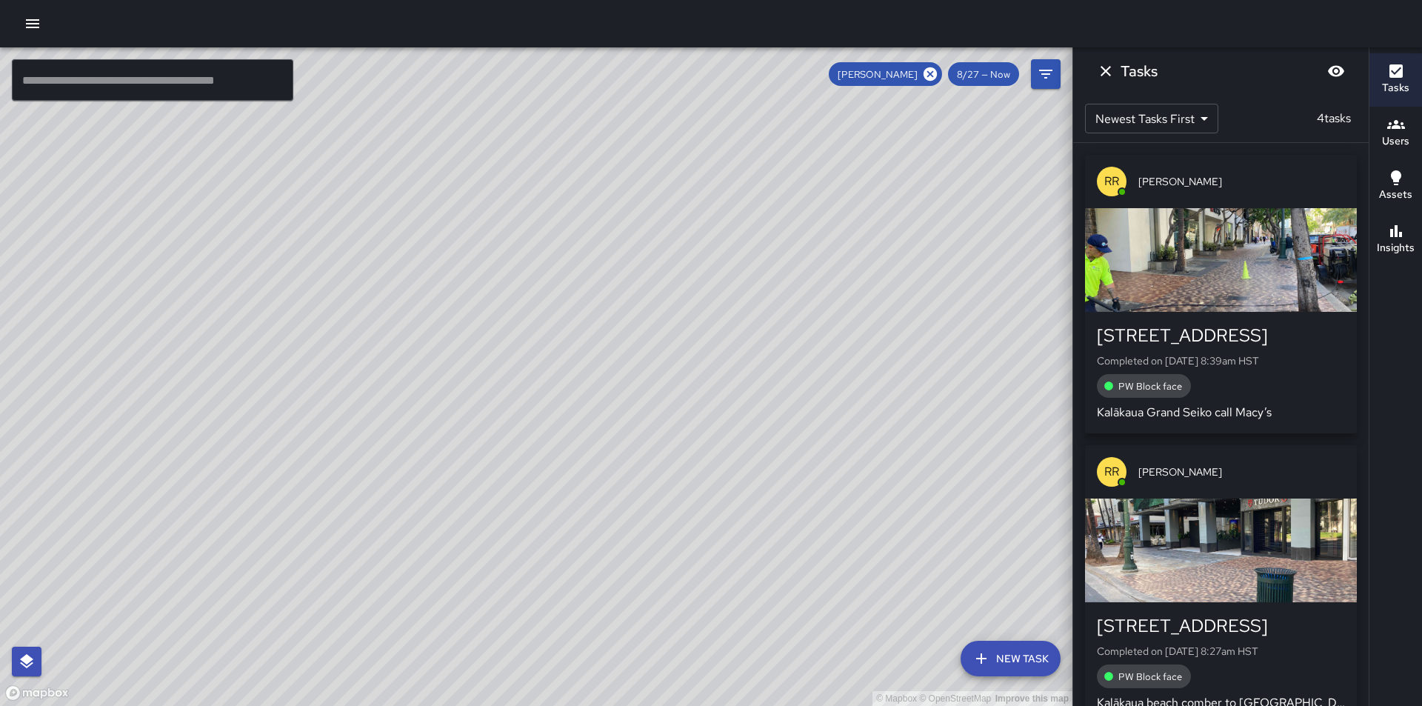
drag, startPoint x: 898, startPoint y: 448, endPoint x: 847, endPoint y: 346, distance: 114.0
click at [847, 346] on div "© Mapbox © OpenStreetMap Improve this map" at bounding box center [536, 376] width 1073 height 659
drag, startPoint x: 942, startPoint y: 379, endPoint x: 634, endPoint y: 321, distance: 312.9
click at [634, 321] on div "© Mapbox © OpenStreetMap Improve this map" at bounding box center [536, 376] width 1073 height 659
click at [929, 73] on icon at bounding box center [930, 73] width 13 height 13
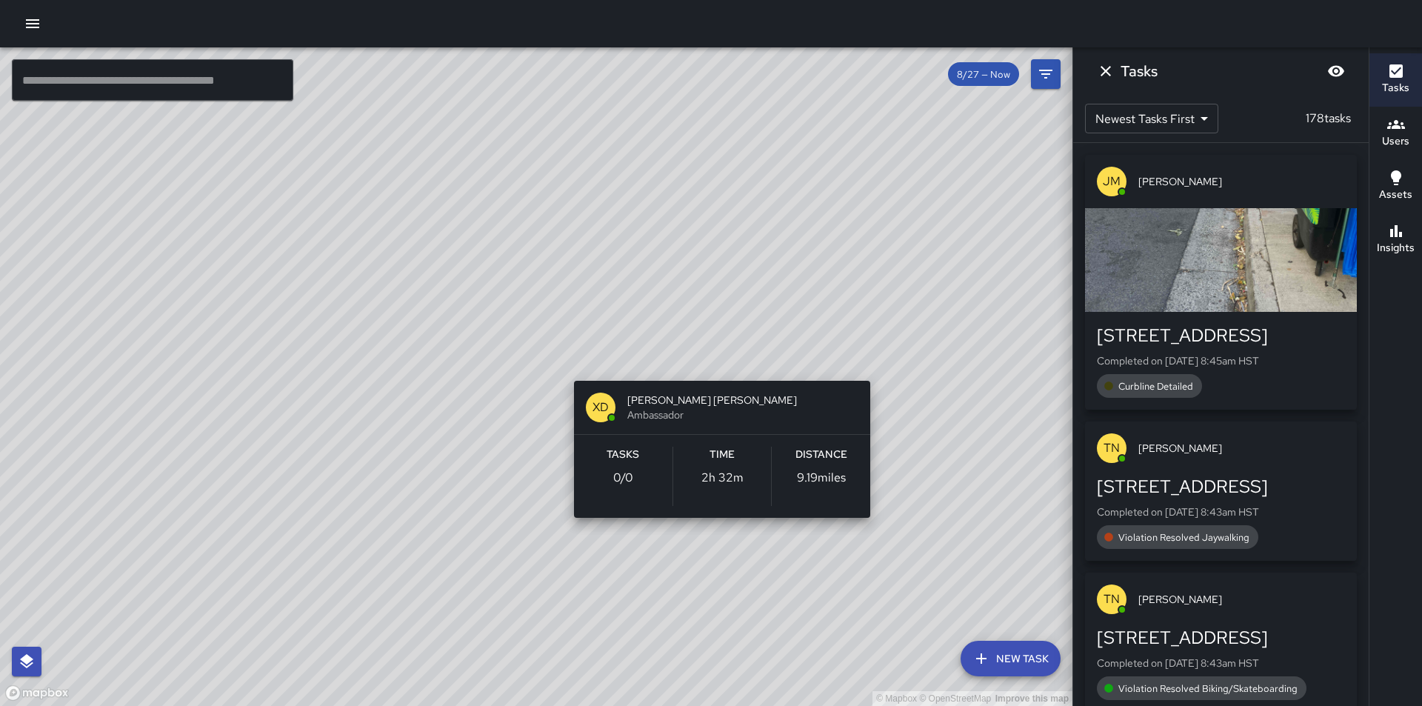
click at [878, 361] on div "© Mapbox © OpenStreetMap Improve this map XD [PERSON_NAME] [PERSON_NAME] Ambass…" at bounding box center [536, 376] width 1073 height 659
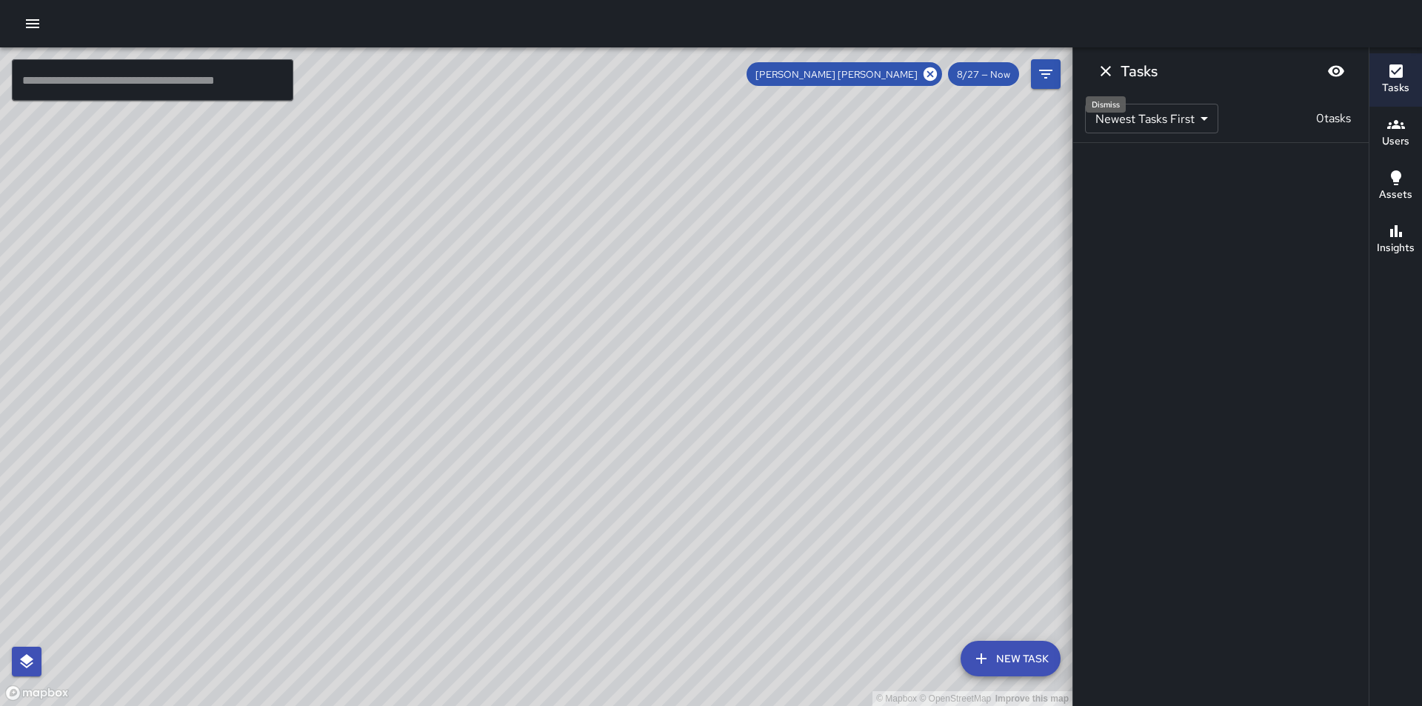
click at [1103, 75] on icon "Dismiss" at bounding box center [1106, 71] width 10 height 10
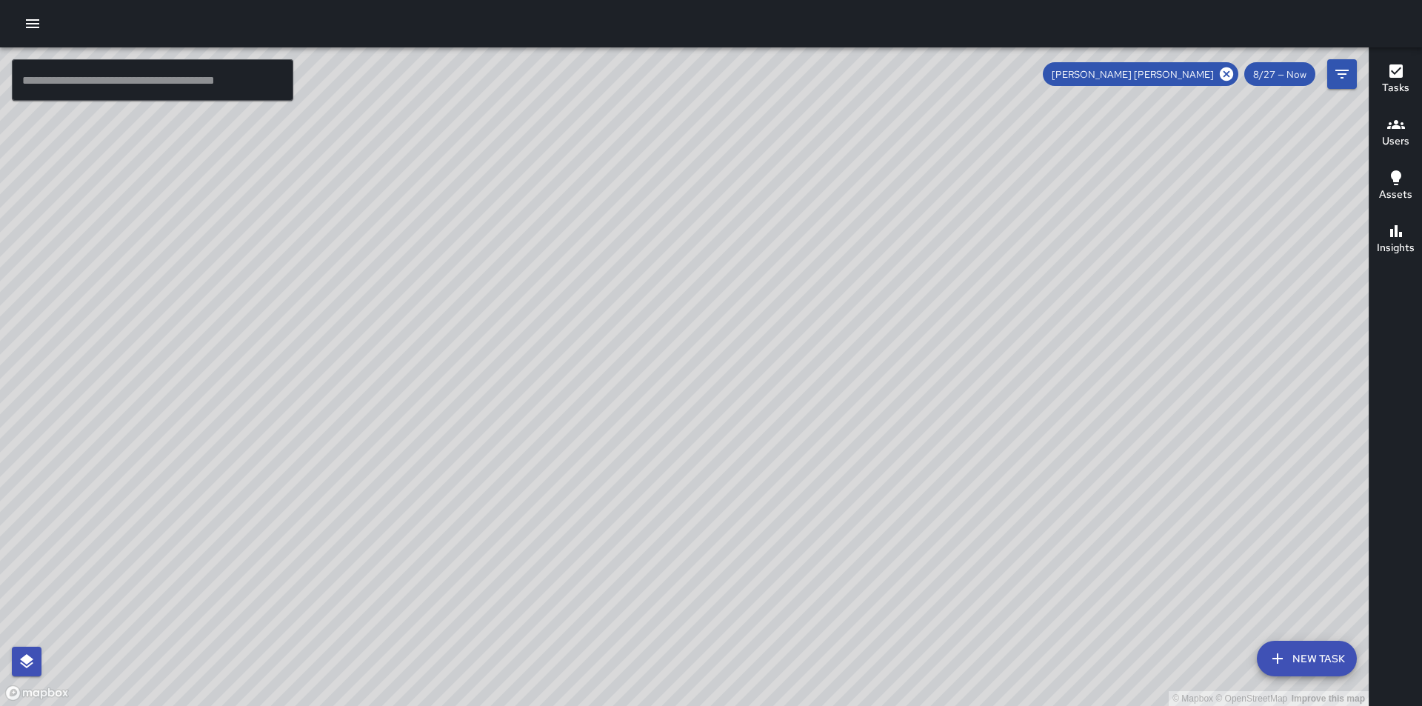
click at [1045, 296] on div "© Mapbox © OpenStreetMap Improve this map" at bounding box center [684, 376] width 1369 height 659
click at [1227, 76] on icon at bounding box center [1227, 74] width 16 height 16
drag, startPoint x: 924, startPoint y: 307, endPoint x: 894, endPoint y: 463, distance: 158.5
click at [869, 524] on div "© Mapbox © OpenStreetMap Improve this map" at bounding box center [684, 376] width 1369 height 659
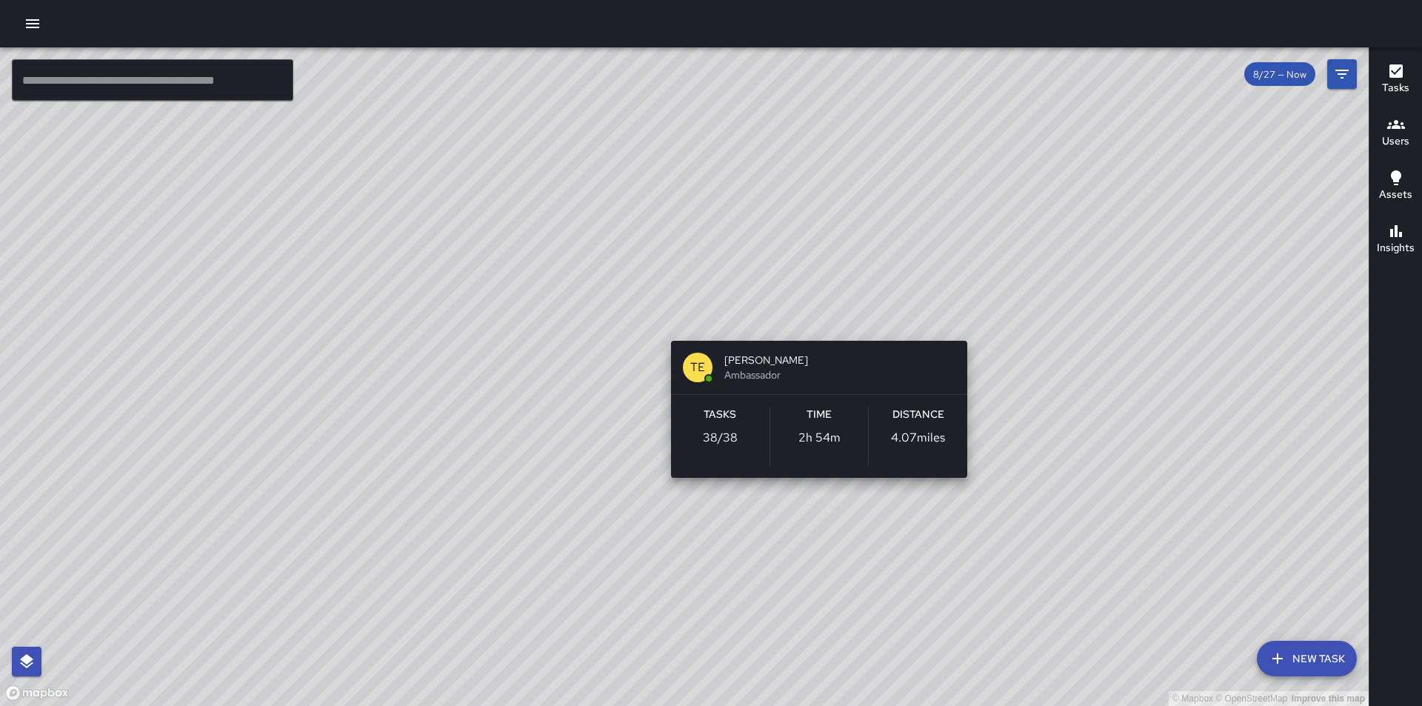
click at [810, 321] on div "© Mapbox © OpenStreetMap Improve this map TE [PERSON_NAME] Ambassador Tasks 38 …" at bounding box center [684, 376] width 1369 height 659
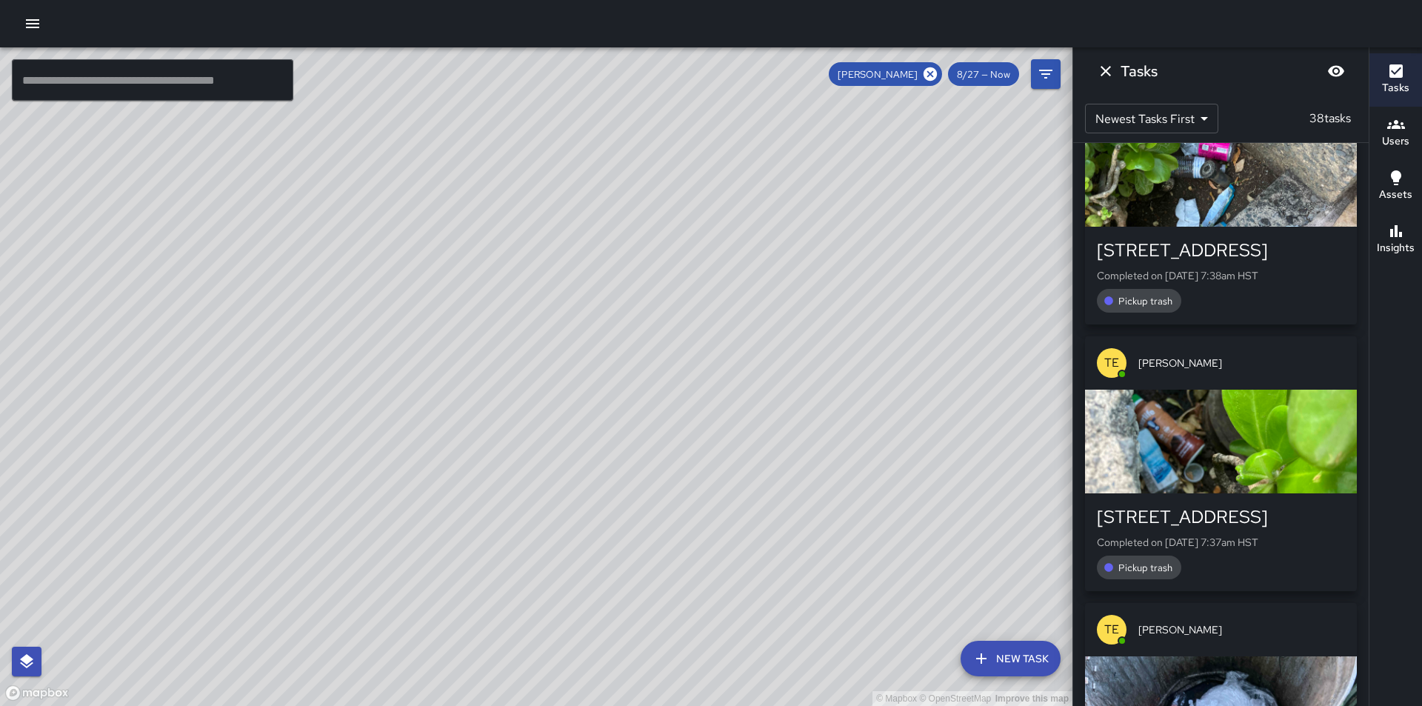
scroll to position [2667, 0]
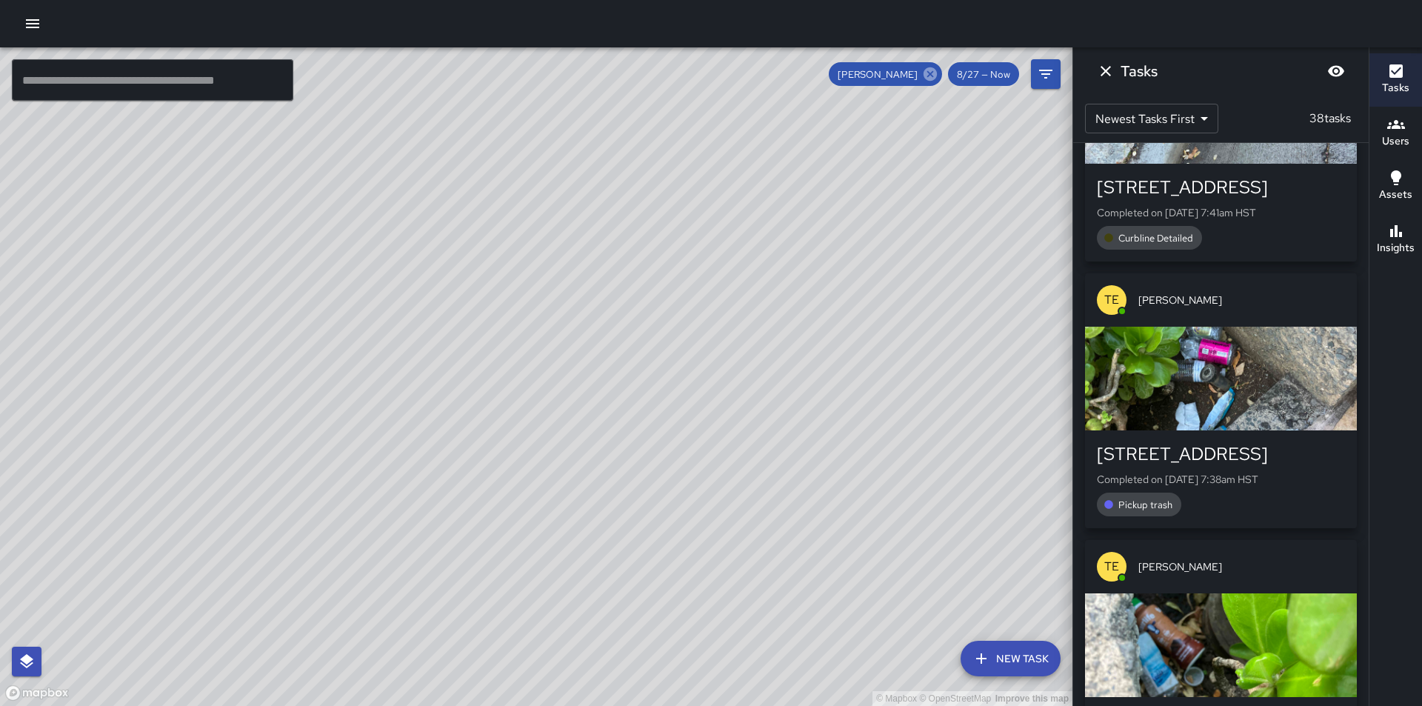
click at [930, 72] on icon at bounding box center [930, 74] width 16 height 16
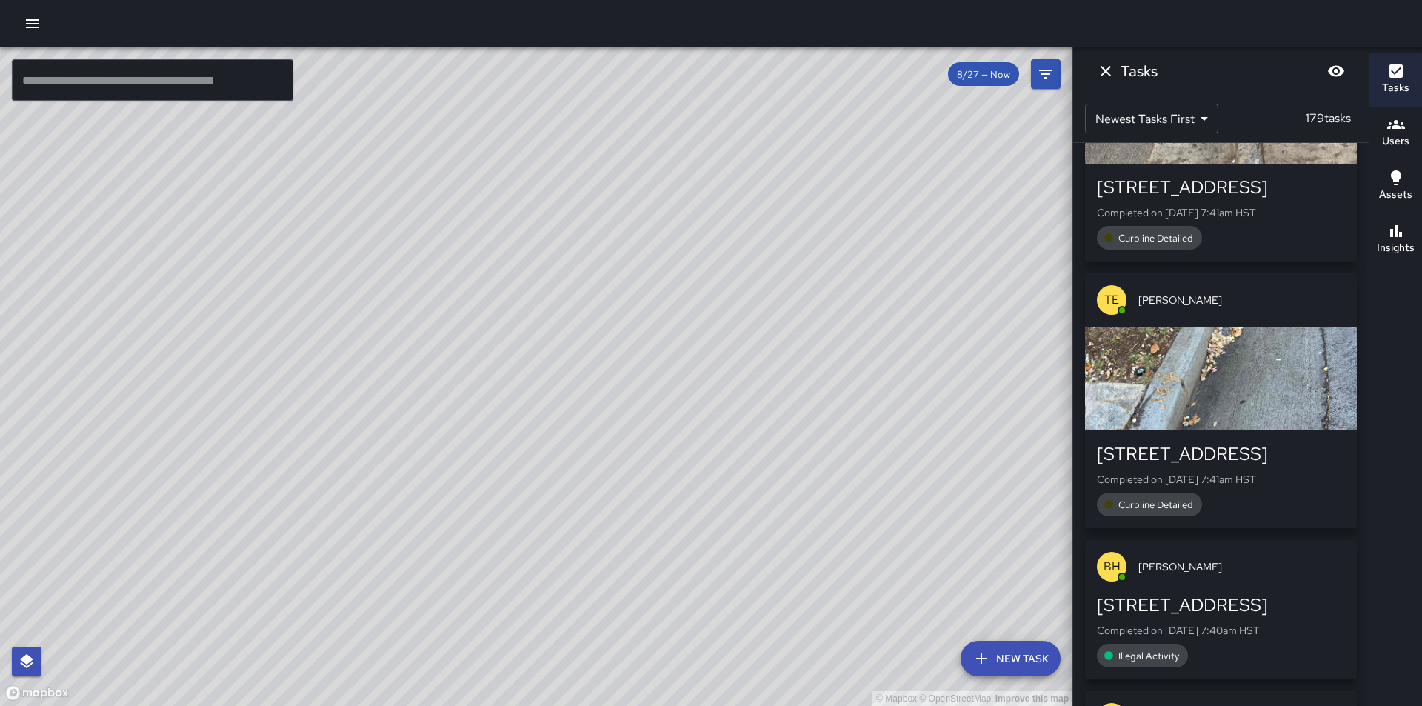
scroll to position [14817, 0]
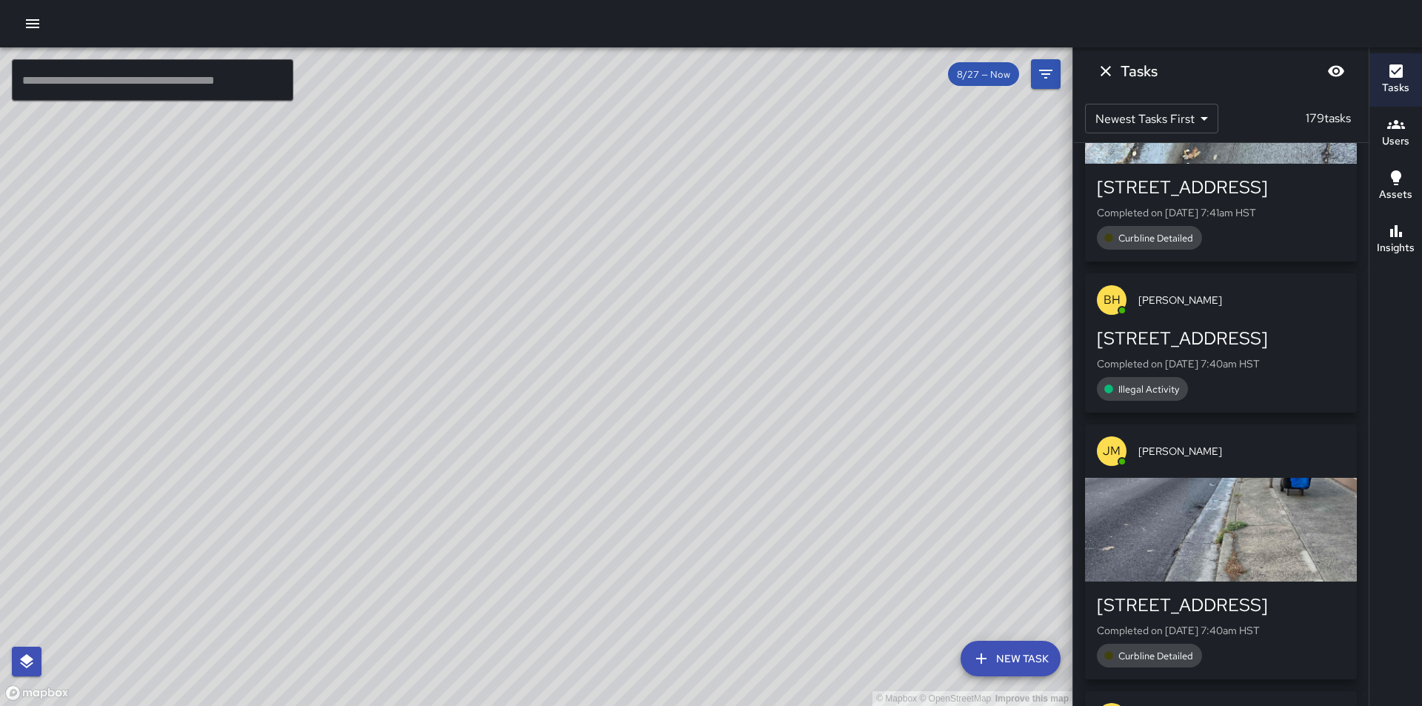
drag, startPoint x: 914, startPoint y: 494, endPoint x: 774, endPoint y: 442, distance: 149.3
click at [774, 442] on div "© Mapbox © OpenStreetMap Improve this map" at bounding box center [536, 376] width 1073 height 659
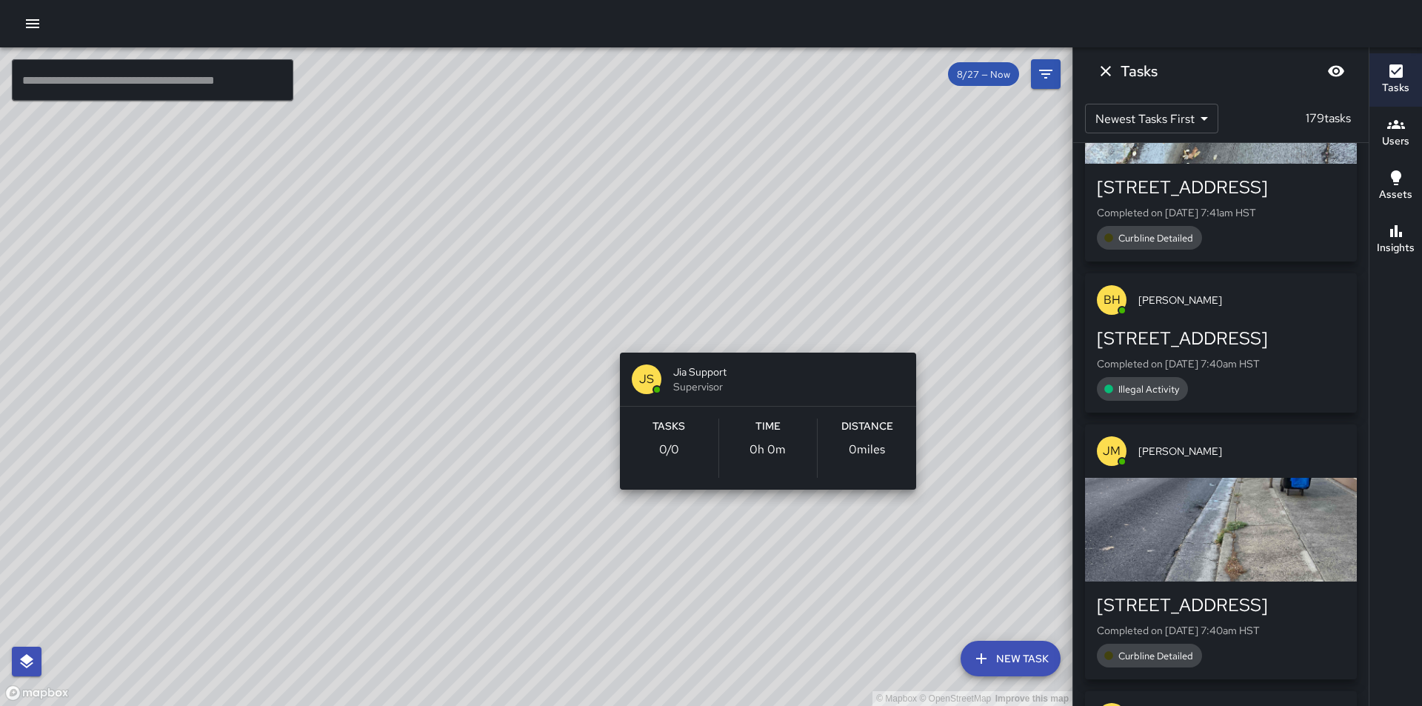
drag, startPoint x: 908, startPoint y: 531, endPoint x: 761, endPoint y: 328, distance: 250.4
click at [761, 328] on div "© Mapbox © OpenStreetMap Improve this map [PERSON_NAME] Support Supervisor Task…" at bounding box center [536, 376] width 1073 height 659
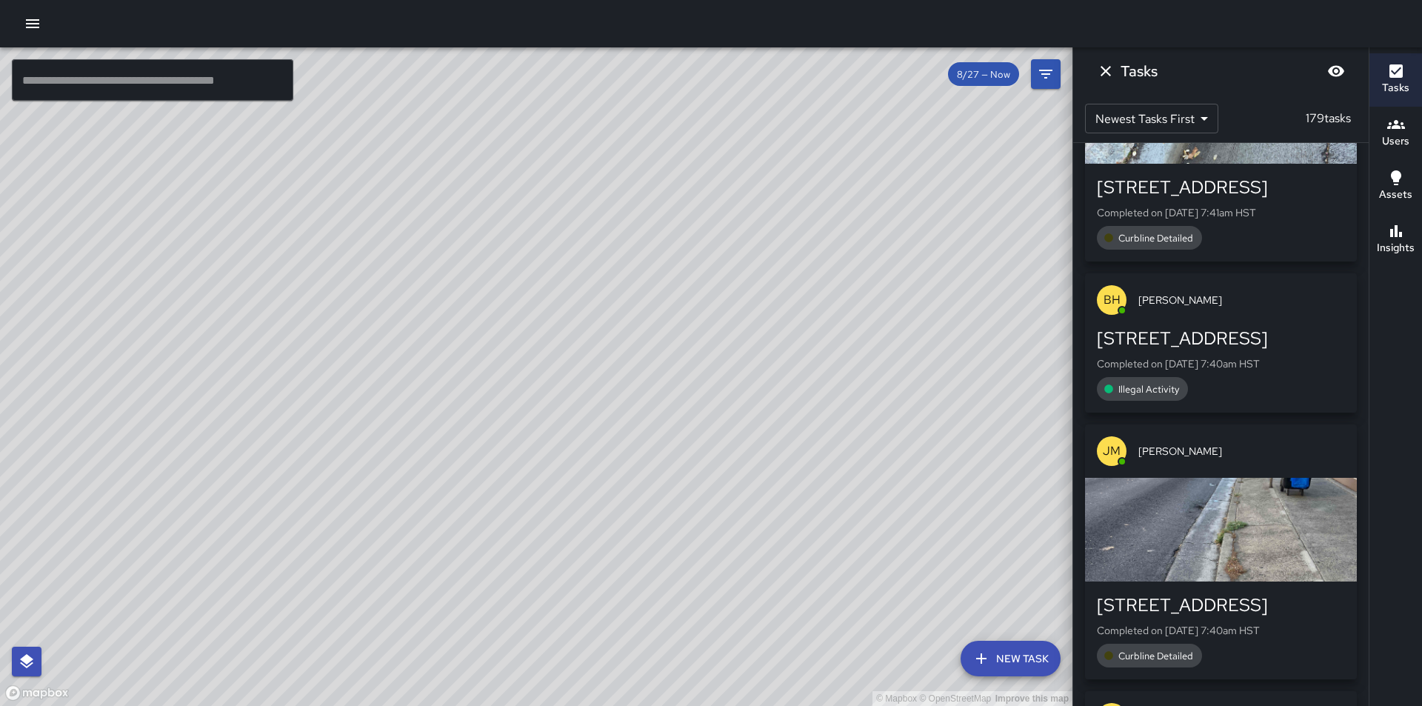
drag, startPoint x: 756, startPoint y: 621, endPoint x: 566, endPoint y: 385, distance: 303.0
click at [566, 385] on div "© Mapbox © OpenStreetMap Improve this map" at bounding box center [536, 376] width 1073 height 659
drag, startPoint x: 807, startPoint y: 391, endPoint x: 576, endPoint y: 456, distance: 239.9
click at [576, 459] on div "© Mapbox © OpenStreetMap Improve this map" at bounding box center [536, 376] width 1073 height 659
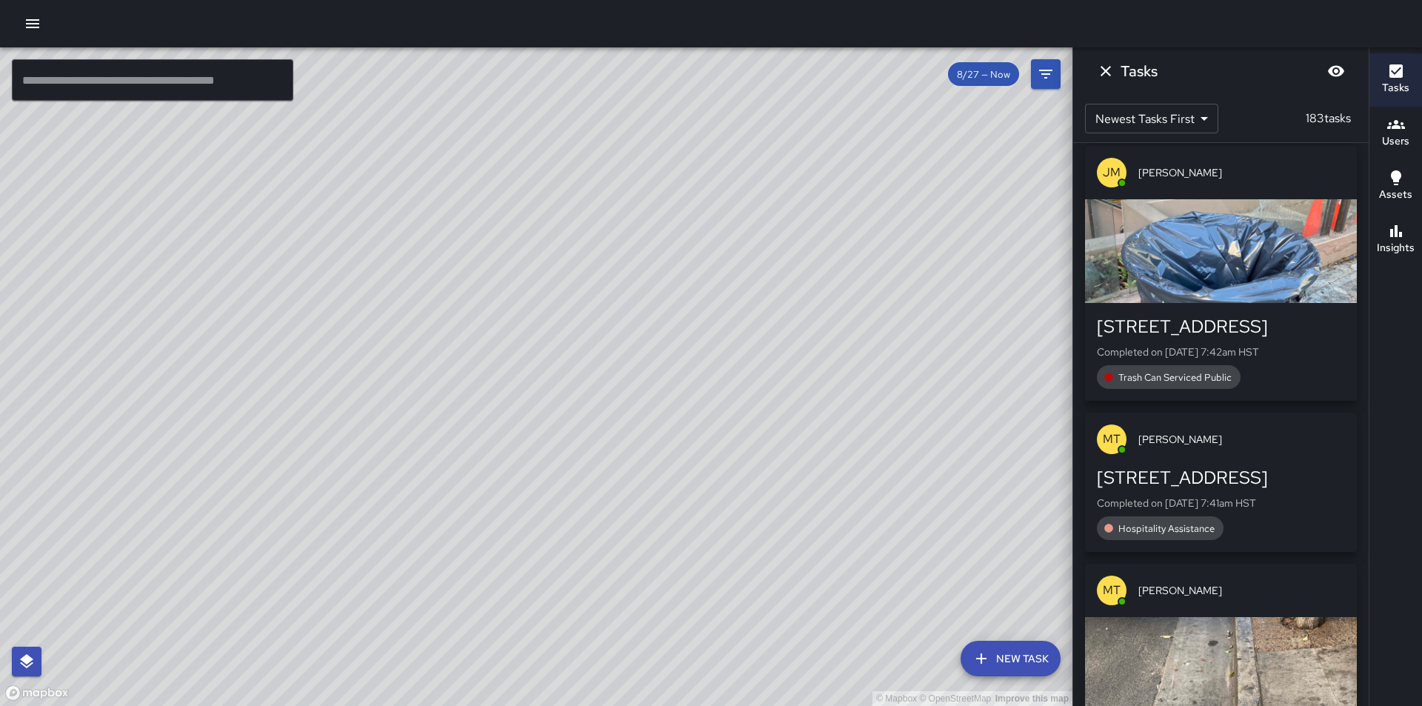
scroll to position [15791, 0]
